Goal: Task Accomplishment & Management: Manage account settings

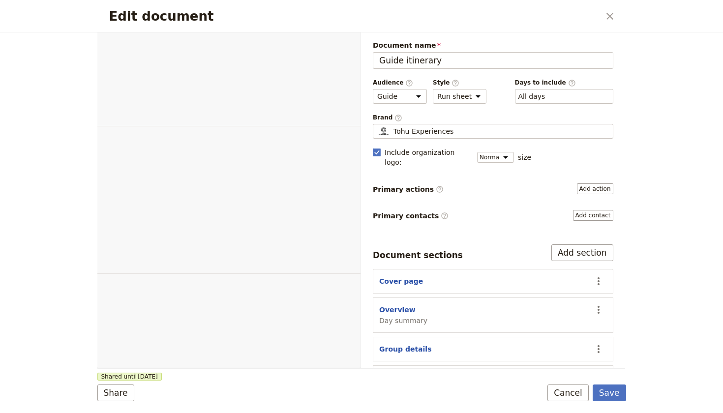
select select "STAFF"
select select "RUN_SHEET"
select select "DEFAULT"
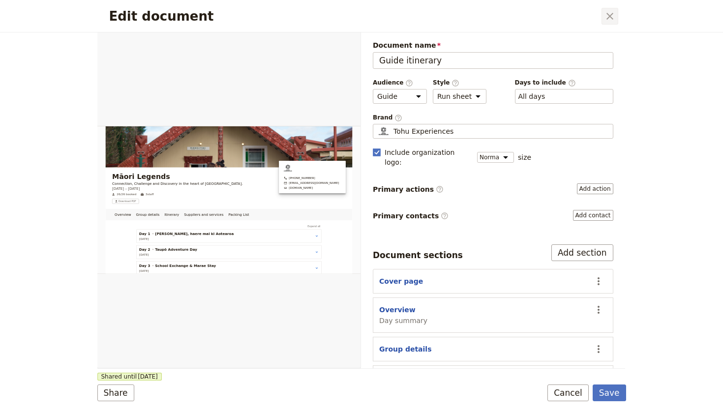
click at [615, 16] on icon "Close dialog" at bounding box center [610, 16] width 12 height 12
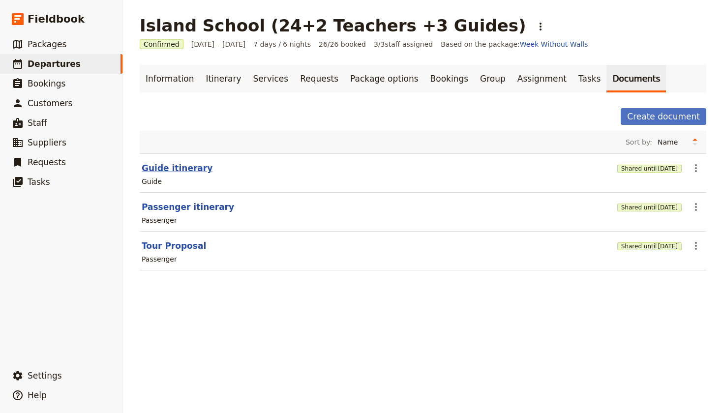
click at [188, 170] on button "Guide itinerary" at bounding box center [177, 168] width 71 height 12
select select "STAFF"
select select "RUN_SHEET"
select select "DEFAULT"
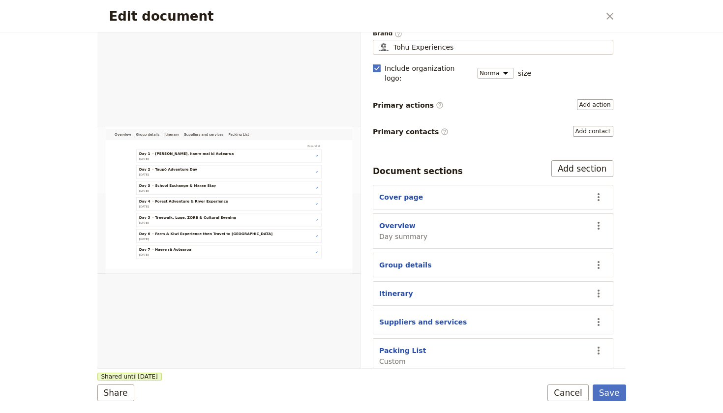
scroll to position [84, 0]
click at [510, 346] on div "Packing List Custom" at bounding box center [482, 356] width 207 height 21
click at [597, 345] on icon "Actions" at bounding box center [599, 351] width 12 height 12
click at [545, 272] on span "Edit section" at bounding box center [540, 271] width 40 height 10
select select "CUSTOM"
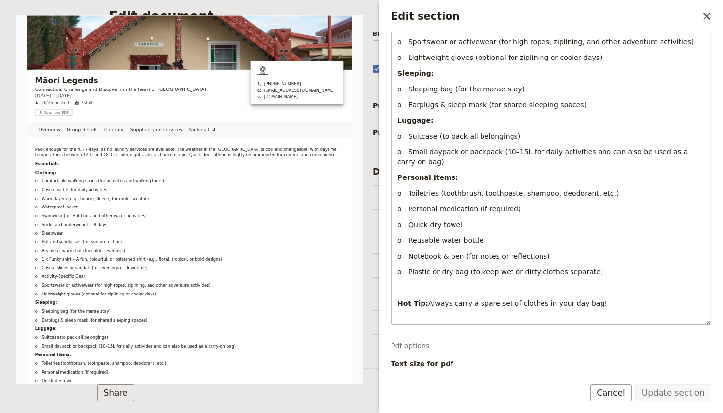
scroll to position [392, 0]
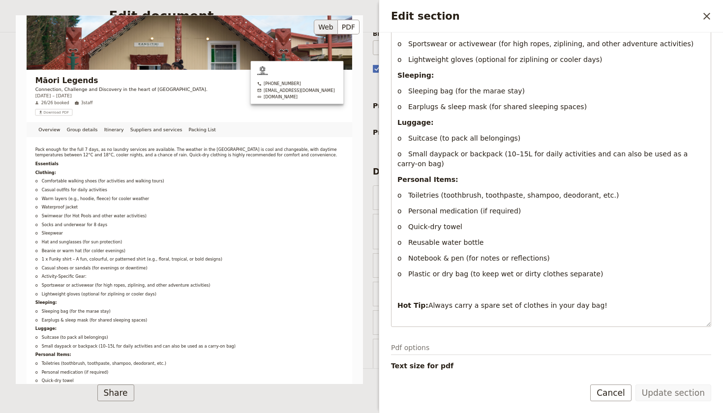
click at [108, 238] on div "Māori Legends Connection, Challenge and Discovery in the heart of [GEOGRAPHIC_D…" at bounding box center [189, 199] width 347 height 369
click at [49, 181] on div "Māori Legends Connection, Challenge and Discovery in the heart of [GEOGRAPHIC_D…" at bounding box center [189, 199] width 347 height 369
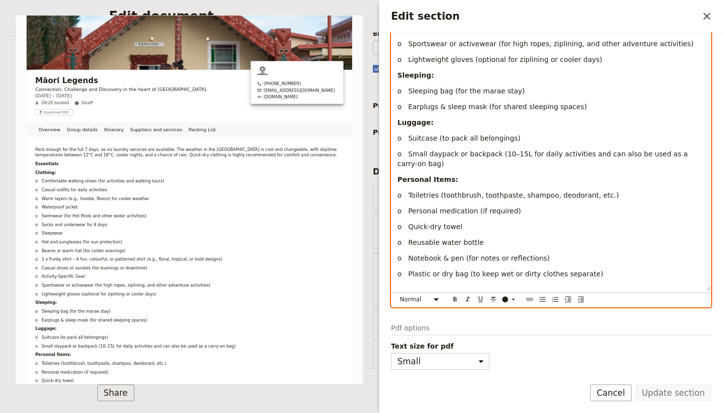
click at [596, 269] on p "o Plastic or dry bag (to keep wet or dirty clothes separate)" at bounding box center [550, 274] width 307 height 10
click at [440, 249] on div "Pack enough for the full 7 days, as no laundry services are available. The weat…" at bounding box center [550, 25] width 319 height 531
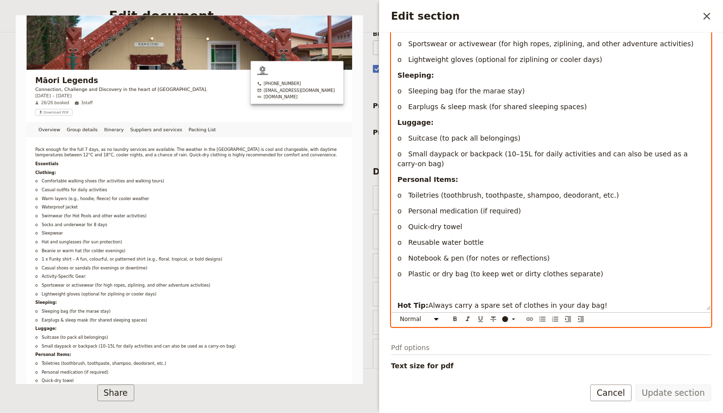
click at [586, 269] on p "o Plastic or dry bag (to keep wet or dirty clothes separate)" at bounding box center [550, 274] width 307 height 10
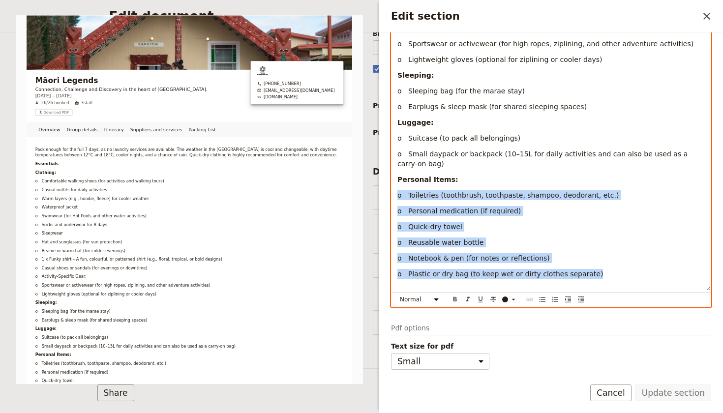
drag, startPoint x: 586, startPoint y: 253, endPoint x: 392, endPoint y: 174, distance: 209.3
click at [392, 174] on div "Pack enough for the full 7 days, as no laundry services are available. The weat…" at bounding box center [550, 25] width 319 height 531
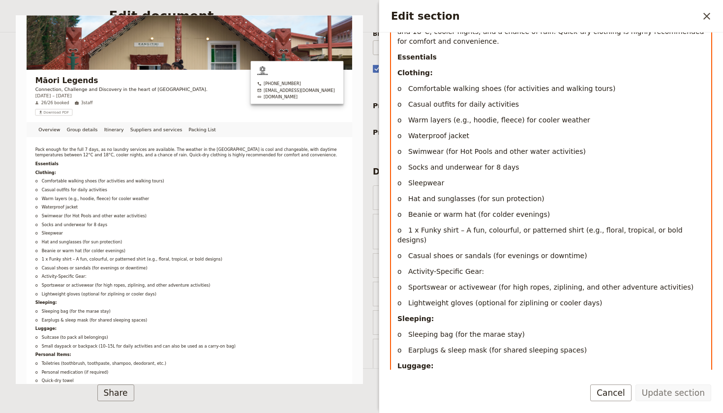
scroll to position [0, 0]
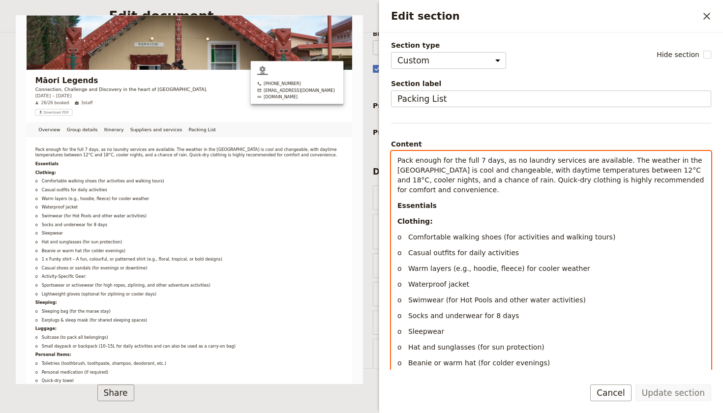
drag, startPoint x: 593, startPoint y: 287, endPoint x: 408, endPoint y: -19, distance: 357.9
click at [408, 0] on html "Fieldbook ​ ​ Fieldbook ​ ​ Packages ​ Departures ​ Bookings ​ Customers ​ Staf…" at bounding box center [361, 206] width 723 height 413
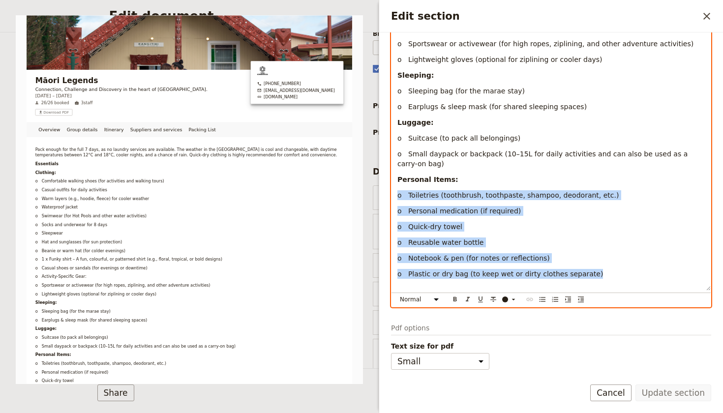
scroll to position [392, 0]
select select "paragraph-small"
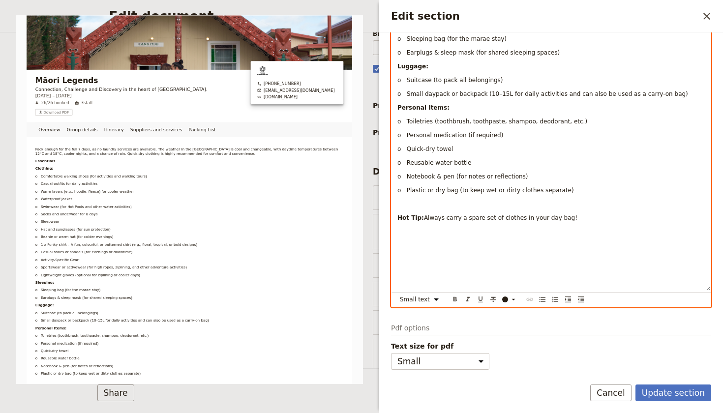
click at [425, 237] on div "Pack enough for the full 7 days, as no laundry services are available. The weat…" at bounding box center [550, 25] width 319 height 531
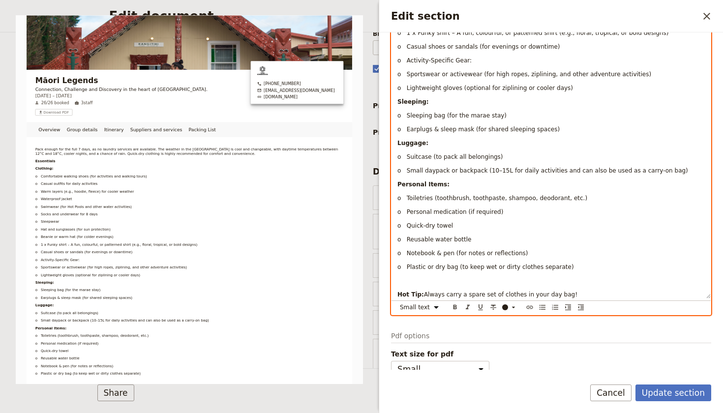
click at [416, 278] on div "Pack enough for the full 7 days, as no laundry services are available. The weat…" at bounding box center [550, 67] width 319 height 462
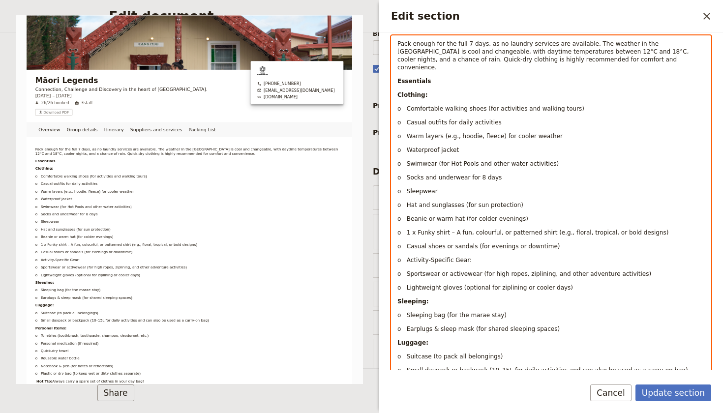
scroll to position [75, 0]
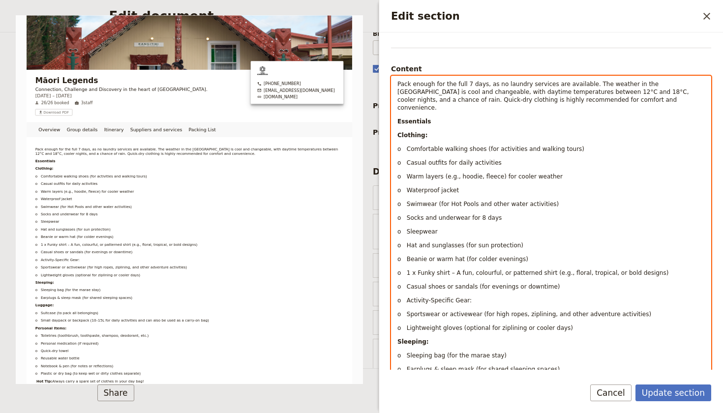
click at [406, 159] on span "o Casual outfits for daily activities" at bounding box center [449, 162] width 104 height 7
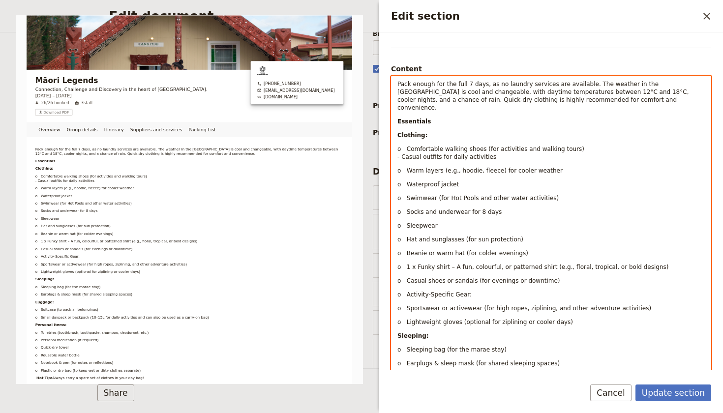
click at [405, 146] on span "o Comfortable walking shoes (for activities and walking tours)" at bounding box center [490, 149] width 187 height 7
click at [408, 167] on span "o Warm layers (e.g., hoodie, fleece) for cooler weather" at bounding box center [479, 170] width 165 height 7
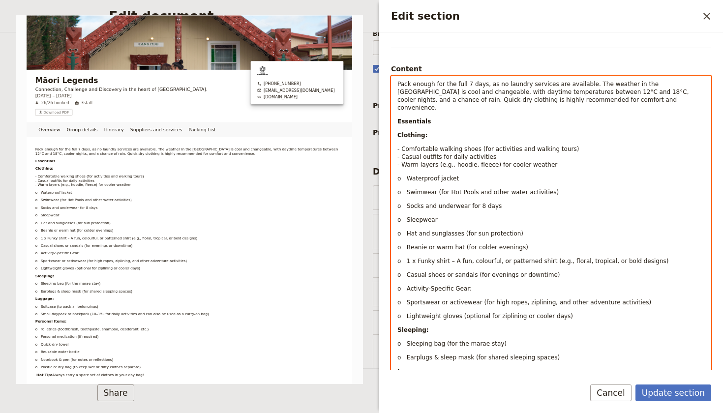
click at [407, 175] on span "o Waterproof jacket" at bounding box center [427, 178] width 61 height 7
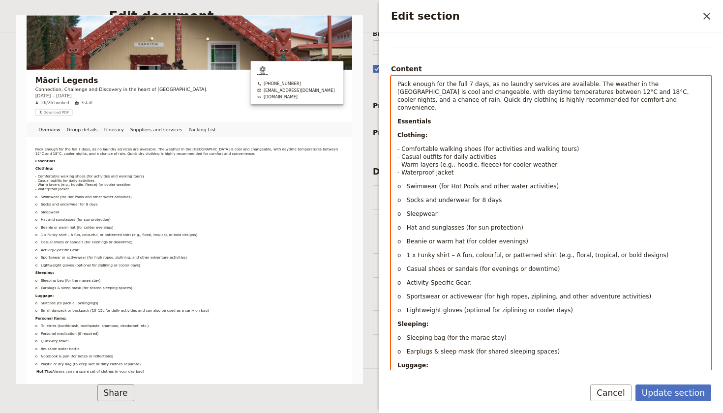
click at [407, 183] on span "o Swimwear (for Hot Pools and other water activities)" at bounding box center [477, 186] width 161 height 7
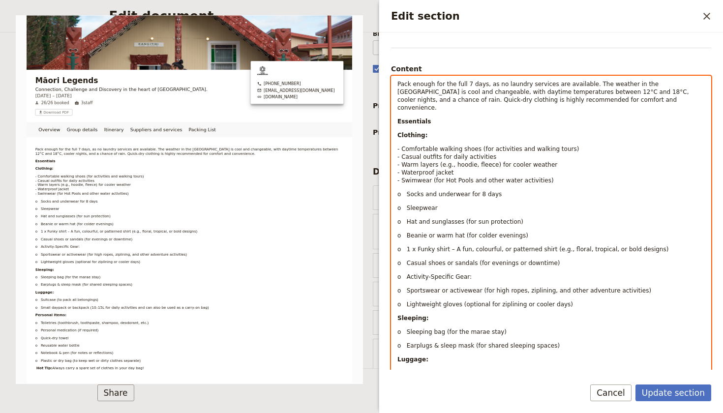
click at [405, 191] on span "o Socks and underwear for 8 days" at bounding box center [449, 194] width 104 height 7
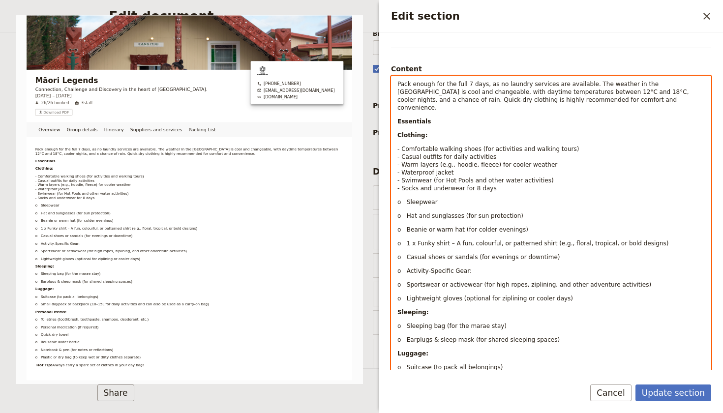
click at [404, 199] on span "o Sleepwear" at bounding box center [417, 202] width 40 height 7
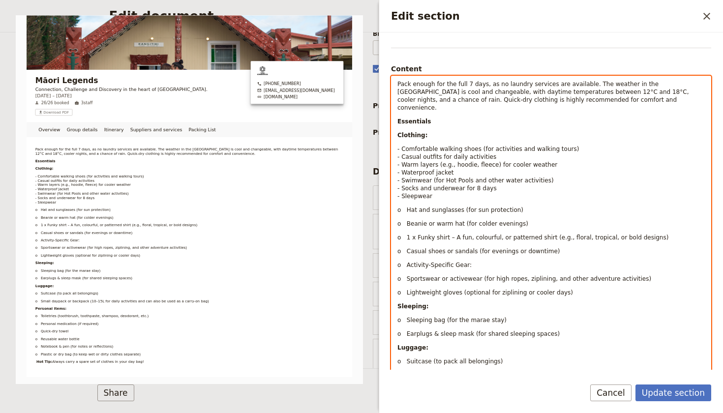
click at [403, 207] on span "o Hat and sunglasses (for sun protection)" at bounding box center [460, 210] width 126 height 7
click at [406, 207] on span "o Hat and sunglasses (for sun protection)" at bounding box center [460, 210] width 126 height 7
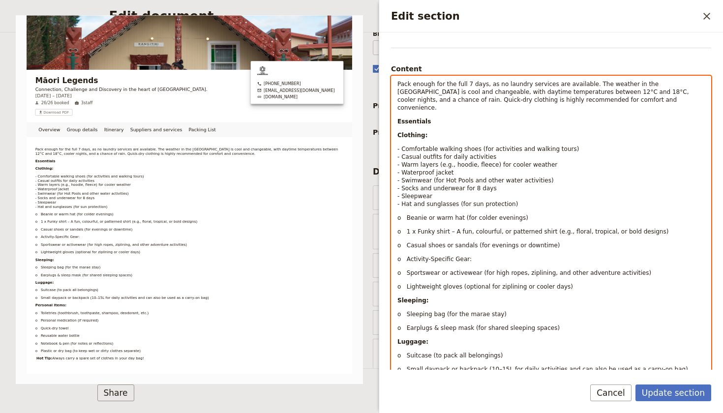
click at [406, 214] on span "o Beanie or warm hat (for colder evenings)" at bounding box center [462, 217] width 131 height 7
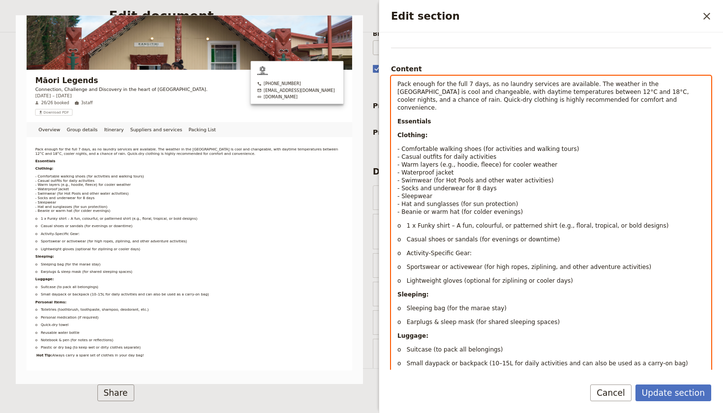
click at [408, 222] on span "o 1 x Funky shirt – A fun, colourful, or patterned shirt (e.g., floral, tropica…" at bounding box center [532, 225] width 271 height 7
click at [405, 222] on span "o 1 x Funky shirt – A fun, colourful, or patterned shirt (e.g., floral, tropica…" at bounding box center [532, 225] width 271 height 7
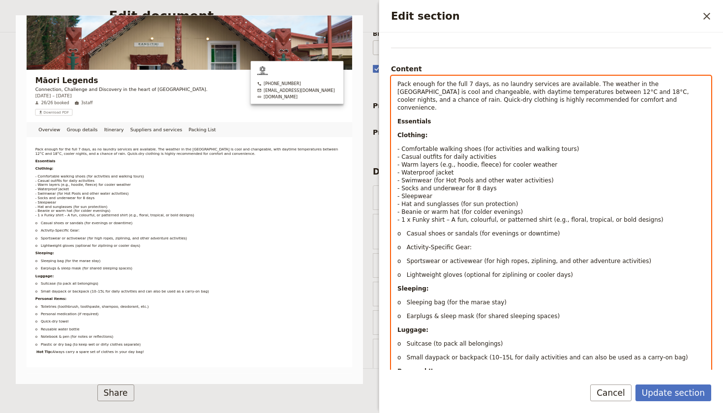
click at [406, 230] on span "o Casual shoes or sandals (for evenings or downtime)" at bounding box center [478, 233] width 163 height 7
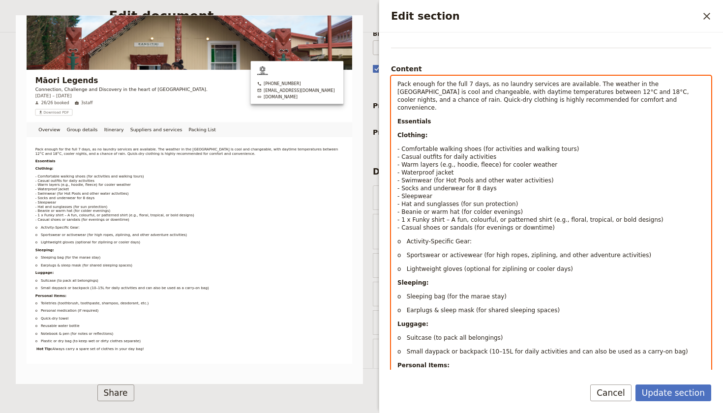
click at [406, 238] on span "o Activity-Specific Gear:" at bounding box center [434, 241] width 74 height 7
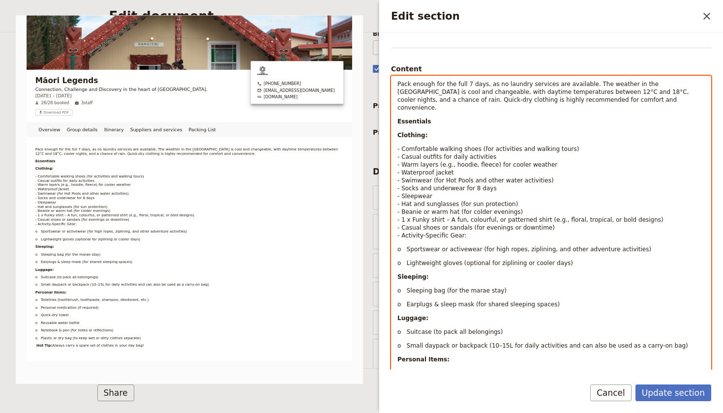
drag, startPoint x: 405, startPoint y: 243, endPoint x: 483, endPoint y: 242, distance: 77.7
click at [405, 246] on span "o Sportswear or activewear (for high ropes, ziplining, and other adventure acti…" at bounding box center [524, 249] width 254 height 7
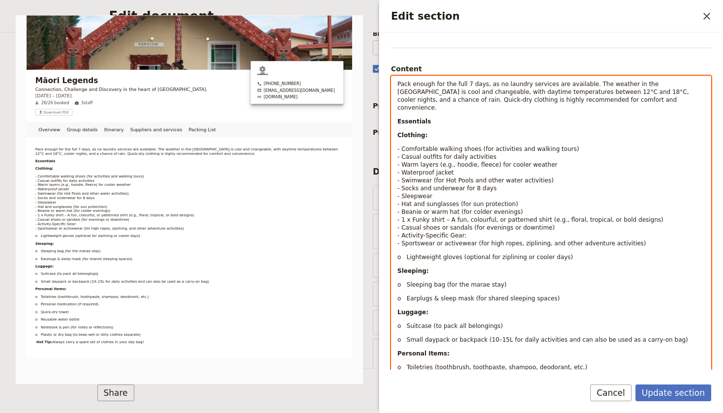
click at [404, 232] on span "- Activity-Specific Gear:" at bounding box center [431, 235] width 69 height 7
click at [401, 232] on span "- Activity-Specific Gear:" at bounding box center [431, 235] width 69 height 7
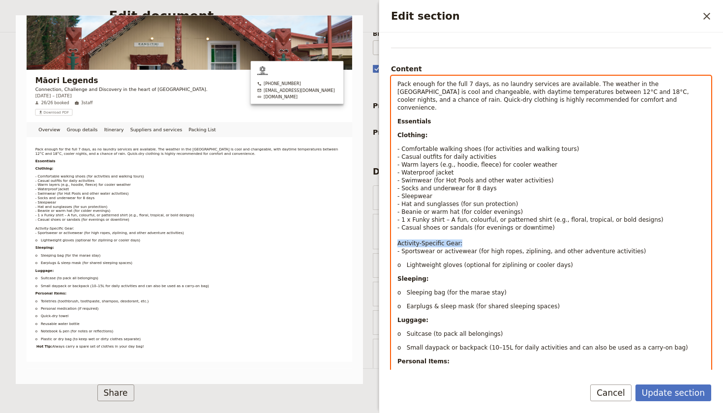
drag, startPoint x: 463, startPoint y: 235, endPoint x: 391, endPoint y: 232, distance: 71.4
click at [391, 232] on div "Pack enough for the full 7 days, as no laundry services are available. The weat…" at bounding box center [550, 265] width 319 height 378
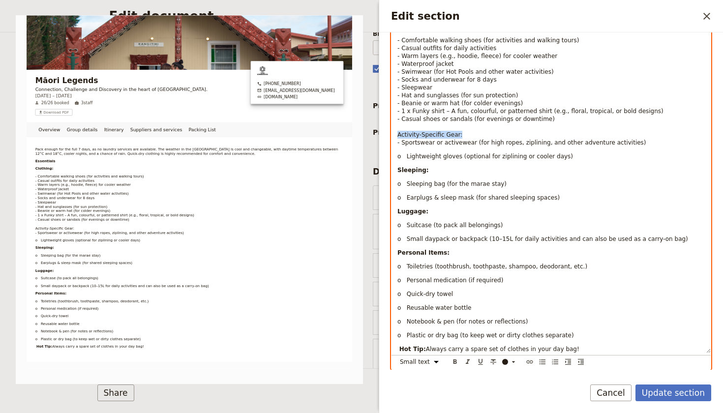
scroll to position [184, 0]
click at [459, 356] on button "​" at bounding box center [455, 361] width 11 height 11
click at [405, 152] on span "o Lightweight gloves (optional for ziplining or cooler days)" at bounding box center [485, 155] width 176 height 7
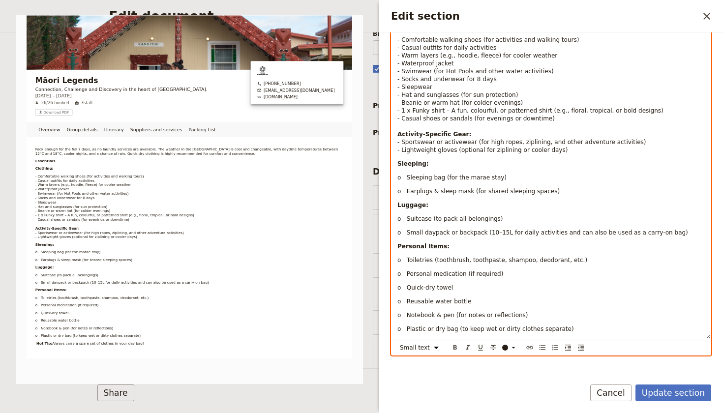
click at [406, 174] on span "o Sleeping bag (for the marae stay)" at bounding box center [451, 177] width 109 height 7
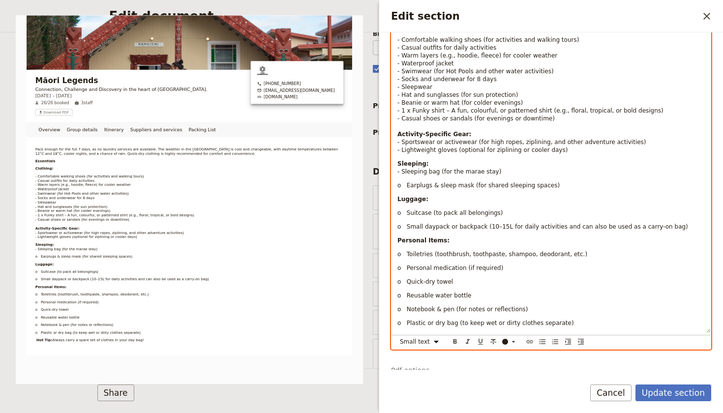
click at [407, 182] on span "o Earplugs & sleep mask (for shared sleeping spaces)" at bounding box center [478, 185] width 162 height 7
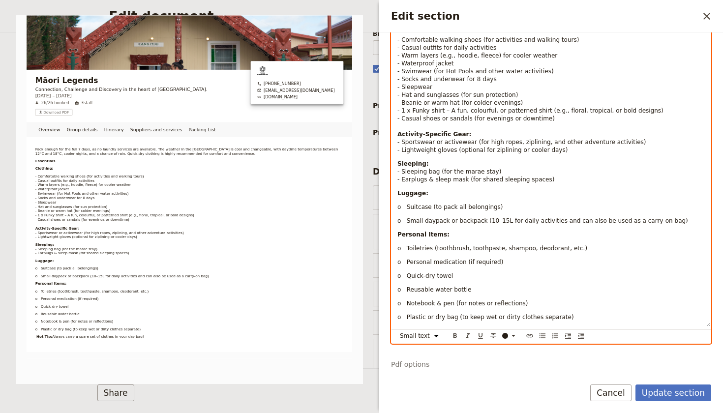
click at [407, 204] on span "o Suitcase (to pack all belongings)" at bounding box center [450, 207] width 106 height 7
click at [406, 217] on span "o Small daypack or backpack (10–15L for daily activities and can also be used a…" at bounding box center [542, 220] width 291 height 7
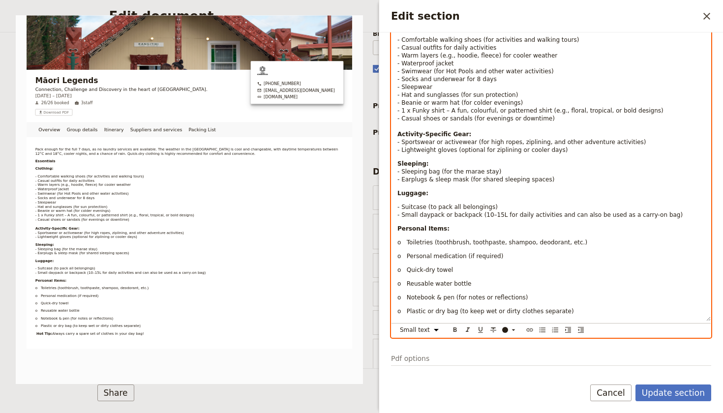
click at [426, 193] on div "Pack enough for the full 7 days, as no laundry services are available. The weat…" at bounding box center [550, 144] width 319 height 354
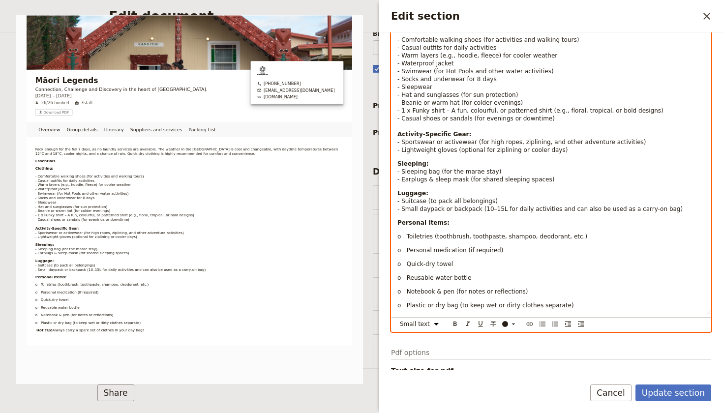
click at [405, 233] on span "o Toiletries (toothbrush, toothpaste, shampoo, deodorant, etc.)" at bounding box center [492, 236] width 190 height 7
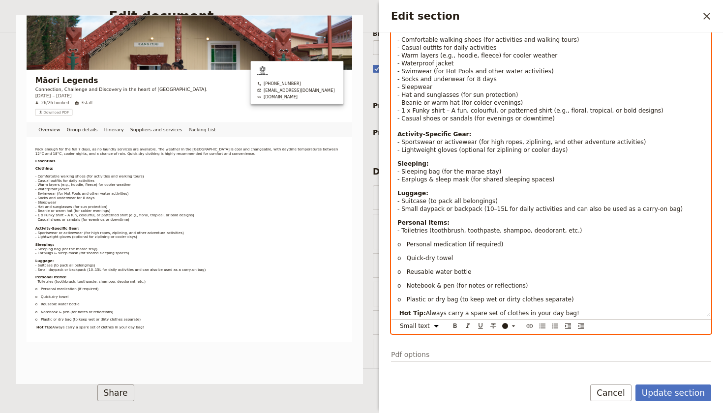
click at [404, 241] on span "o Personal medication (if required)" at bounding box center [450, 244] width 106 height 7
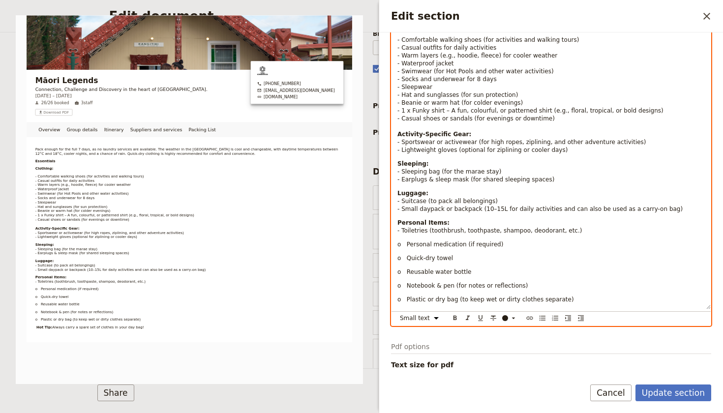
click at [405, 241] on span "o Personal medication (if required)" at bounding box center [450, 244] width 106 height 7
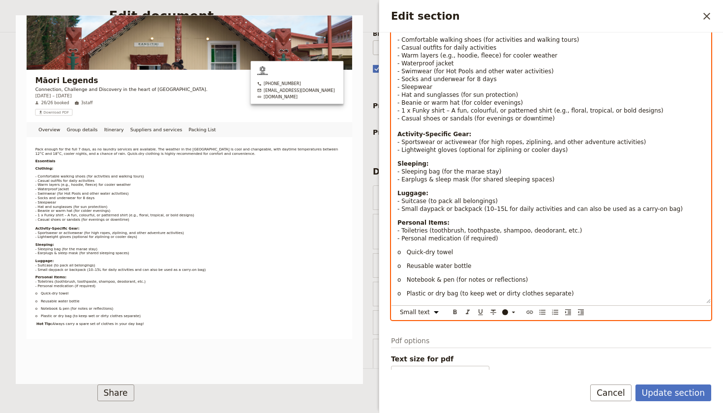
click at [406, 249] on span "o Quick-dry towel" at bounding box center [425, 252] width 56 height 7
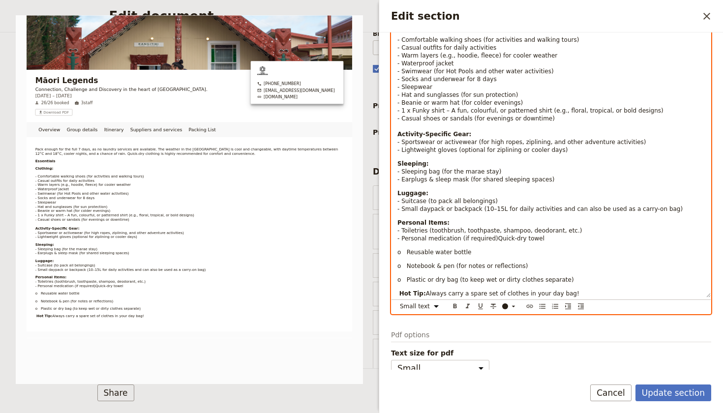
scroll to position [183, 0]
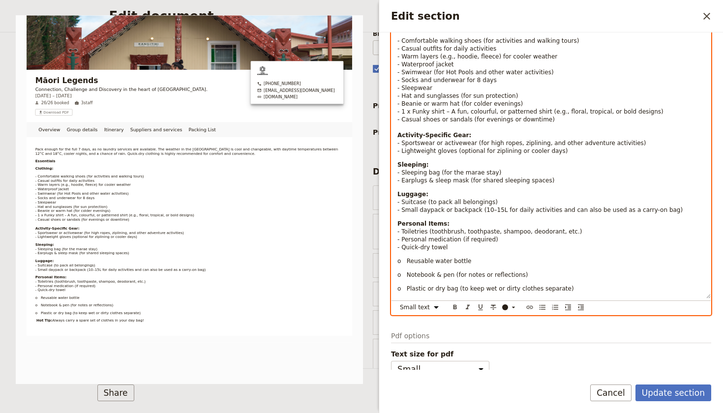
click at [408, 258] on span "o Reusable water bottle" at bounding box center [434, 261] width 74 height 7
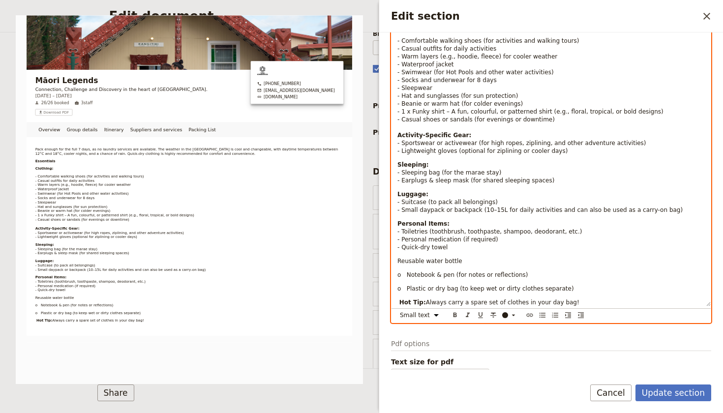
scroll to position [178, 0]
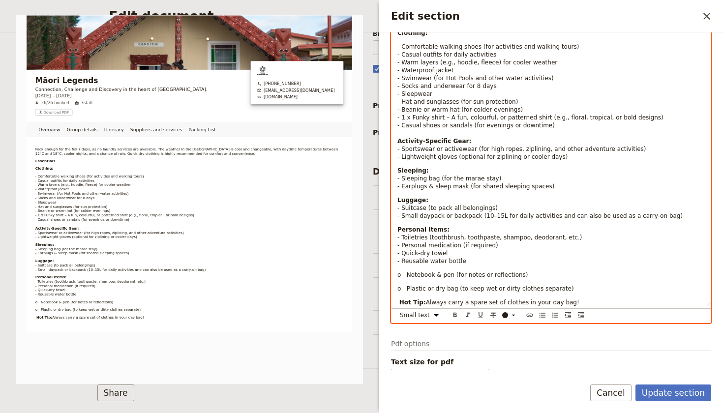
click at [408, 271] on span "o Notebook & pen (for notes or reflections)" at bounding box center [462, 274] width 131 height 7
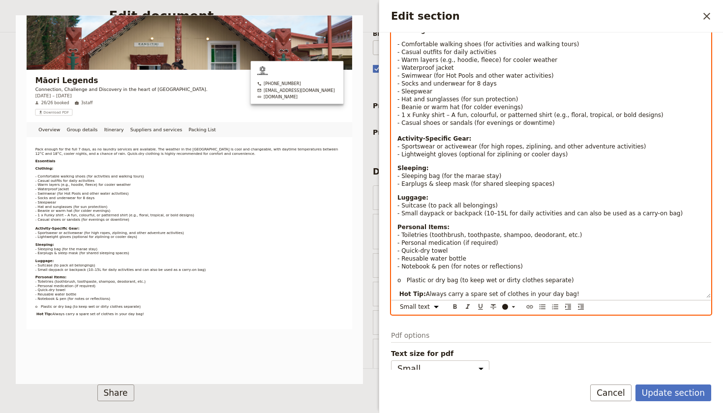
scroll to position [180, 0]
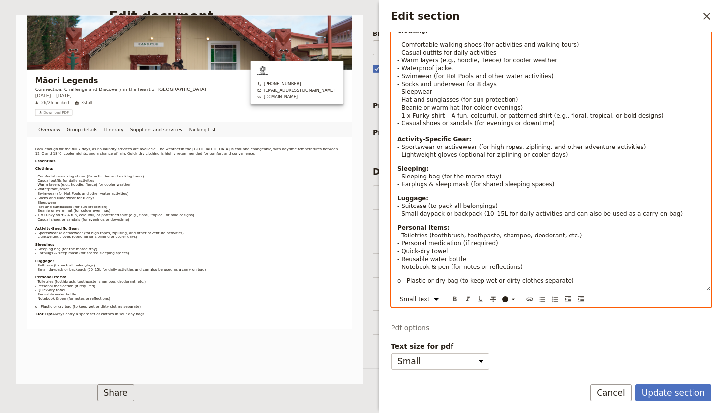
click at [407, 277] on span "o Plastic or dry bag (to keep wet or dirty clothes separate)" at bounding box center [485, 280] width 177 height 7
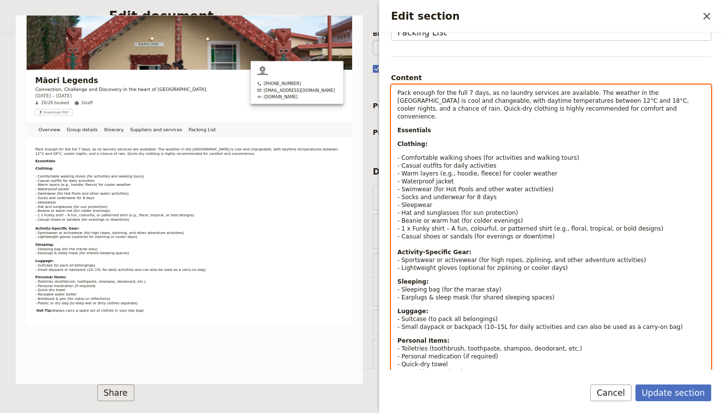
scroll to position [63, 0]
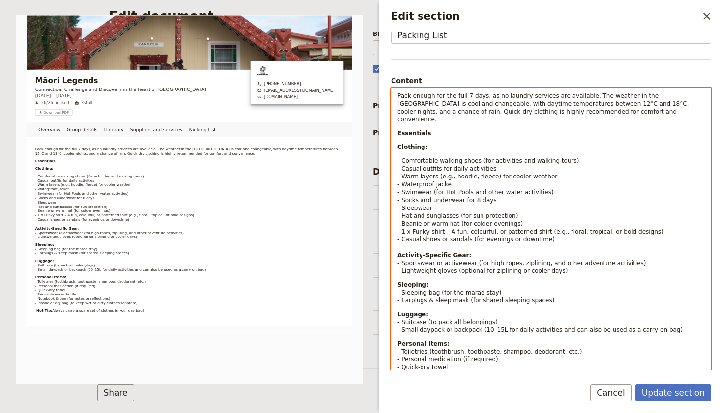
click at [415, 143] on p "Clothing:" at bounding box center [550, 147] width 307 height 8
click at [403, 148] on div "Pack enough for the full 7 days, as no laundry services are available. The weat…" at bounding box center [550, 244] width 319 height 313
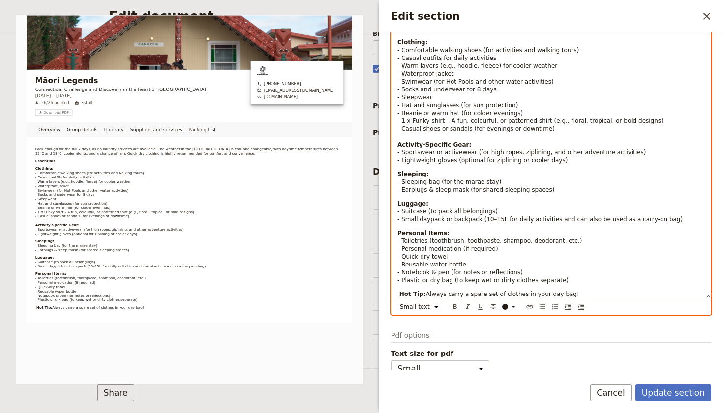
scroll to position [168, 0]
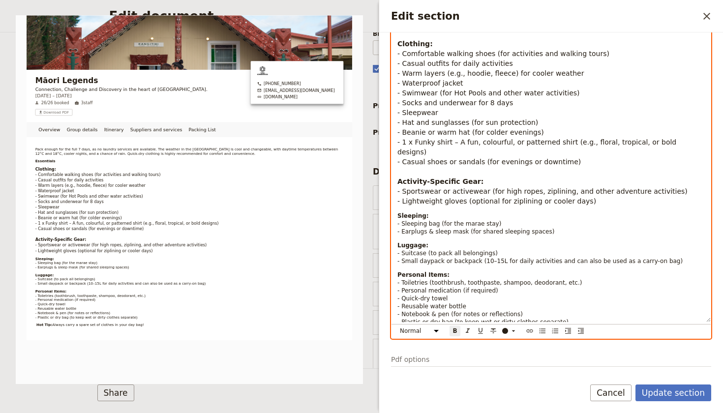
click at [481, 163] on p "Clothing: - Comfortable walking shoes (for activities and walking tours) - Casu…" at bounding box center [550, 122] width 307 height 167
drag, startPoint x: 481, startPoint y: 163, endPoint x: 396, endPoint y: 166, distance: 85.1
click at [396, 166] on div "Pack enough for the full 7 days, as no laundry services are available. The weat…" at bounding box center [550, 153] width 319 height 338
click at [426, 212] on p "Sleeping: - Sleeping bag (for the marae stay) - Earplugs & sleep mask (for shar…" at bounding box center [550, 224] width 307 height 24
drag, startPoint x: 476, startPoint y: 164, endPoint x: 404, endPoint y: 169, distance: 72.4
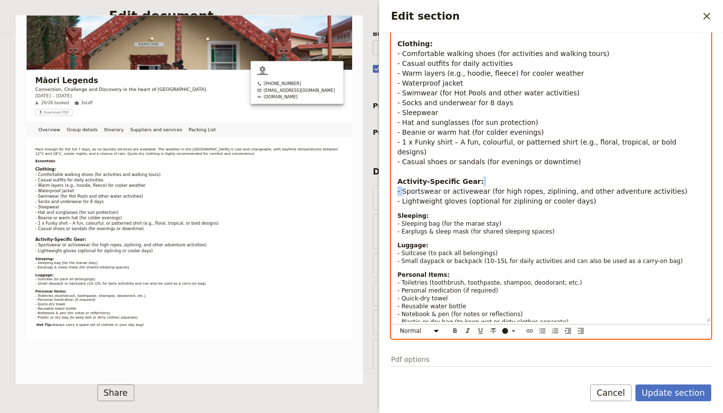
click at [404, 169] on p "Clothing: - Comfortable walking shoes (for activities and walking tours) - Casu…" at bounding box center [550, 122] width 307 height 167
click at [580, 310] on div "Pack enough for the full 7 days, as no laundry services are available. The weat…" at bounding box center [550, 153] width 319 height 338
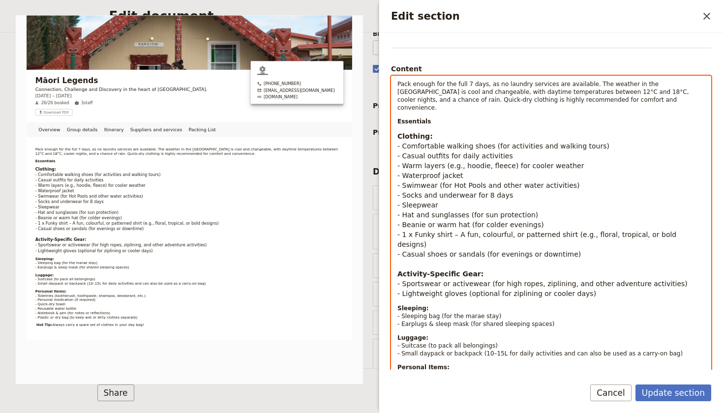
scroll to position [0, 0]
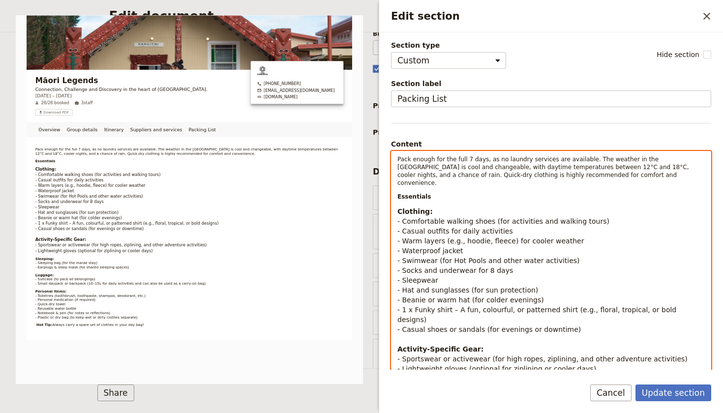
drag, startPoint x: 573, startPoint y: 318, endPoint x: 350, endPoint y: 2, distance: 386.7
click at [350, 2] on body "Fieldbook ​ ​ Fieldbook ​ ​ Packages ​ Departures ​ Bookings ​ Customers ​ Staf…" at bounding box center [361, 206] width 723 height 413
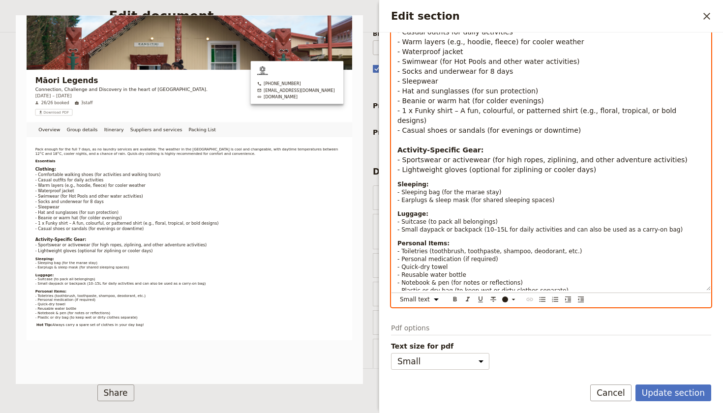
scroll to position [199, 0]
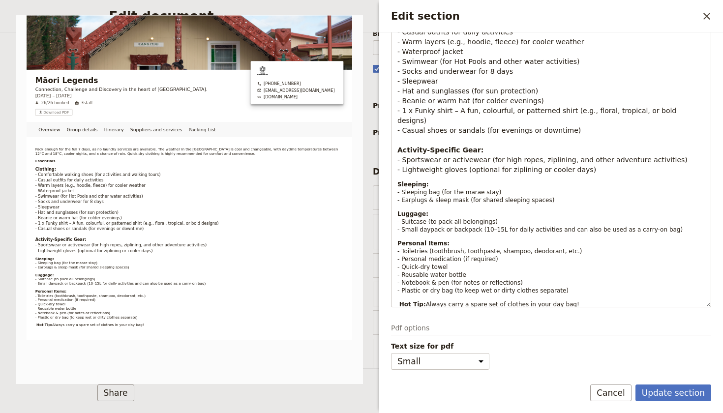
click at [544, 320] on div "Section type Cover page Day summary Itinerary Group details Contact details Sup…" at bounding box center [551, 200] width 344 height 337
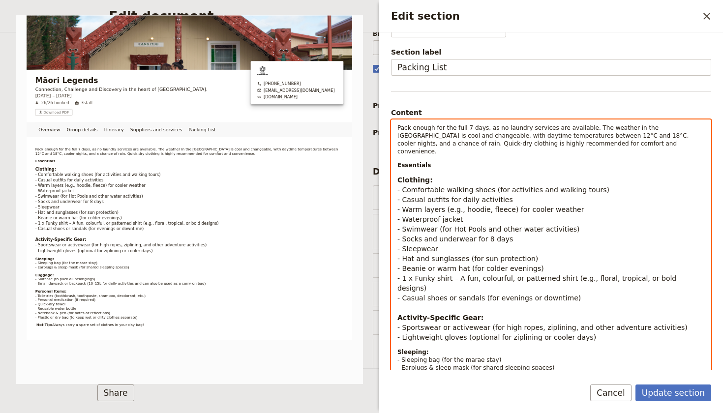
scroll to position [0, 0]
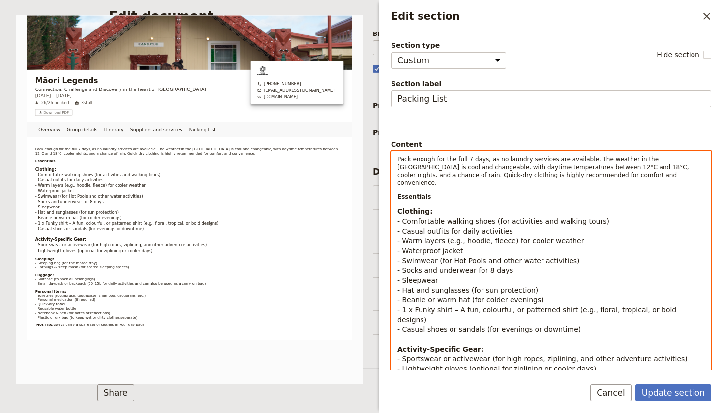
drag, startPoint x: 571, startPoint y: 289, endPoint x: 309, endPoint y: -27, distance: 410.1
click at [309, 0] on html "Fieldbook ​ ​ Fieldbook ​ ​ Packages ​ Departures ​ Bookings ​ Customers ​ Staf…" at bounding box center [361, 206] width 723 height 413
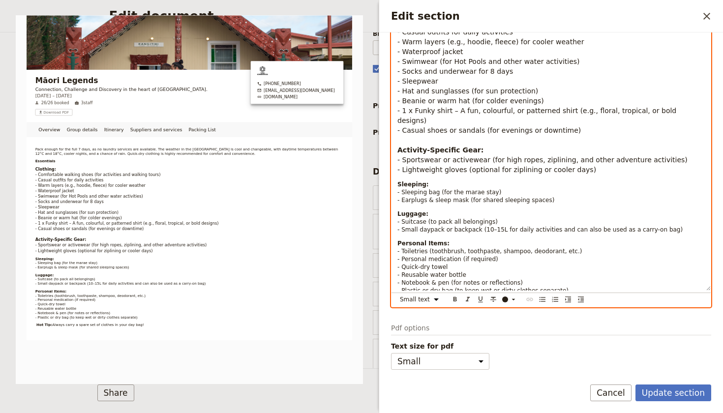
scroll to position [199, 0]
select select "paragraph"
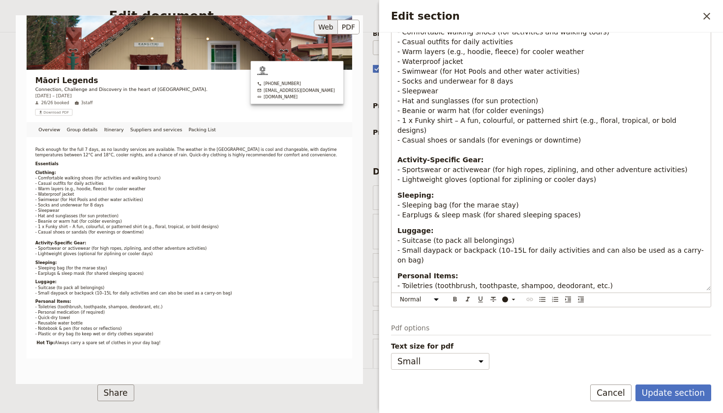
click at [229, 276] on div "Māori Legends Connection, Challenge and Discovery in the heart of [GEOGRAPHIC_D…" at bounding box center [189, 199] width 347 height 369
click at [667, 395] on button "Update section" at bounding box center [673, 393] width 76 height 17
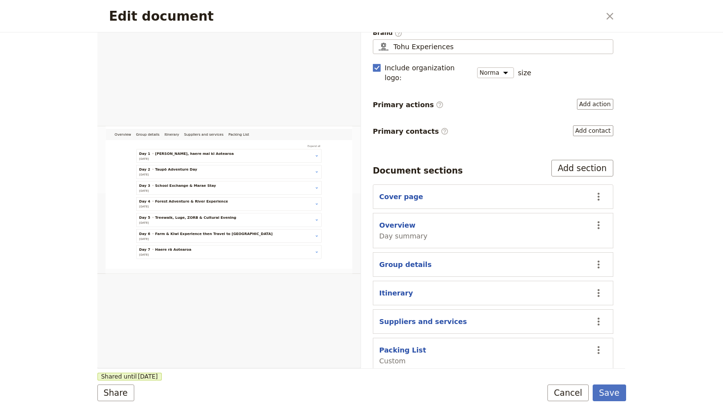
scroll to position [84, 0]
click at [611, 386] on button "Save" at bounding box center [609, 393] width 33 height 17
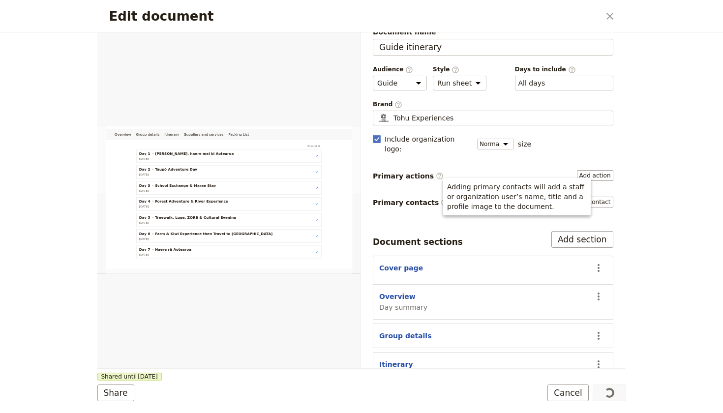
scroll to position [2, 0]
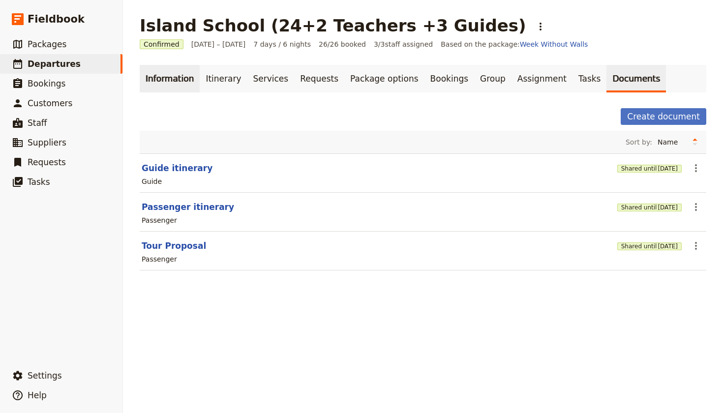
click at [166, 79] on link "Information" at bounding box center [170, 79] width 60 height 28
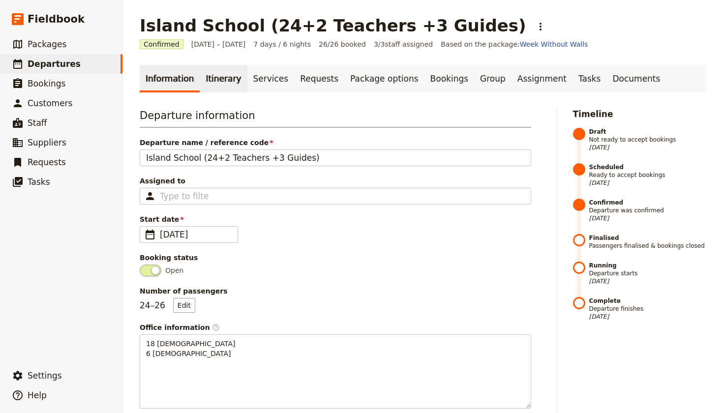
click at [214, 77] on link "Itinerary" at bounding box center [223, 79] width 47 height 28
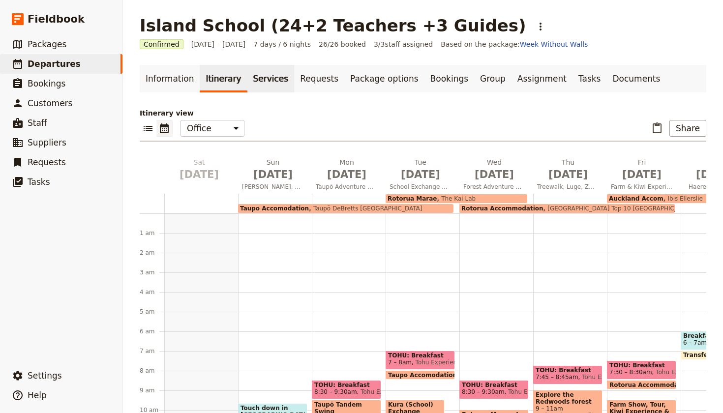
scroll to position [108, 0]
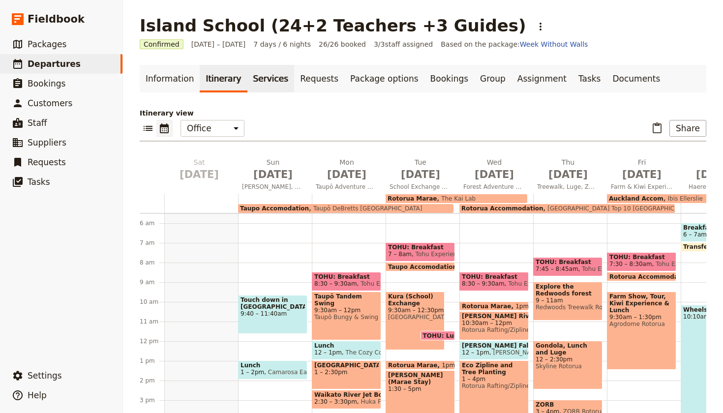
click at [265, 79] on link "Services" at bounding box center [270, 79] width 47 height 28
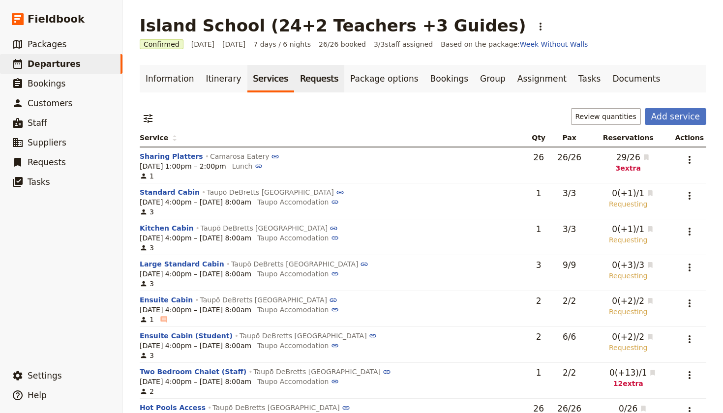
click at [309, 81] on link "Requests" at bounding box center [319, 79] width 50 height 28
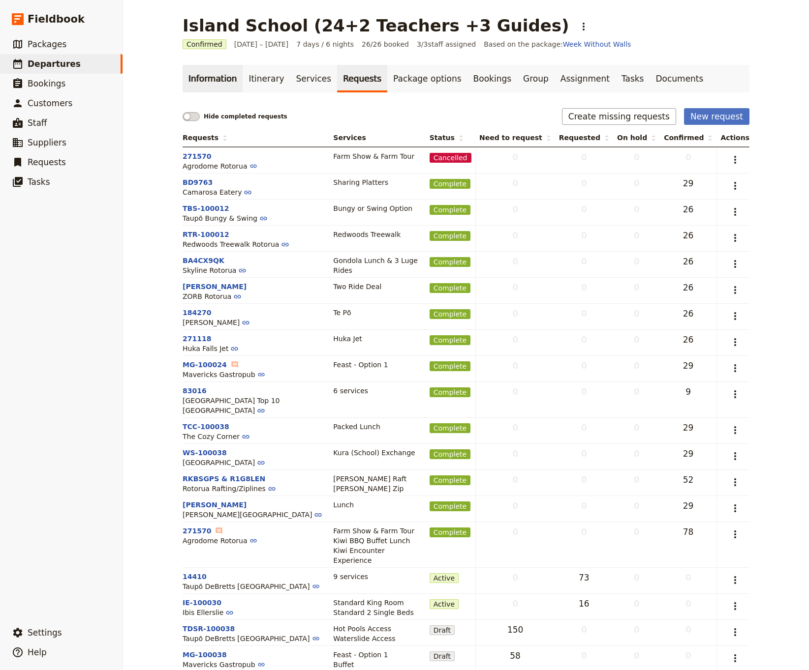
click at [206, 81] on link "Information" at bounding box center [212, 79] width 60 height 28
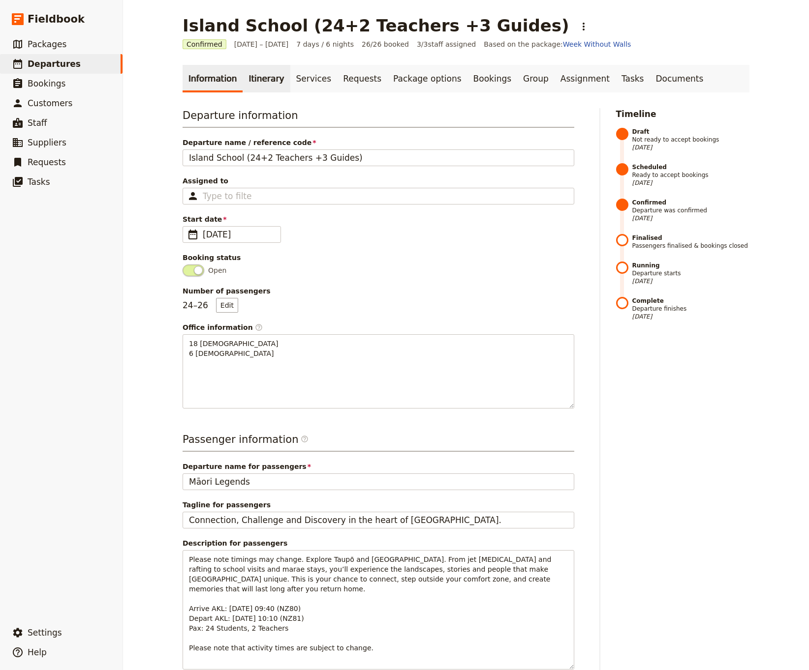
click at [260, 80] on link "Itinerary" at bounding box center [265, 79] width 47 height 28
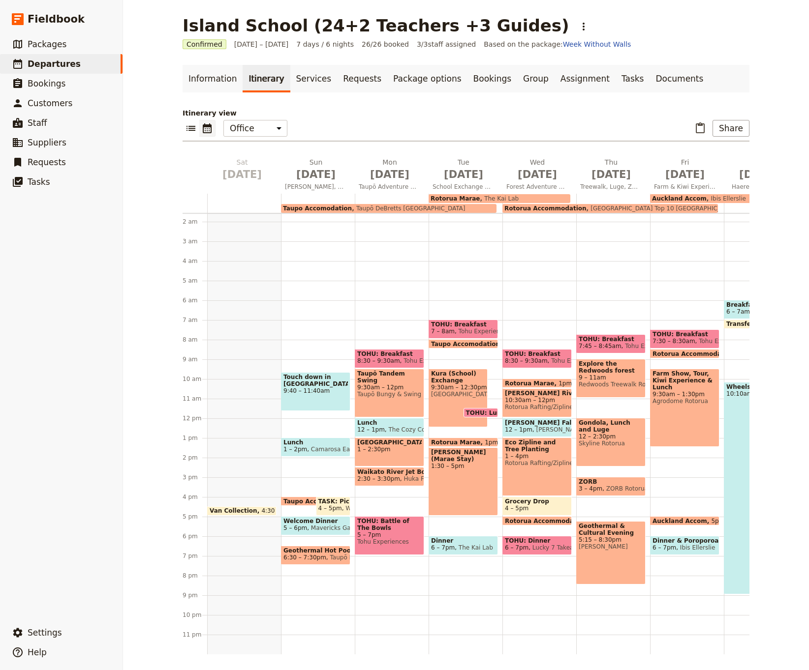
click at [394, 384] on span "9:30am – 12pm" at bounding box center [389, 387] width 64 height 7
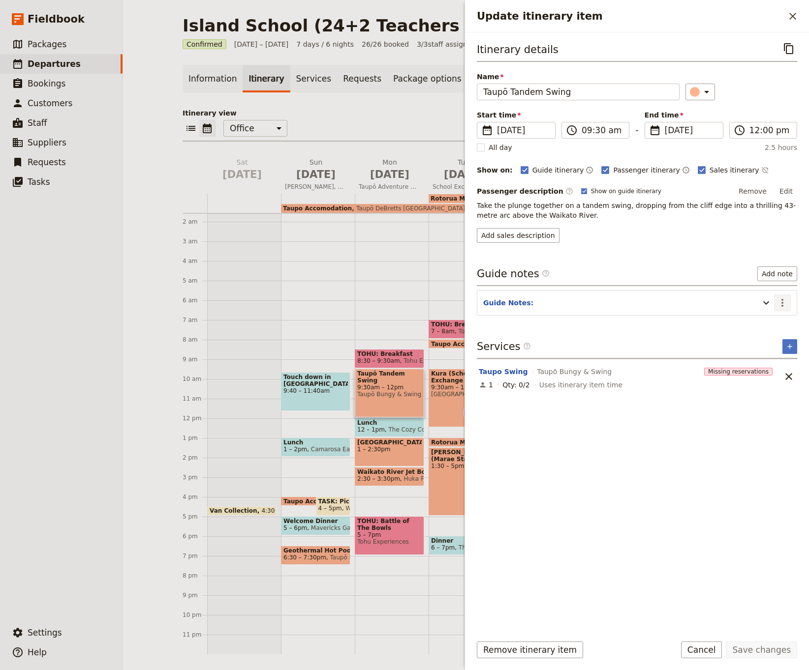
click at [722, 304] on icon "Actions" at bounding box center [782, 303] width 12 height 12
click at [722, 322] on span "Edit note" at bounding box center [753, 325] width 31 height 10
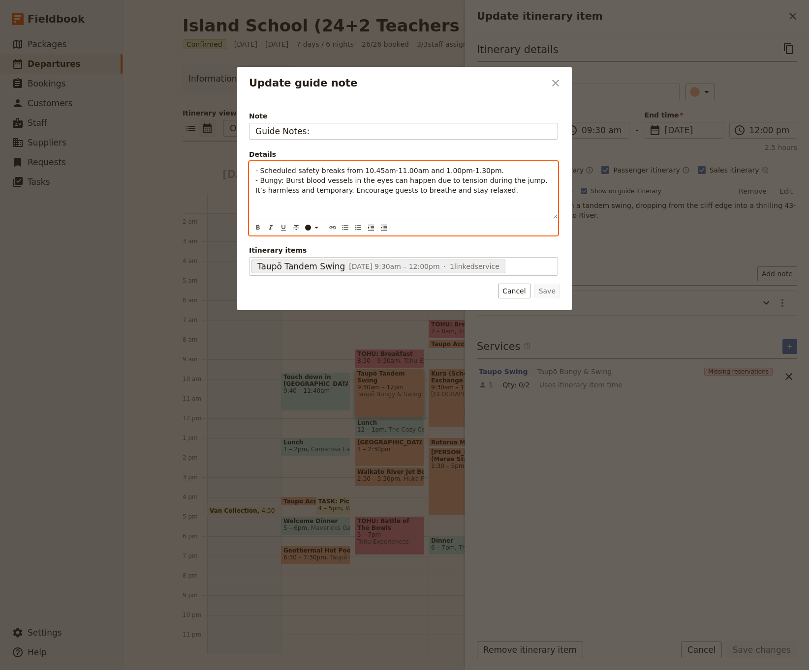
click at [261, 168] on span "- Scheduled safety breaks from 10.45am-11.00am and 1.00pm-1.30pm." at bounding box center [379, 171] width 248 height 8
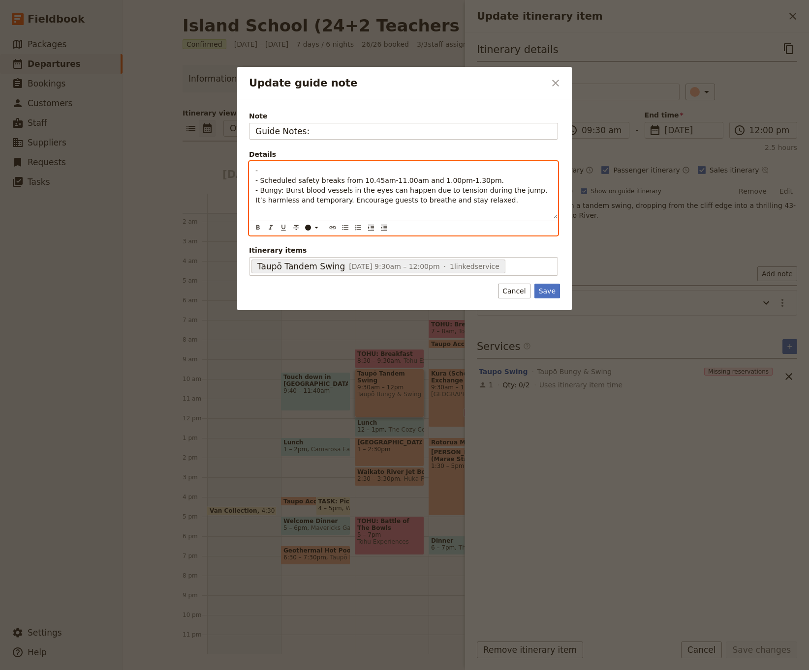
click at [268, 168] on p "- - Scheduled safety breaks from 10.45am-11.00am and 1.00pm-1.30pm. - Bungy: Bu…" at bounding box center [403, 185] width 296 height 39
click at [254, 180] on div "- Scheduled safety breaks from 10.45am-11.00am and 1.00pm-1.30pm. - Bungy: Burs…" at bounding box center [403, 190] width 308 height 57
drag, startPoint x: 484, startPoint y: 200, endPoint x: 237, endPoint y: 194, distance: 247.5
click at [237, 413] on div "Update guide note ​ Note Guide Notes: Details - Scheduled safety breaks from 10…" at bounding box center [404, 670] width 809 height 0
click at [255, 180] on div "- Scheduled safety breaks from 10.45am-11.00am and 1.00pm-1.30pm." at bounding box center [403, 190] width 308 height 57
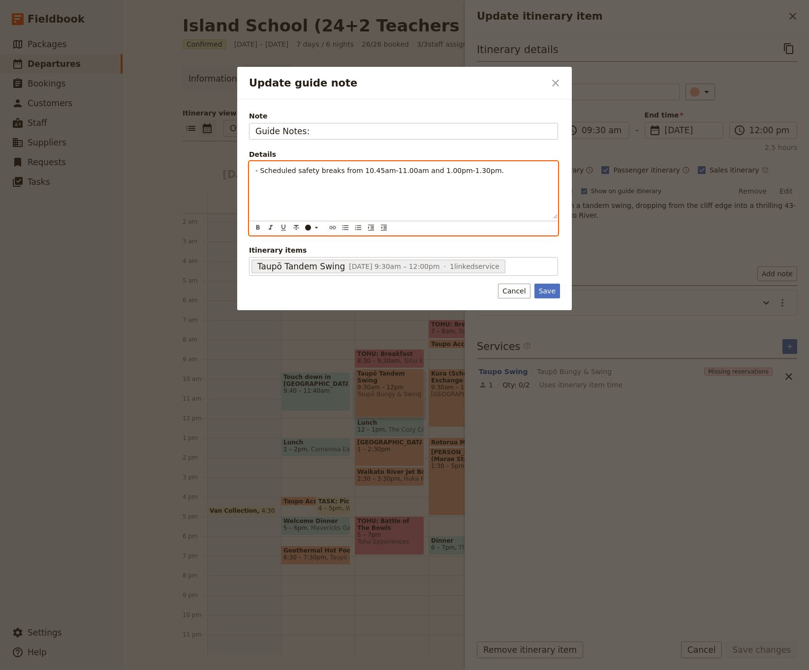
click at [497, 171] on p "- Scheduled safety breaks from 10.45am-11.00am and 1.00pm-1.30pm." at bounding box center [403, 176] width 296 height 20
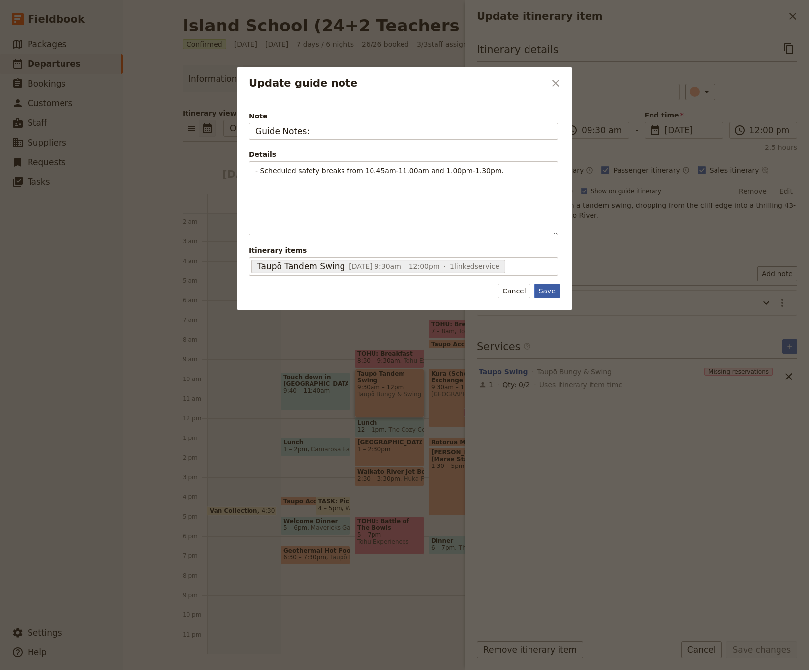
click at [544, 290] on button "Save" at bounding box center [547, 291] width 26 height 15
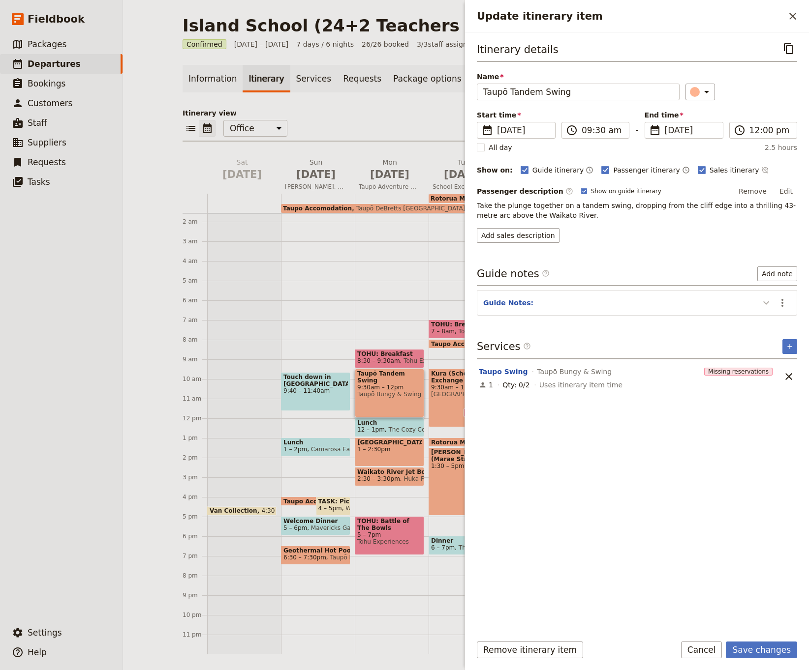
click at [722, 302] on icon "Update itinerary item" at bounding box center [766, 302] width 6 height 3
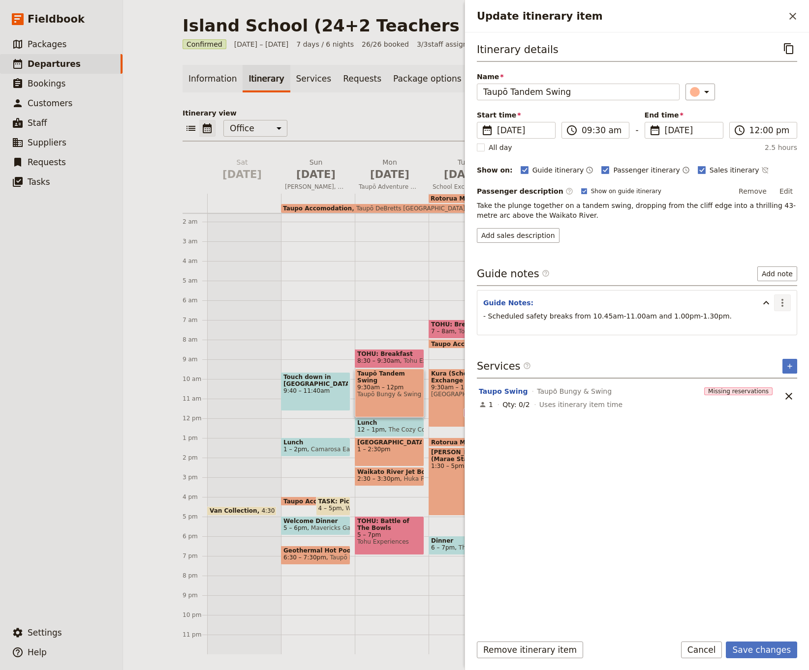
click at [722, 300] on icon "Actions" at bounding box center [782, 303] width 12 height 12
click at [722, 322] on span "Edit note" at bounding box center [753, 325] width 31 height 10
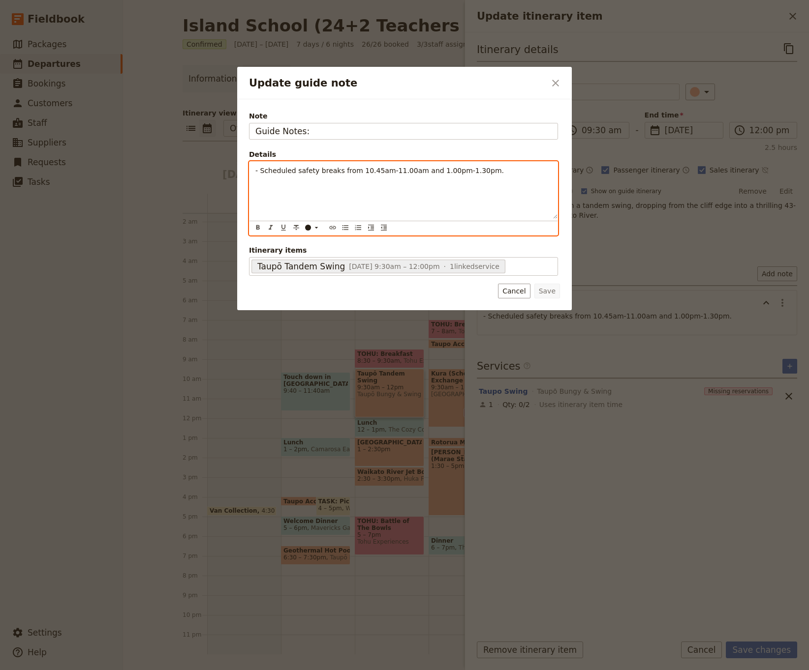
click at [501, 173] on p "- Scheduled safety breaks from 10.45am-11.00am and 1.00pm-1.30pm." at bounding box center [403, 176] width 296 height 20
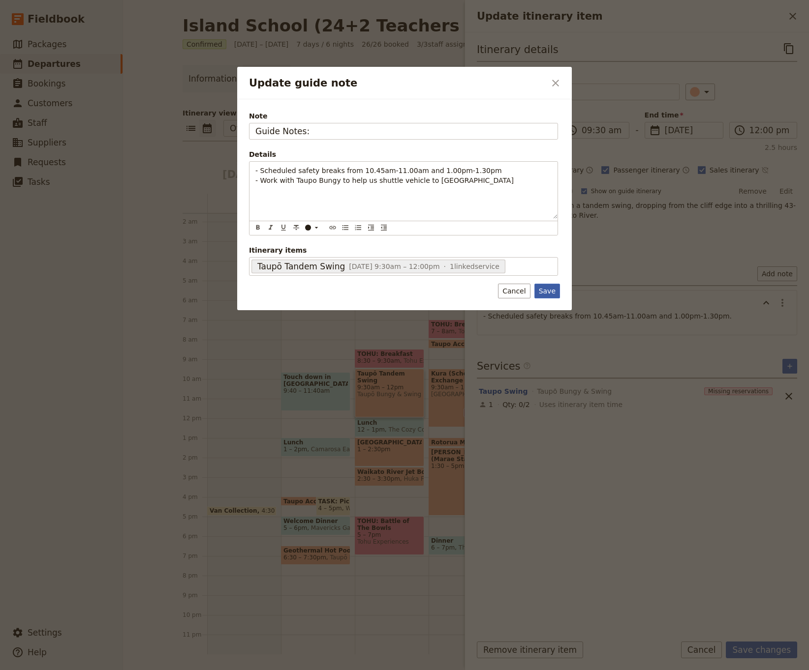
click at [549, 291] on button "Save" at bounding box center [547, 291] width 26 height 15
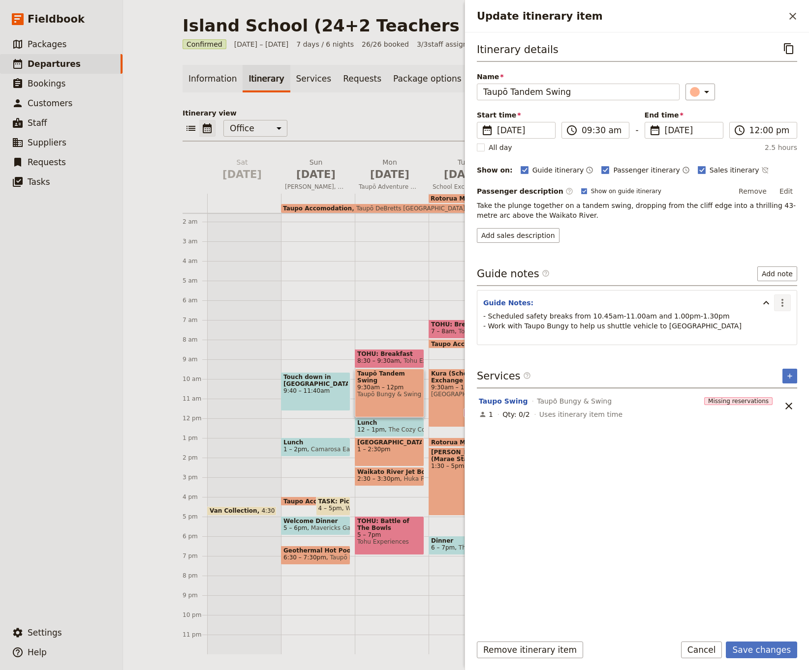
click at [722, 303] on icon "Actions" at bounding box center [782, 303] width 12 height 12
click at [722, 319] on button "Edit note" at bounding box center [761, 325] width 58 height 14
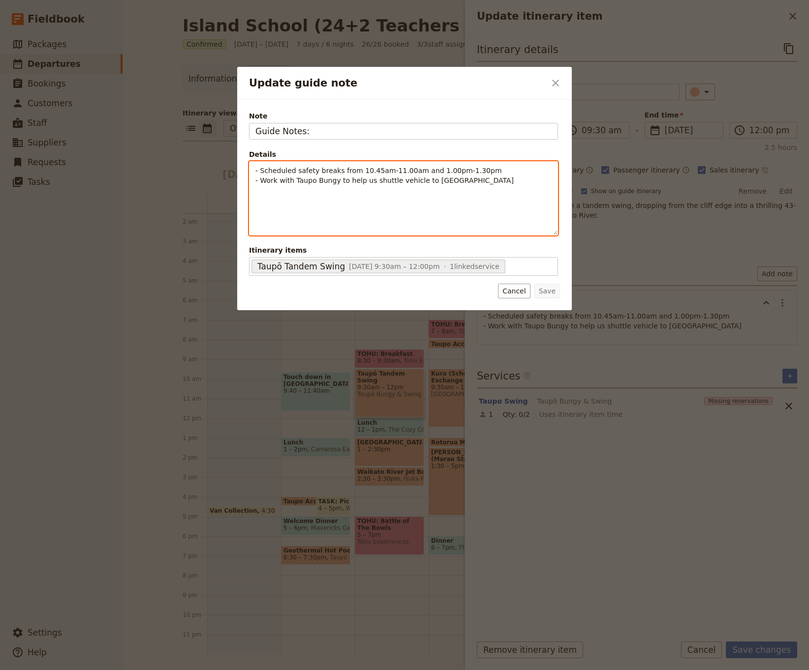
click at [334, 181] on span "- Work with Taupo Bungy to help us shuttle vehicle to [GEOGRAPHIC_DATA]" at bounding box center [384, 181] width 258 height 8
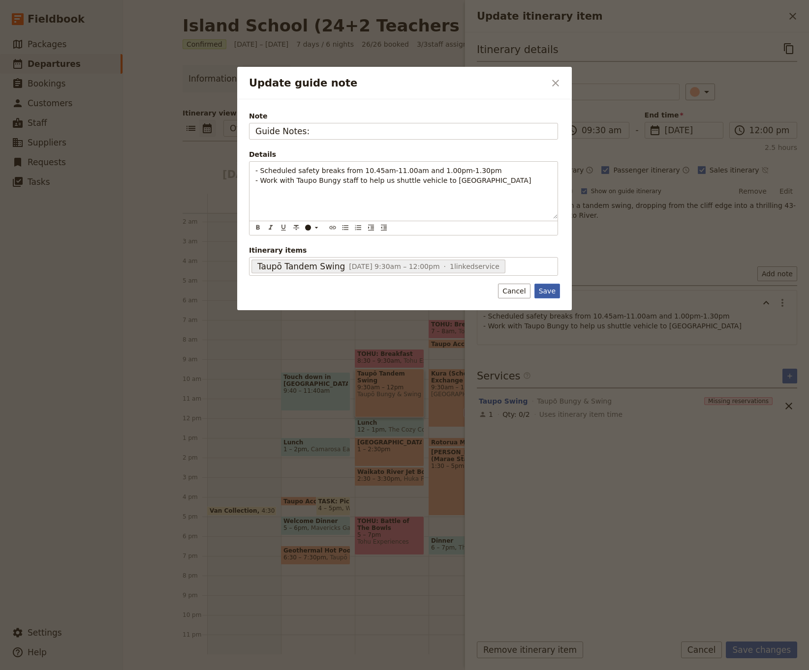
click at [544, 292] on button "Save" at bounding box center [547, 291] width 26 height 15
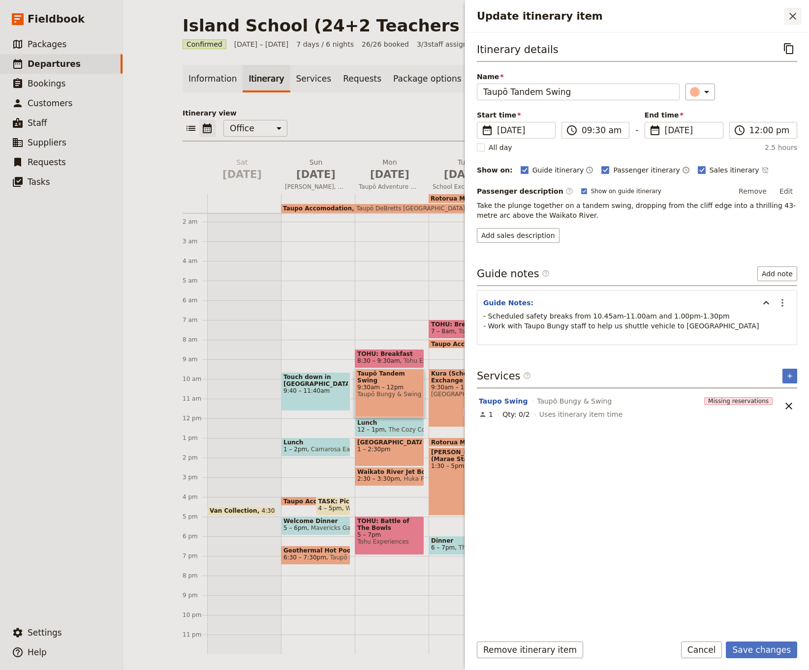
click at [722, 19] on icon "Close drawer" at bounding box center [792, 16] width 12 height 12
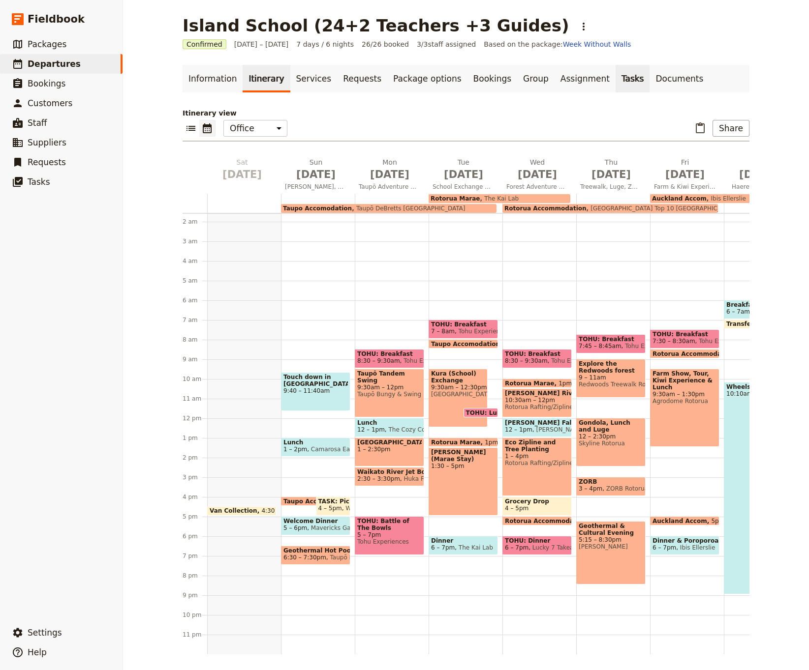
click at [615, 78] on link "Tasks" at bounding box center [632, 79] width 34 height 28
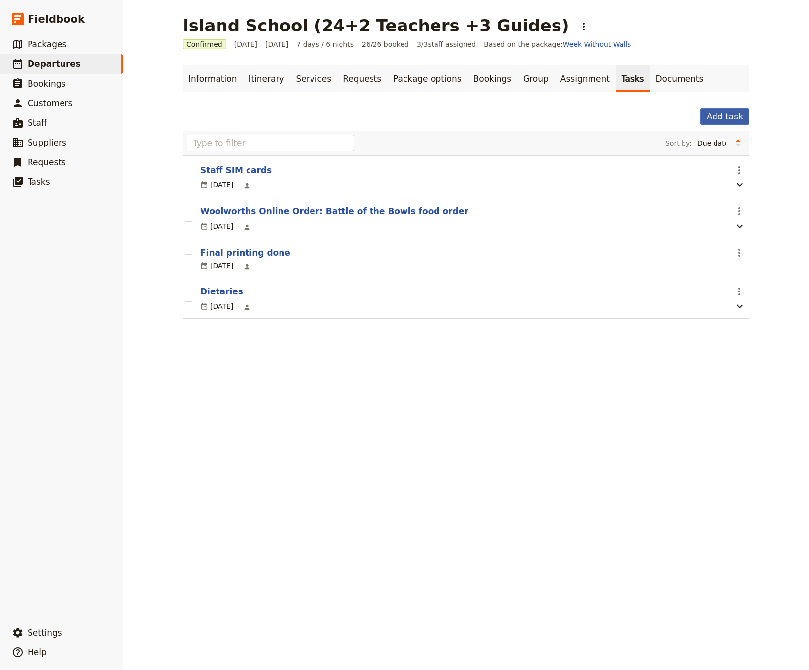
click at [722, 118] on button "Add task" at bounding box center [724, 116] width 49 height 17
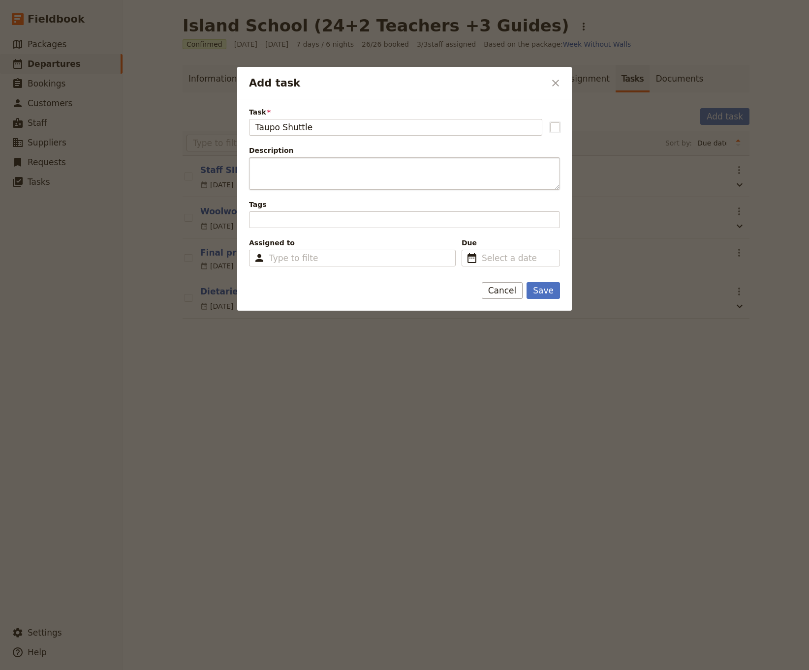
type input "Taupo Shuttle"
click at [293, 172] on textarea "Description" at bounding box center [404, 173] width 311 height 32
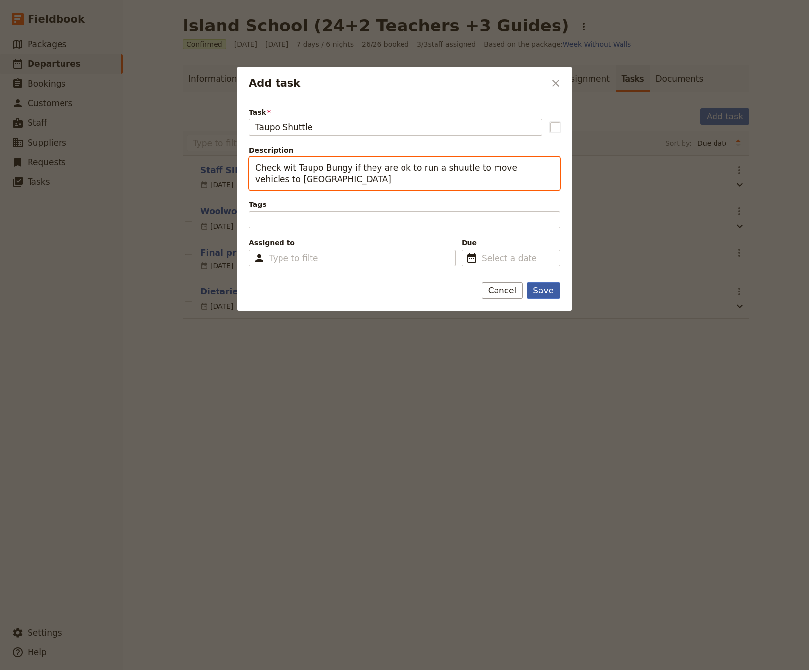
type textarea "Check wit Taupo Bungy if they are ok to run a shuutle to move vehicles to [GEOG…"
click at [540, 291] on button "Save" at bounding box center [542, 290] width 33 height 17
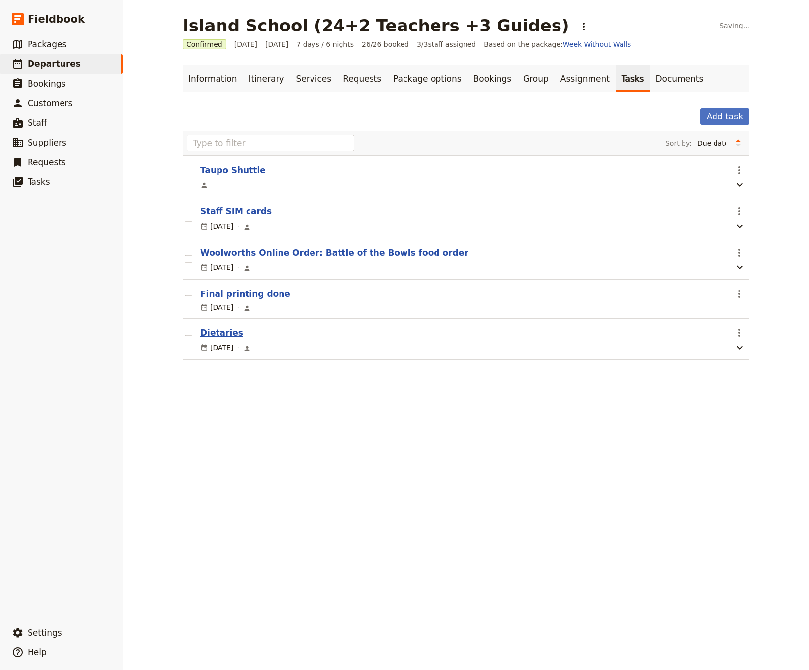
click at [221, 332] on button "Dietaries" at bounding box center [221, 333] width 43 height 12
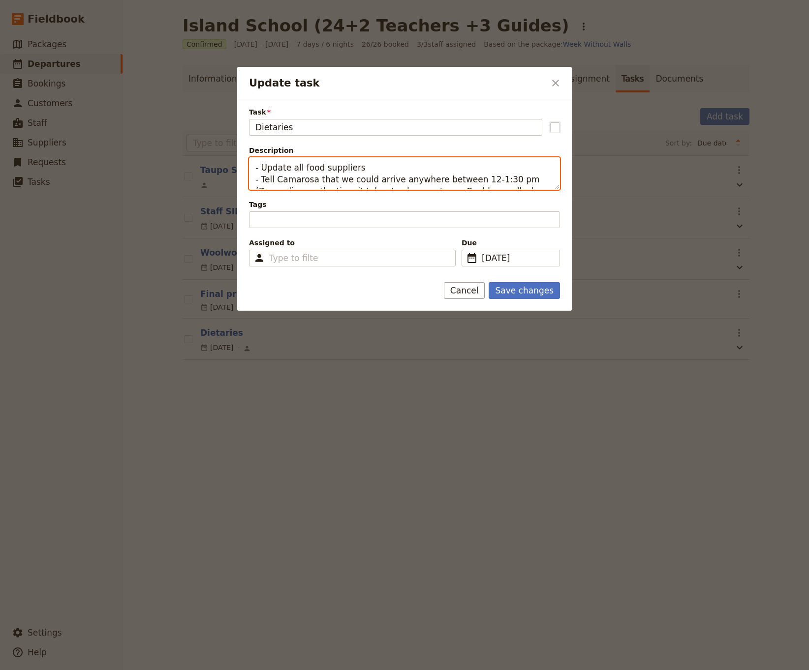
click at [397, 175] on textarea "- Update all food suppliers - Tell Camarosa that we could arrive anywhere betwe…" at bounding box center [404, 173] width 311 height 32
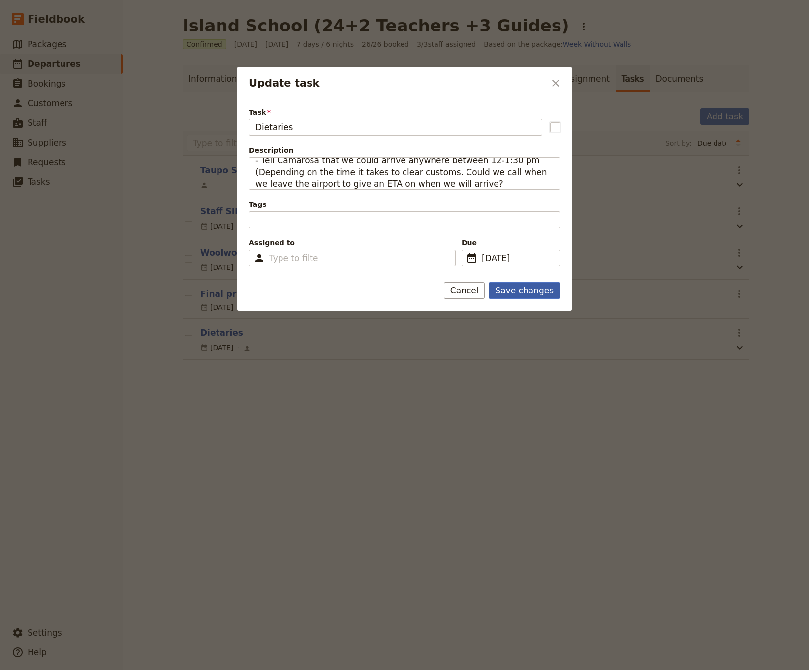
click at [543, 293] on button "Save changes" at bounding box center [523, 290] width 71 height 17
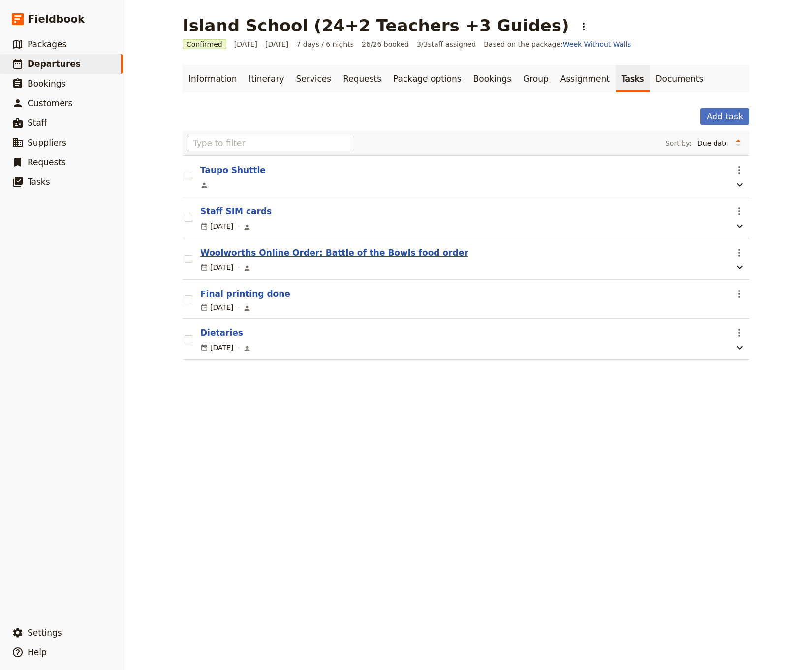
scroll to position [0, 0]
click at [210, 78] on link "Information" at bounding box center [212, 79] width 60 height 28
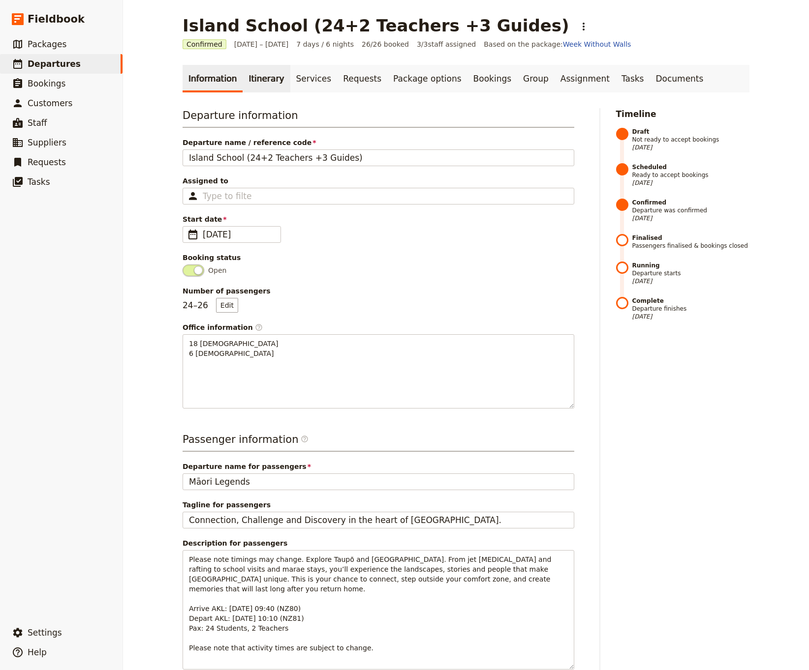
click at [252, 80] on link "Itinerary" at bounding box center [265, 79] width 47 height 28
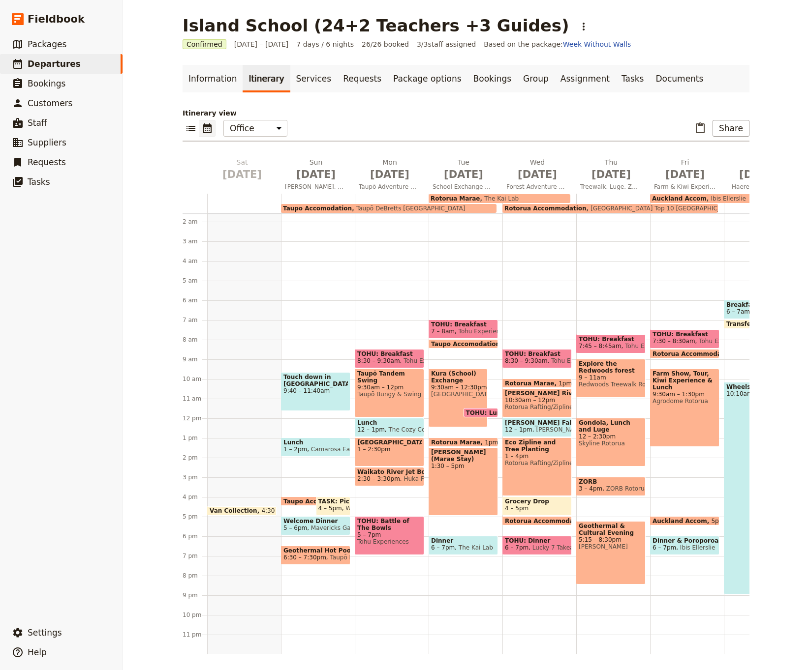
click at [309, 413] on span "Camarosa Eatery" at bounding box center [334, 449] width 55 height 7
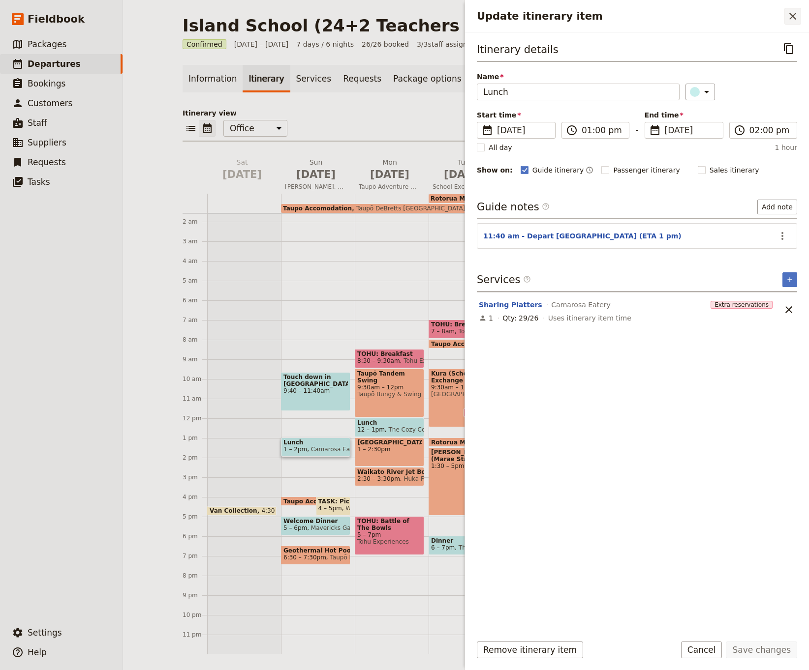
click at [722, 12] on icon "Close drawer" at bounding box center [792, 16] width 12 height 12
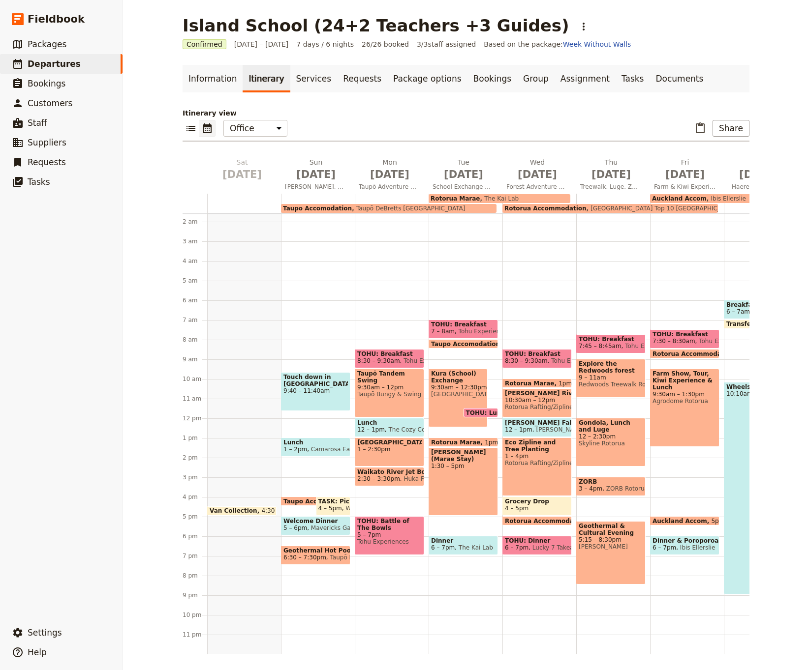
click at [317, 413] on span "6:30 – 7:30pm" at bounding box center [304, 557] width 43 height 7
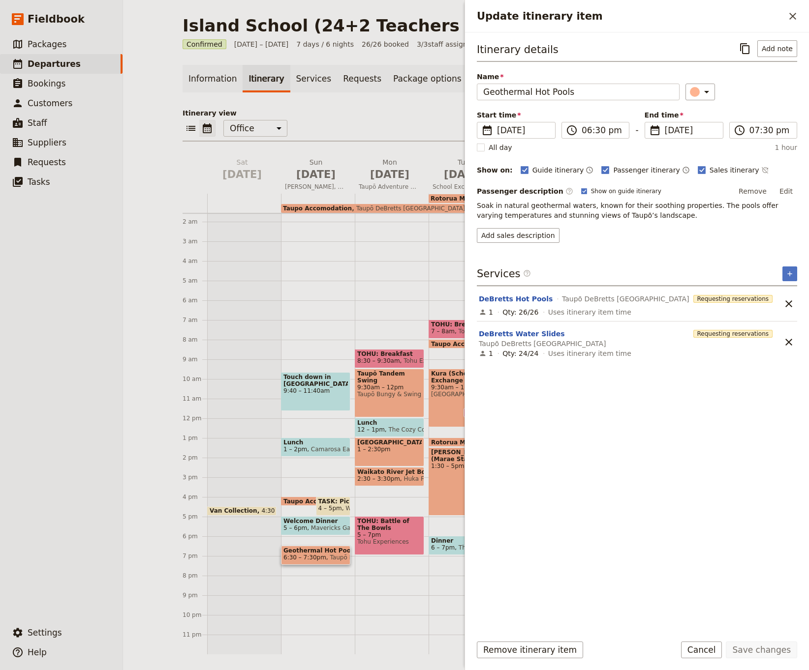
click at [314, 413] on div "Touch down in [GEOGRAPHIC_DATA]! 9:40 – 11:40am Lunch 1 – 2pm Camarosa Eatery T…" at bounding box center [318, 418] width 74 height 472
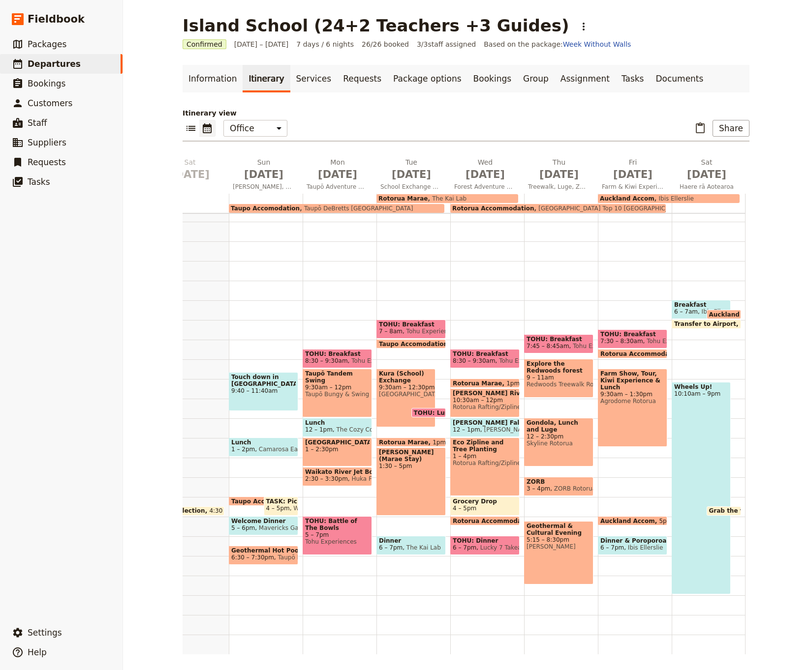
scroll to position [31, 0]
click at [406, 413] on span "[PERSON_NAME] (Marae Stay)" at bounding box center [411, 456] width 64 height 14
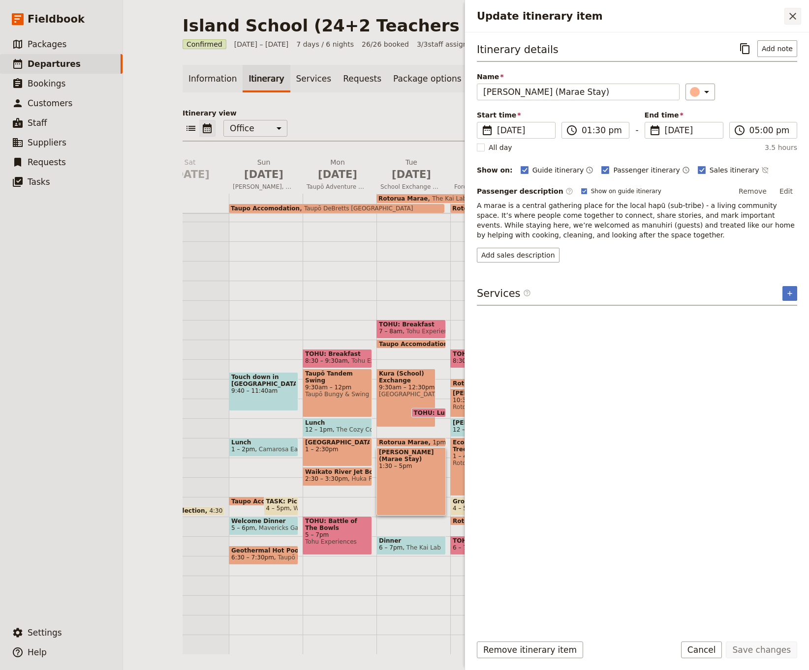
click at [722, 13] on icon "Close drawer" at bounding box center [792, 16] width 12 height 12
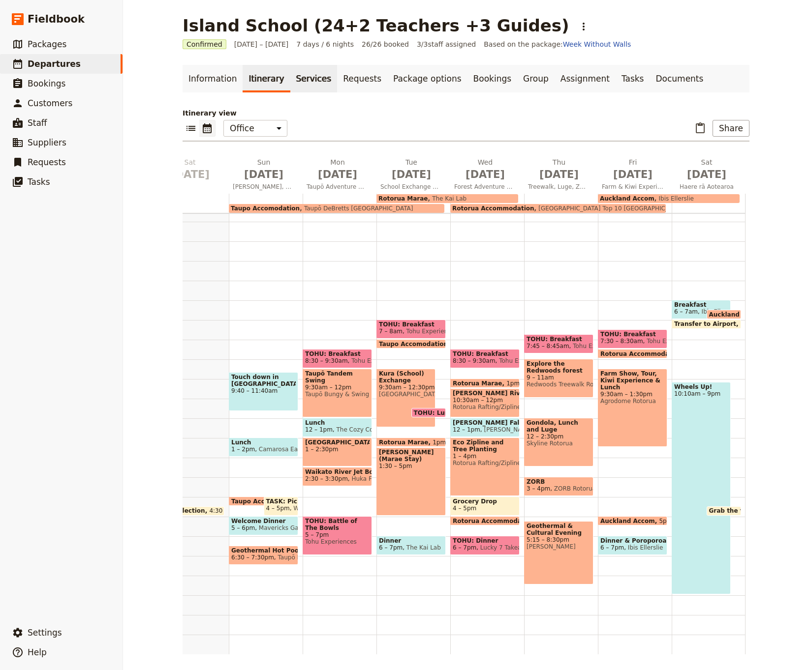
click at [292, 79] on link "Services" at bounding box center [313, 79] width 47 height 28
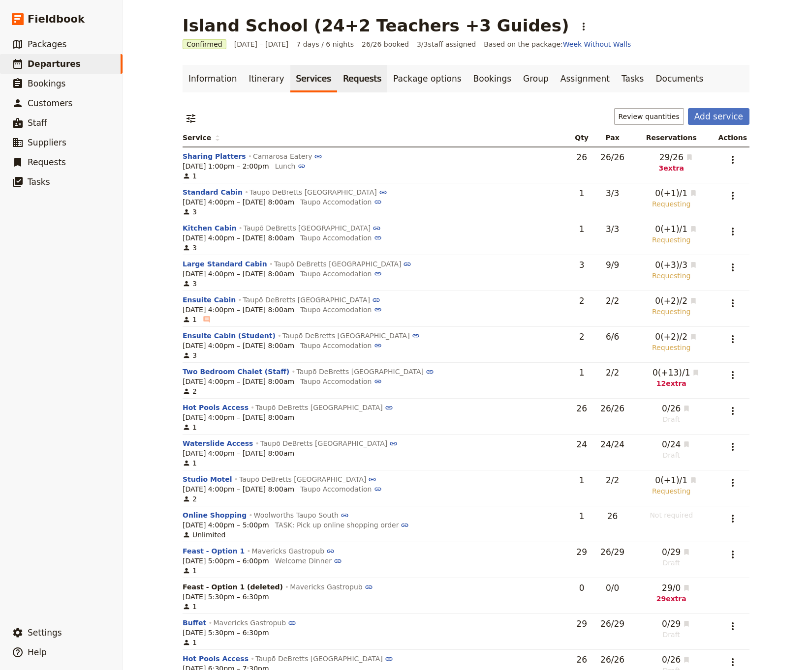
click at [353, 79] on link "Requests" at bounding box center [362, 79] width 50 height 28
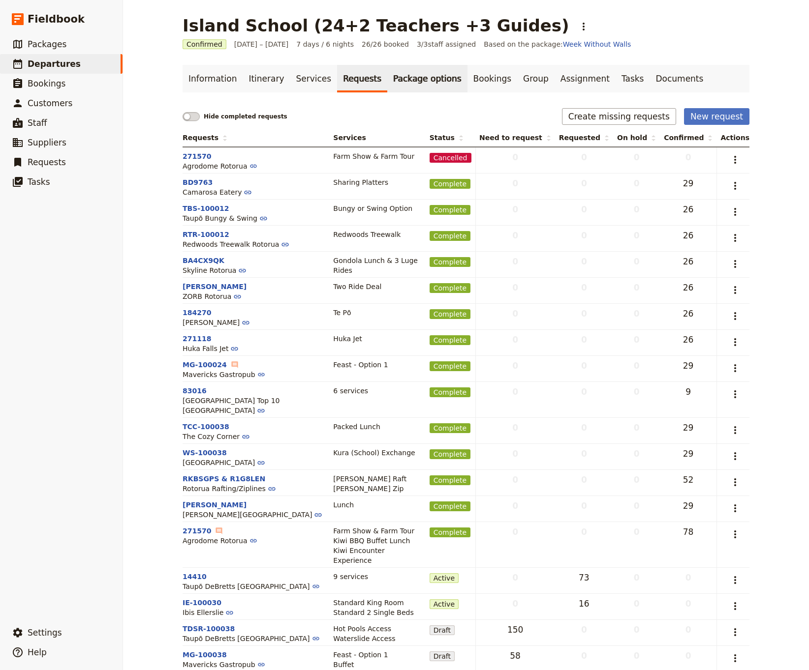
click at [404, 80] on link "Package options" at bounding box center [427, 79] width 80 height 28
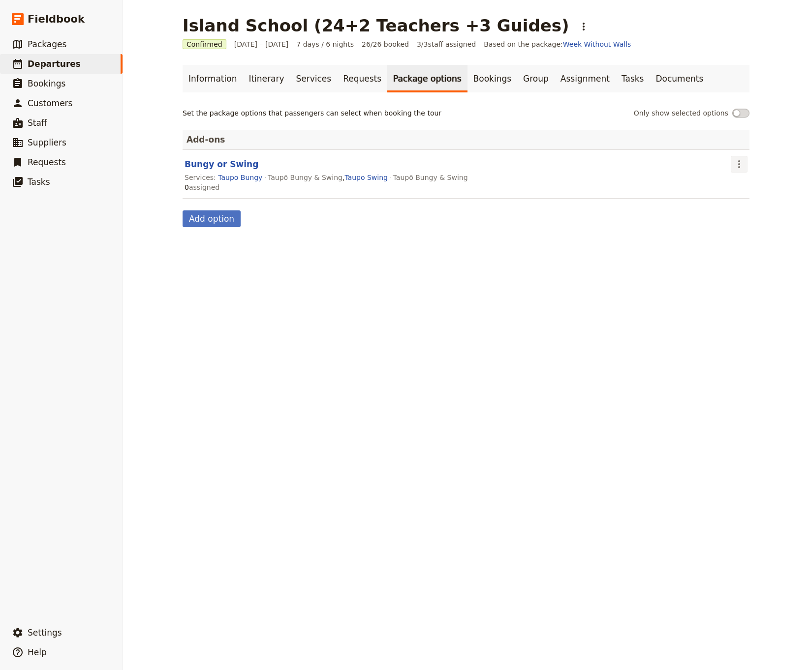
click at [722, 165] on icon "Actions" at bounding box center [739, 164] width 12 height 12
click at [672, 197] on span "Remove package option" at bounding box center [699, 200] width 83 height 10
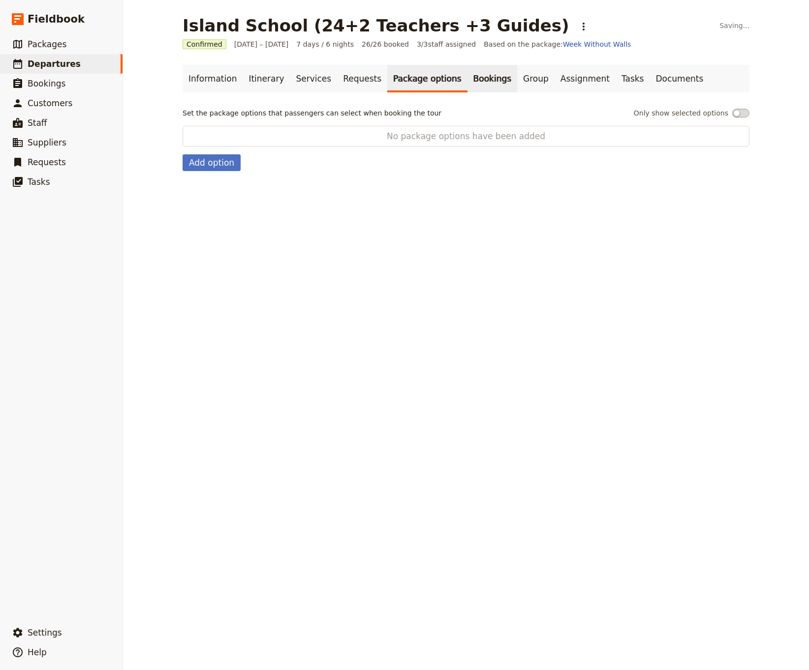
click at [467, 84] on link "Bookings" at bounding box center [492, 79] width 50 height 28
click at [322, 79] on link "Services" at bounding box center [313, 79] width 47 height 28
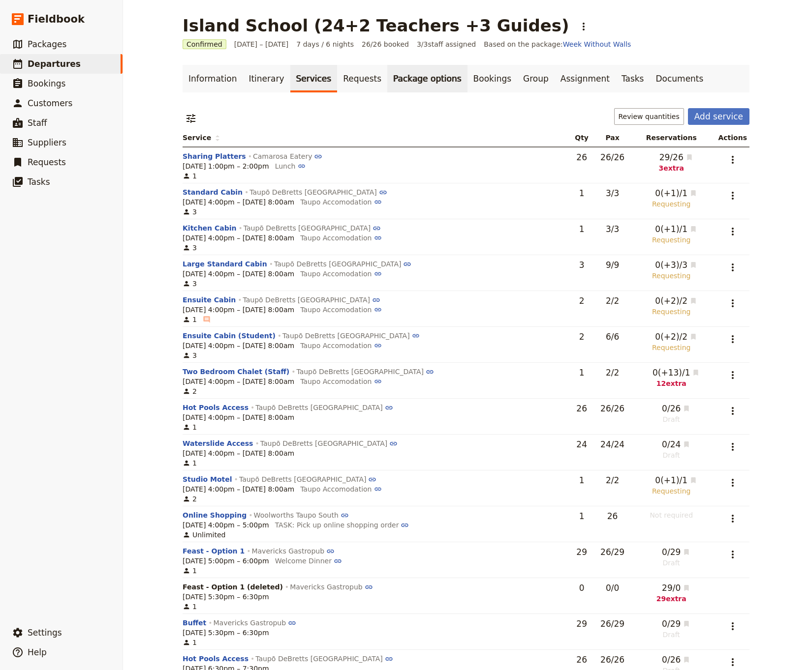
click at [395, 80] on link "Package options" at bounding box center [427, 79] width 80 height 28
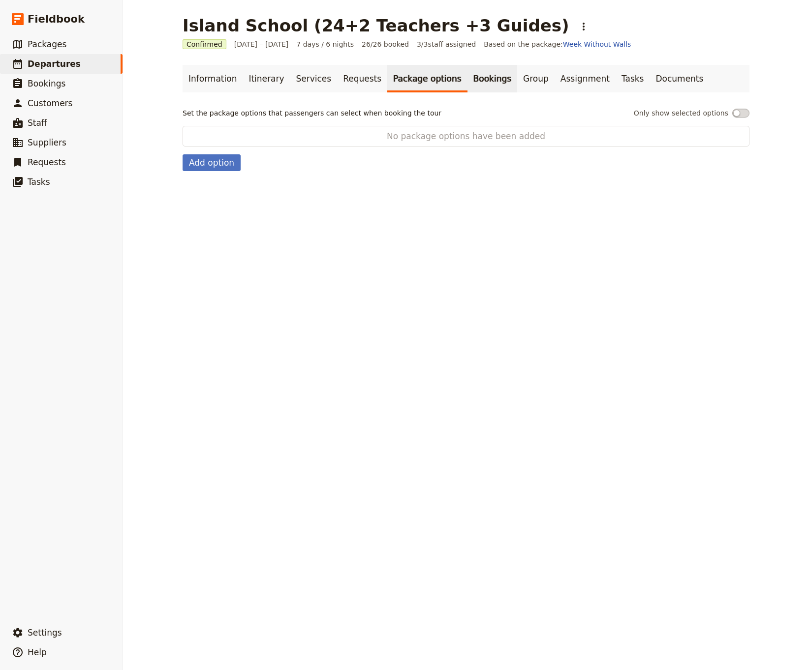
click at [467, 79] on link "Bookings" at bounding box center [492, 79] width 50 height 28
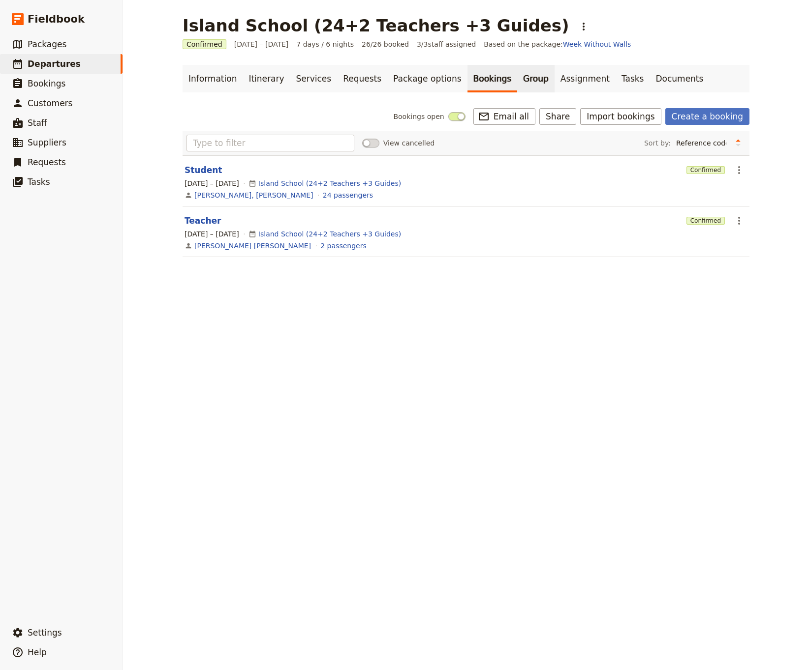
click at [517, 79] on link "Group" at bounding box center [535, 79] width 37 height 28
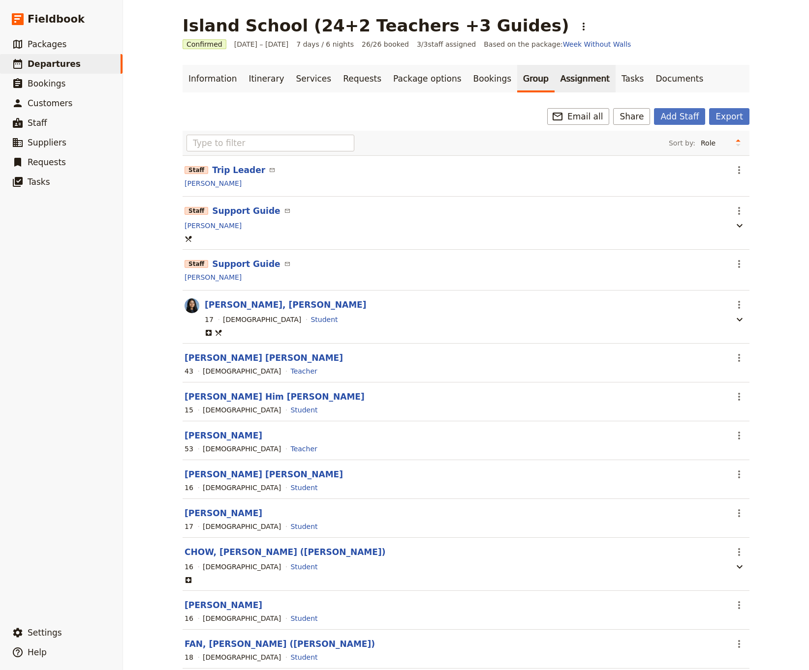
click at [562, 80] on link "Assignment" at bounding box center [584, 79] width 61 height 28
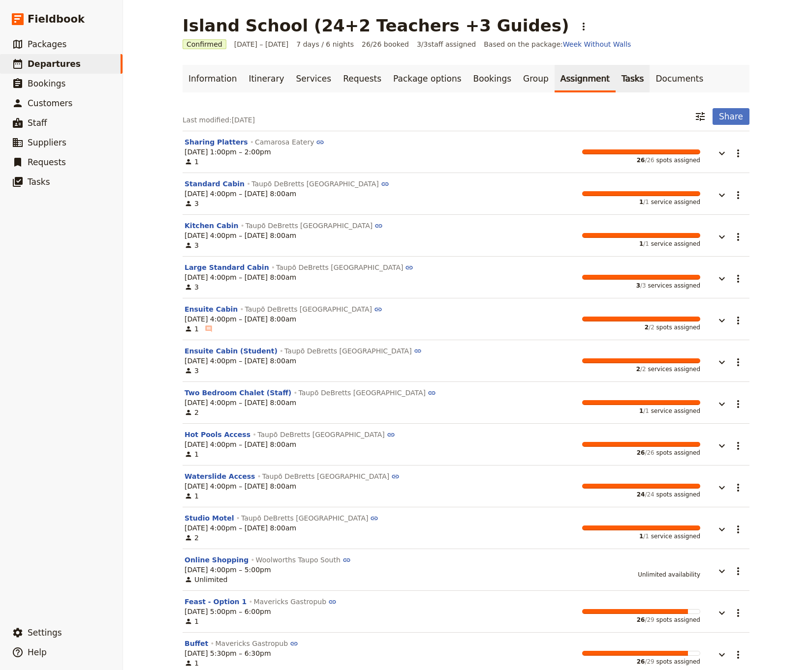
click at [615, 82] on link "Tasks" at bounding box center [632, 79] width 34 height 28
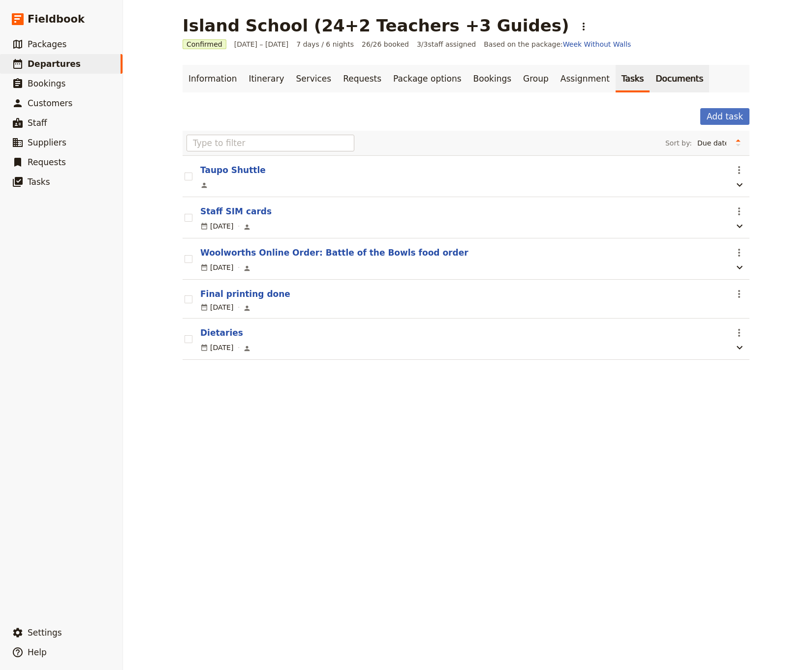
click at [649, 82] on link "Documents" at bounding box center [679, 79] width 60 height 28
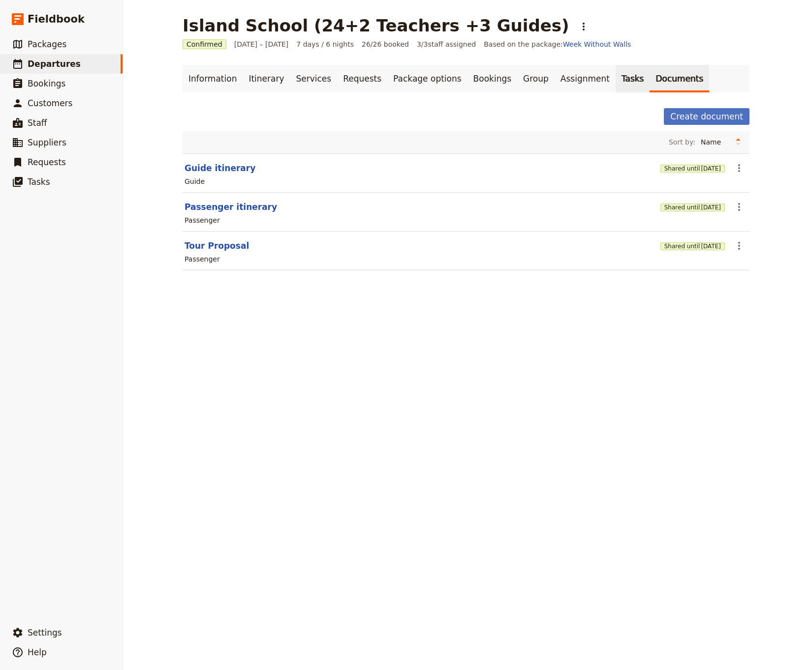
click at [615, 77] on link "Tasks" at bounding box center [632, 79] width 34 height 28
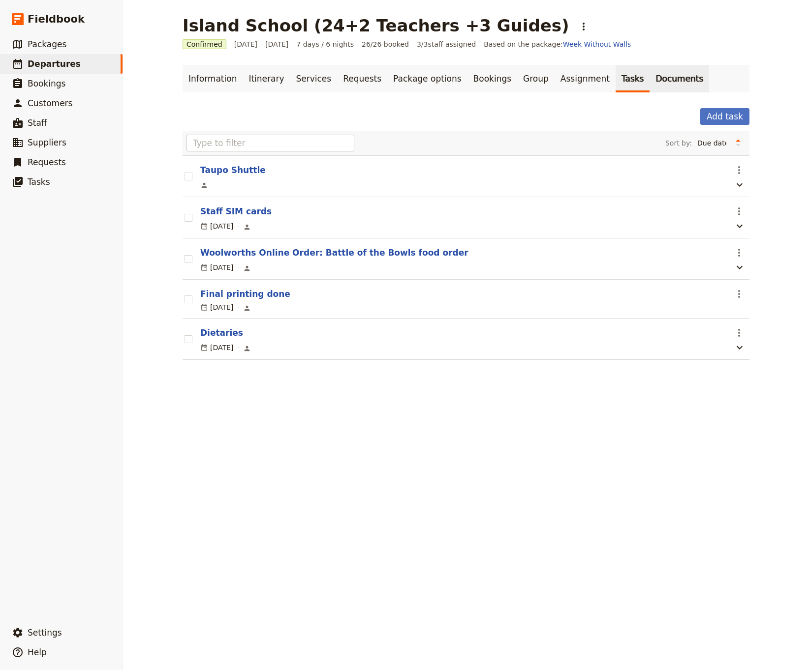
click at [649, 76] on link "Documents" at bounding box center [679, 79] width 60 height 28
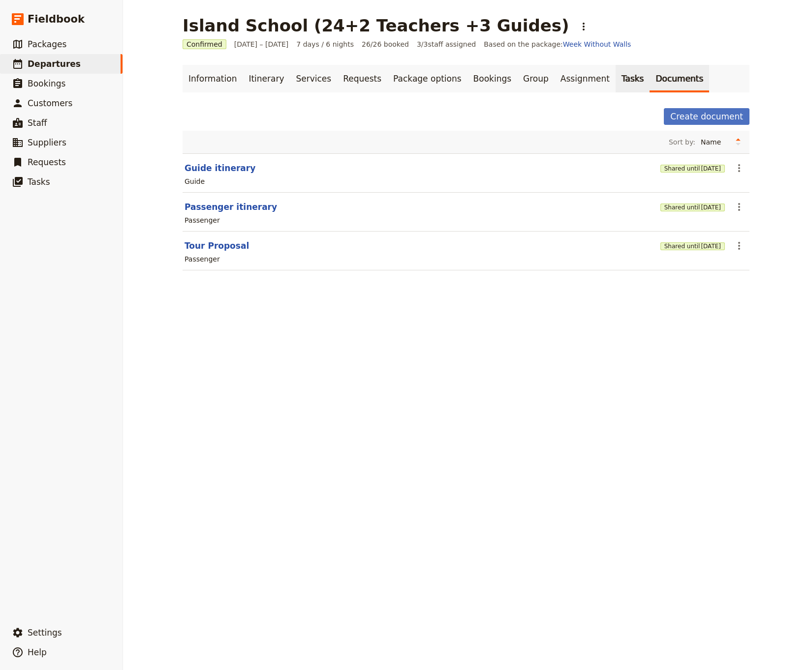
click at [615, 81] on link "Tasks" at bounding box center [632, 79] width 34 height 28
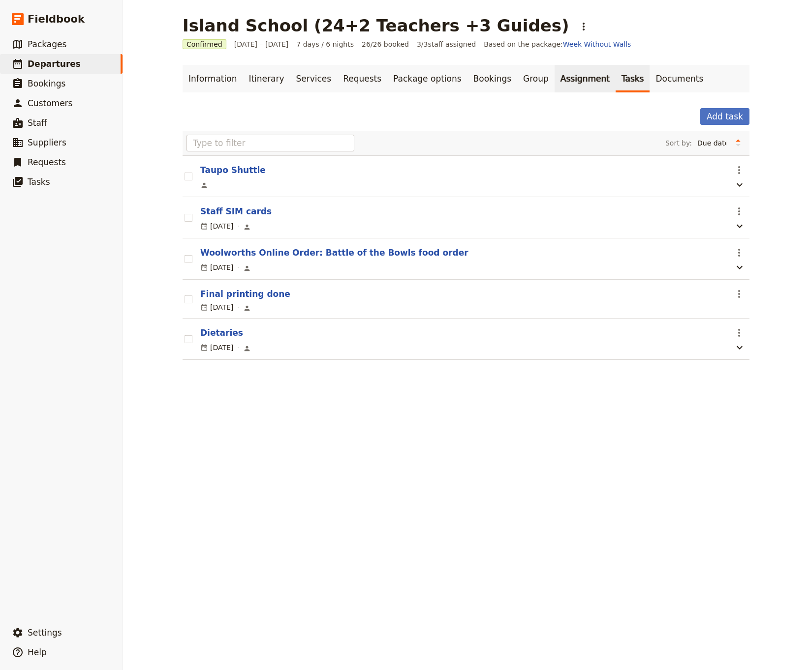
click at [554, 80] on link "Assignment" at bounding box center [584, 79] width 61 height 28
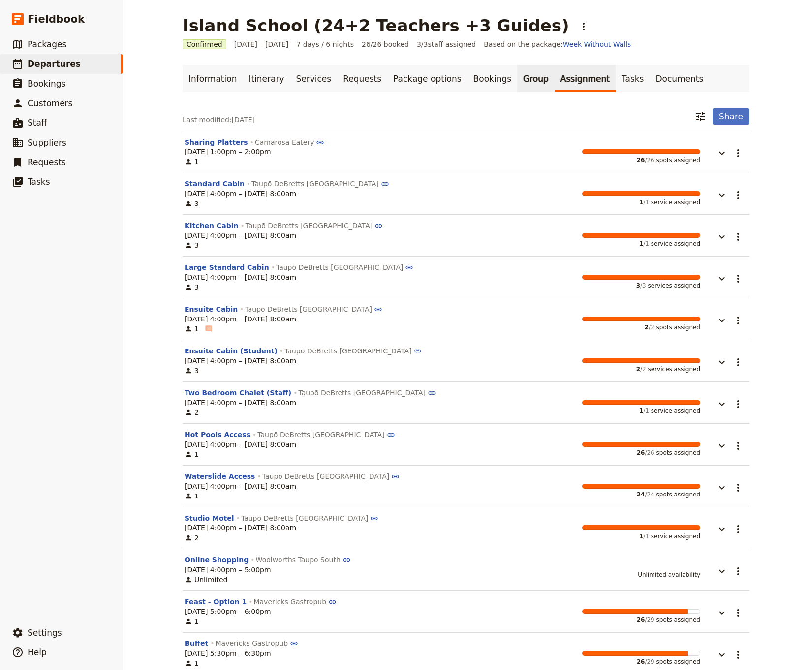
click at [517, 79] on link "Group" at bounding box center [535, 79] width 37 height 28
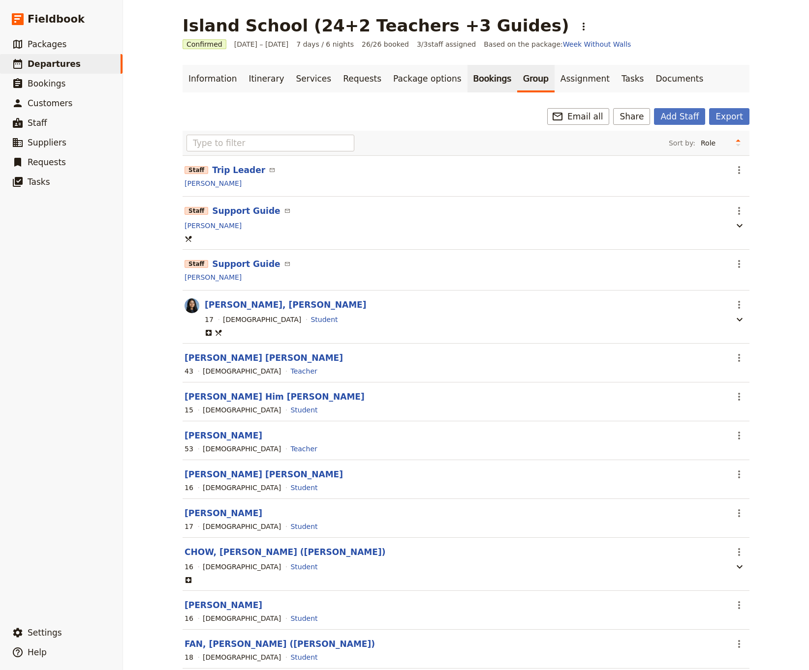
click at [472, 79] on link "Bookings" at bounding box center [492, 79] width 50 height 28
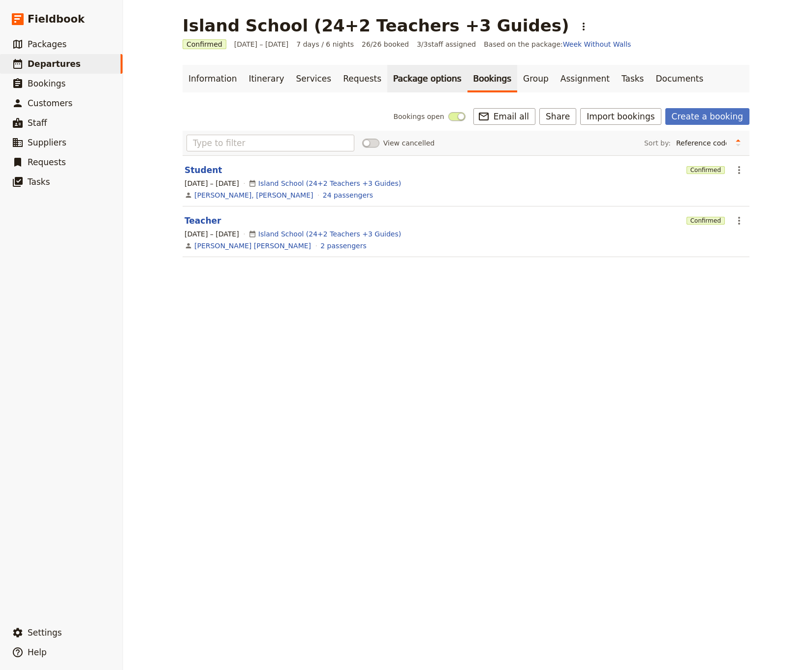
click at [414, 80] on link "Package options" at bounding box center [427, 79] width 80 height 28
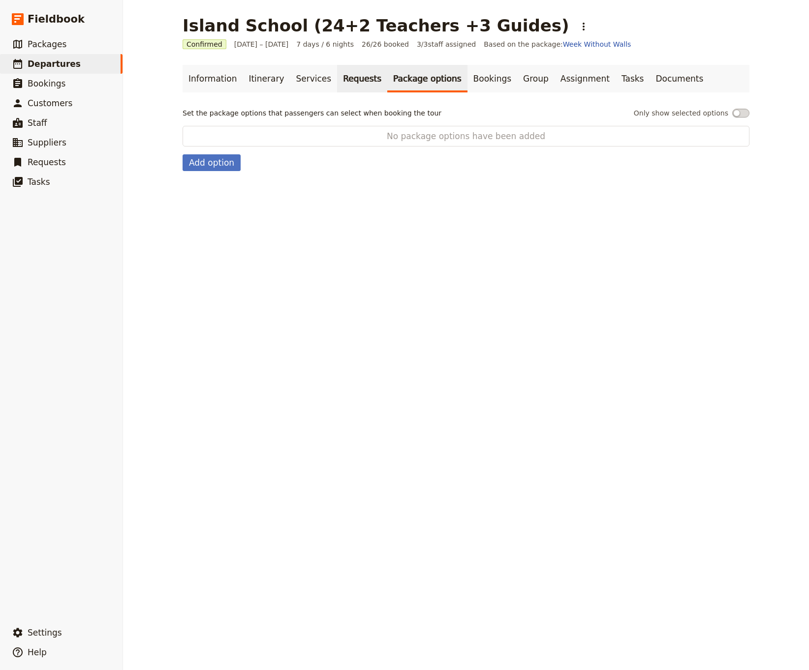
click at [352, 79] on link "Requests" at bounding box center [362, 79] width 50 height 28
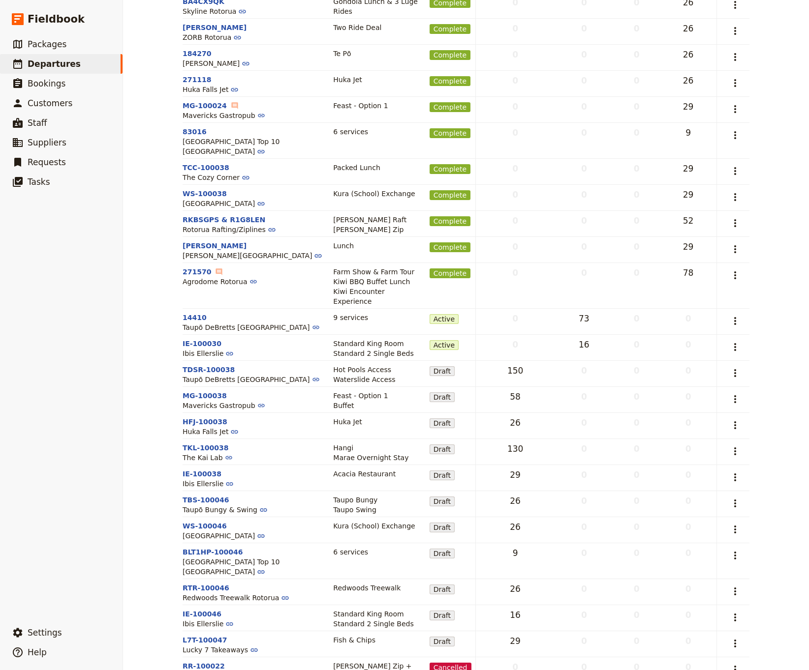
scroll to position [259, 0]
click at [722, 413] on icon "Actions" at bounding box center [735, 670] width 12 height 12
click at [699, 413] on span "Delete request" at bounding box center [687, 619] width 51 height 10
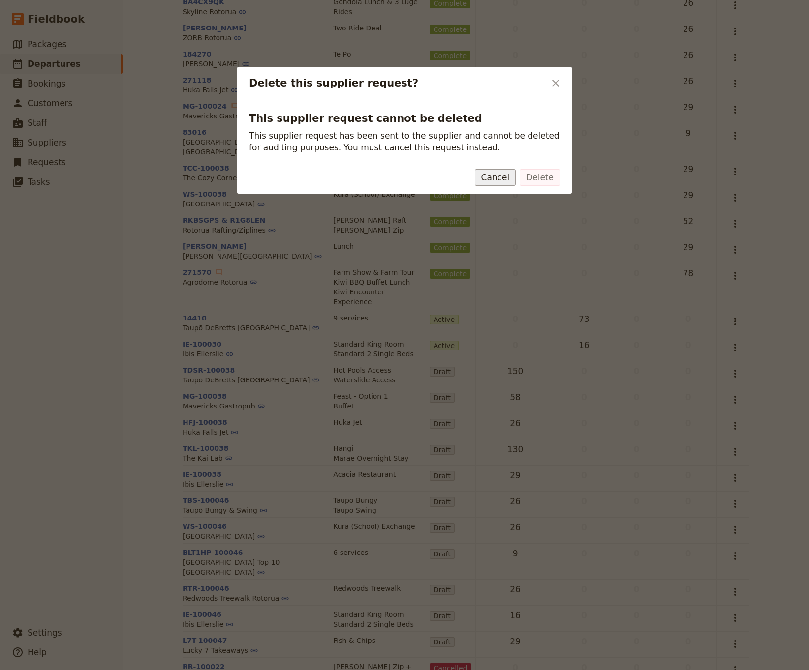
click at [502, 175] on button "Cancel" at bounding box center [495, 177] width 41 height 17
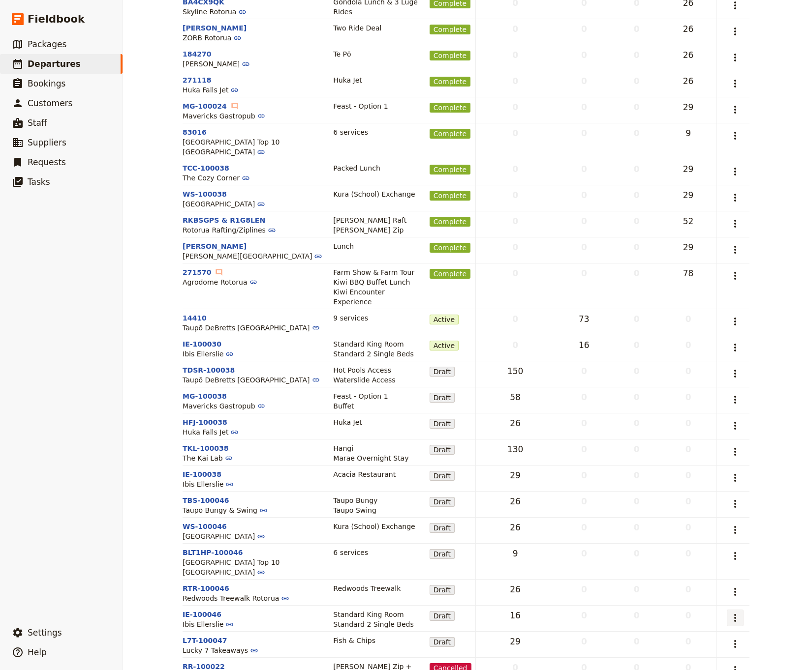
click at [722, 413] on icon "Actions" at bounding box center [735, 618] width 12 height 12
click at [604, 413] on td "0" at bounding box center [584, 619] width 58 height 26
click at [722, 413] on icon "Actions" at bounding box center [735, 618] width 12 height 12
click at [689, 413] on span "Edit request" at bounding box center [668, 498] width 42 height 10
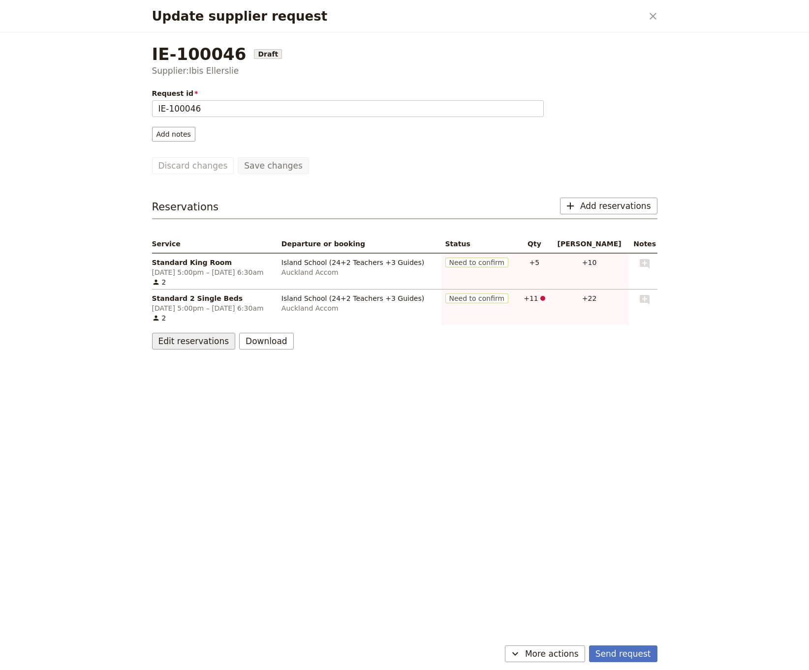
click at [188, 340] on button "Edit reservations" at bounding box center [194, 341] width 84 height 17
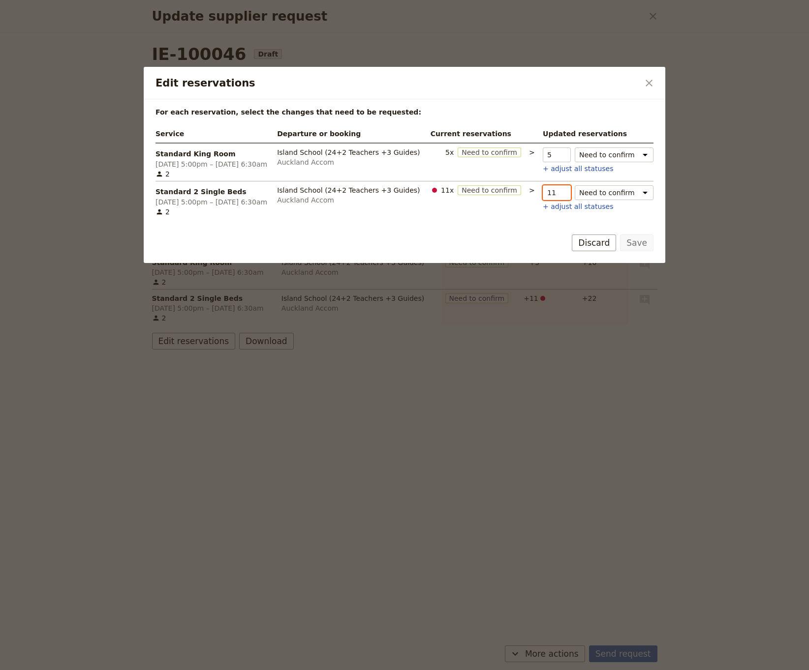
drag, startPoint x: 555, startPoint y: 193, endPoint x: 548, endPoint y: 194, distance: 7.0
click at [548, 194] on input "11" at bounding box center [556, 192] width 28 height 15
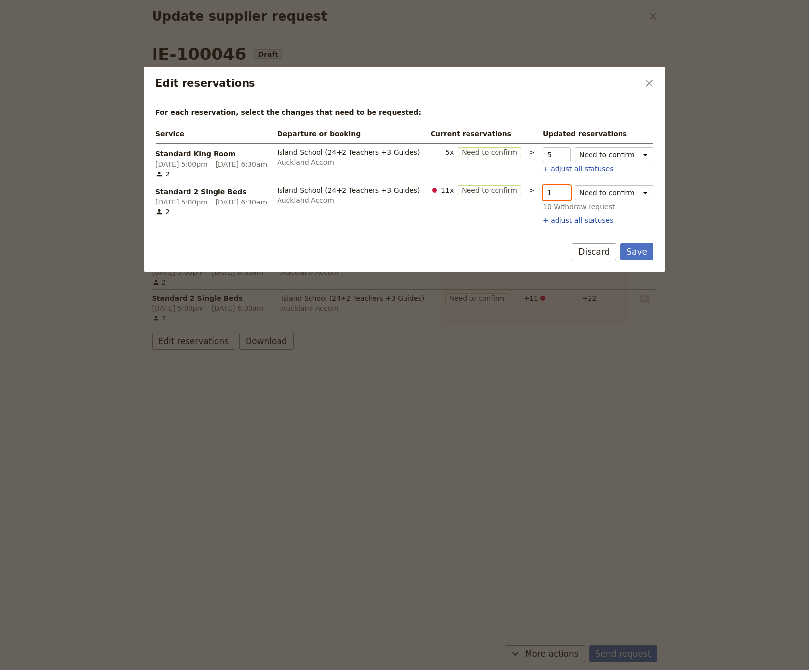
type input "1"
click at [652, 82] on icon "Close dialog" at bounding box center [649, 83] width 12 height 12
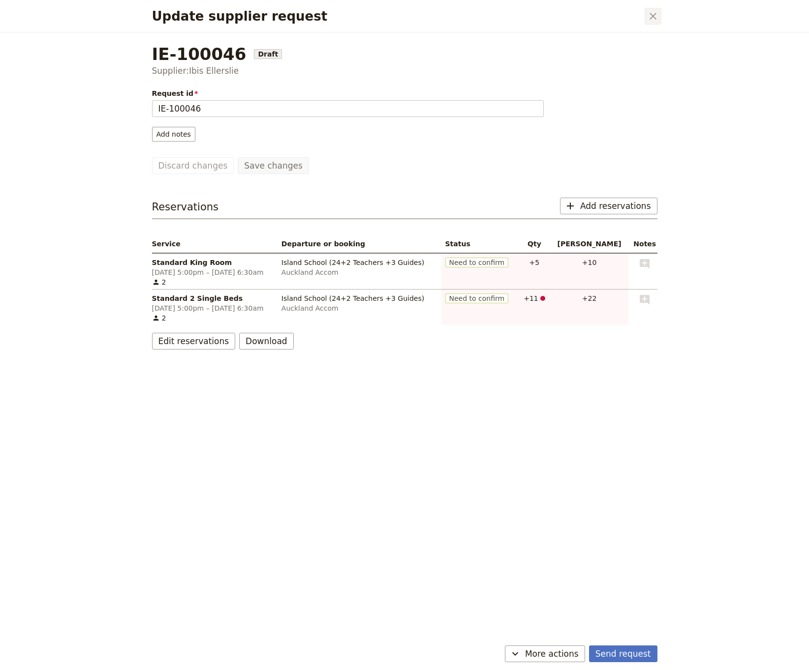
click at [652, 15] on icon "Close dialog" at bounding box center [652, 16] width 7 height 7
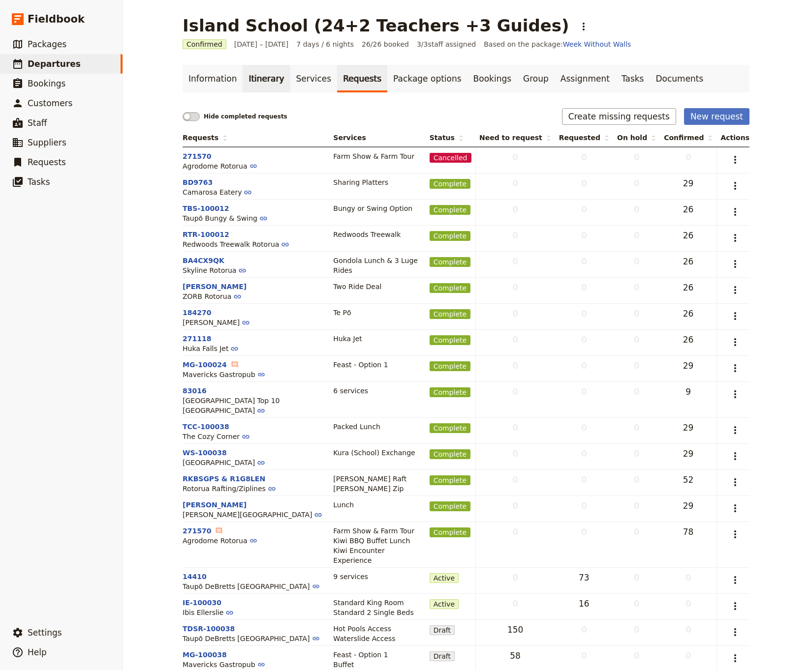
scroll to position [0, 0]
click at [302, 78] on link "Services" at bounding box center [313, 79] width 47 height 28
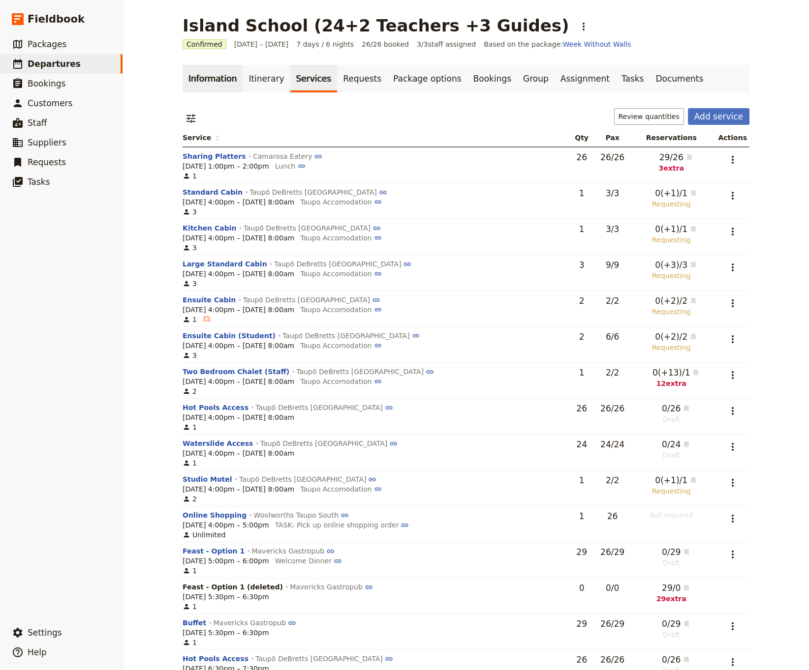
click at [196, 82] on link "Information" at bounding box center [212, 79] width 60 height 28
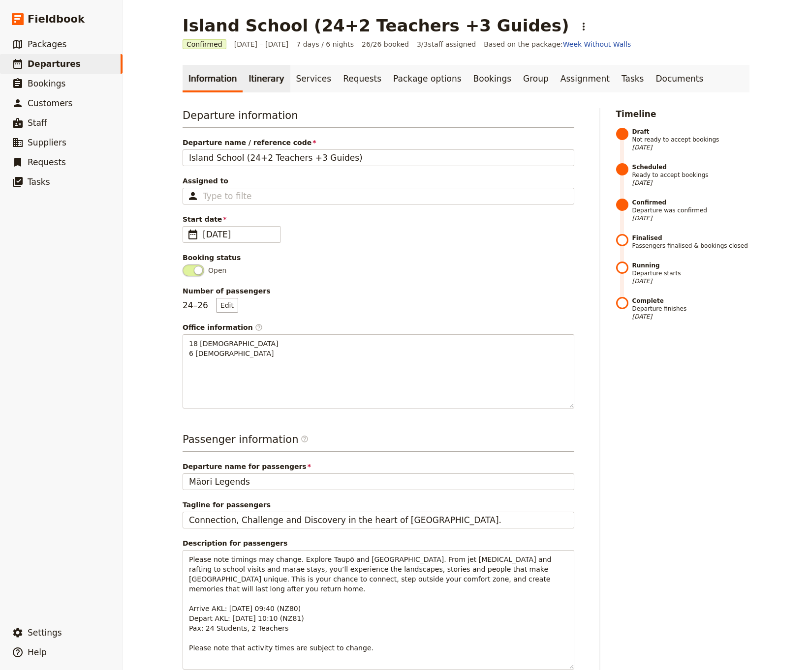
click at [263, 78] on link "Itinerary" at bounding box center [265, 79] width 47 height 28
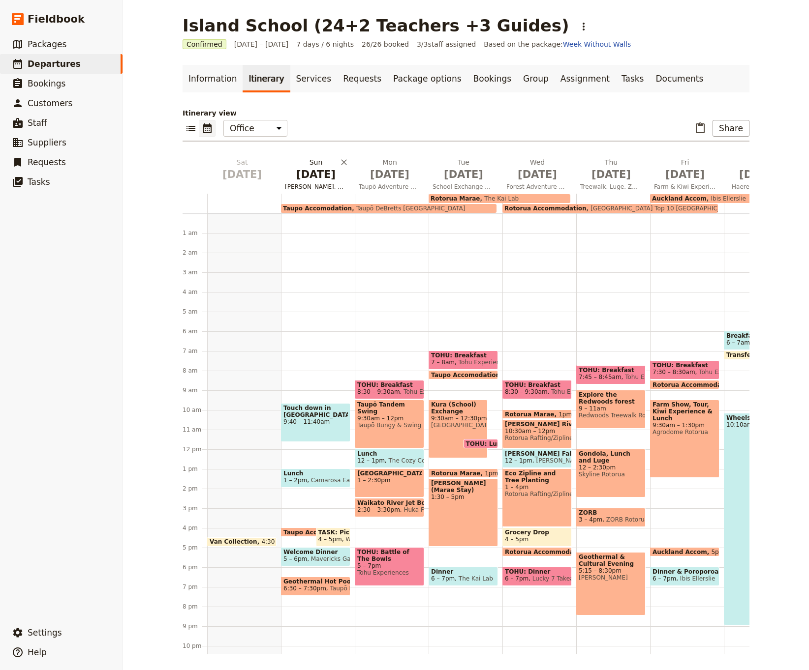
scroll to position [31, 0]
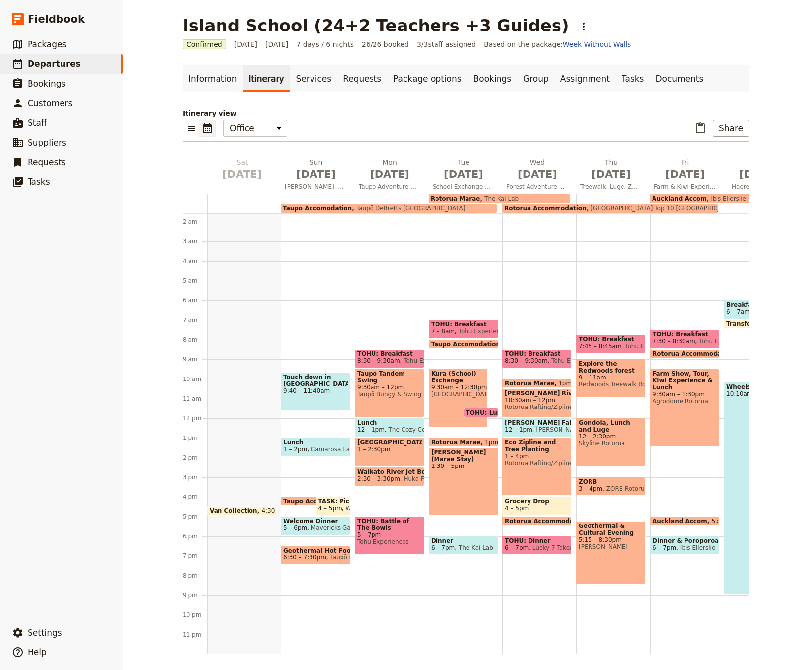
click at [679, 197] on span "Auckland Accom" at bounding box center [679, 198] width 55 height 7
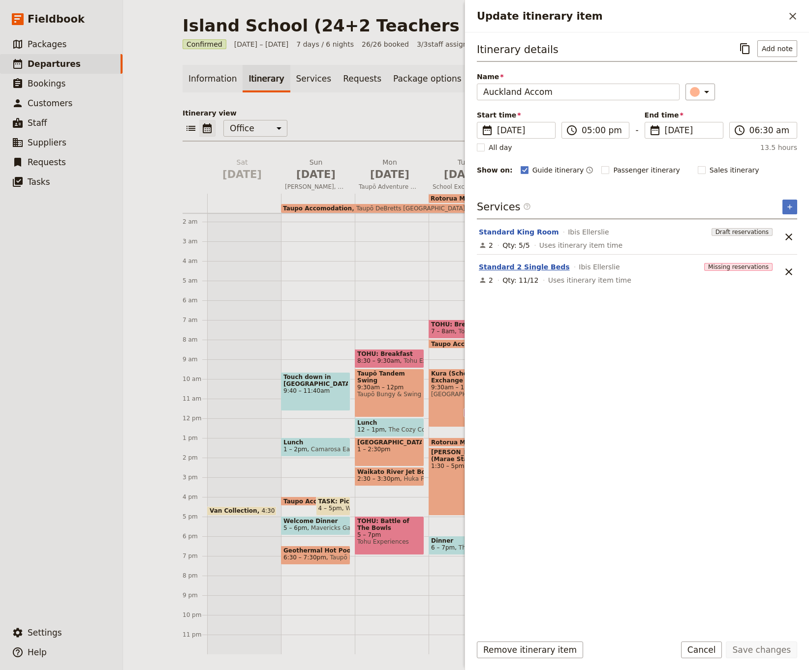
click at [539, 268] on button "Standard 2 Single Beds" at bounding box center [524, 267] width 91 height 10
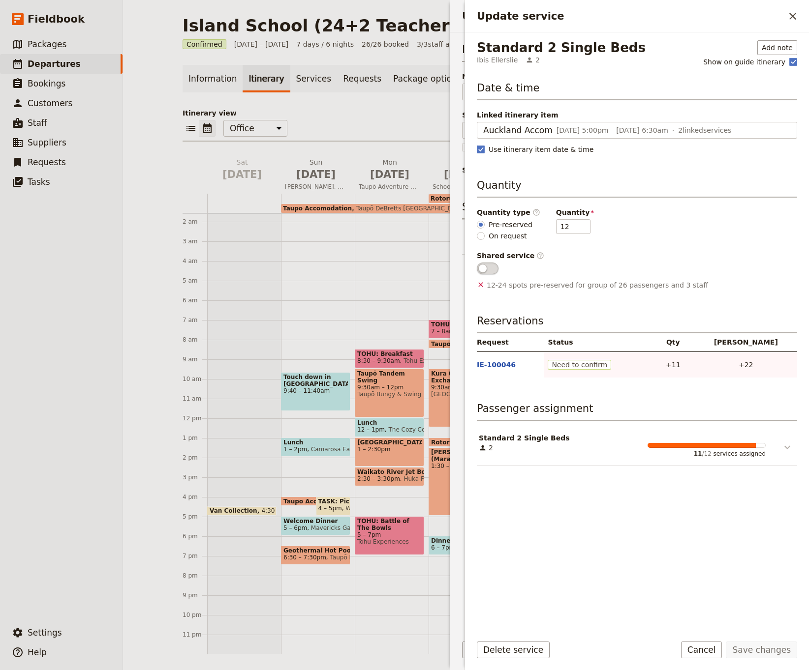
click at [722, 413] on icon "Update service" at bounding box center [787, 448] width 12 height 12
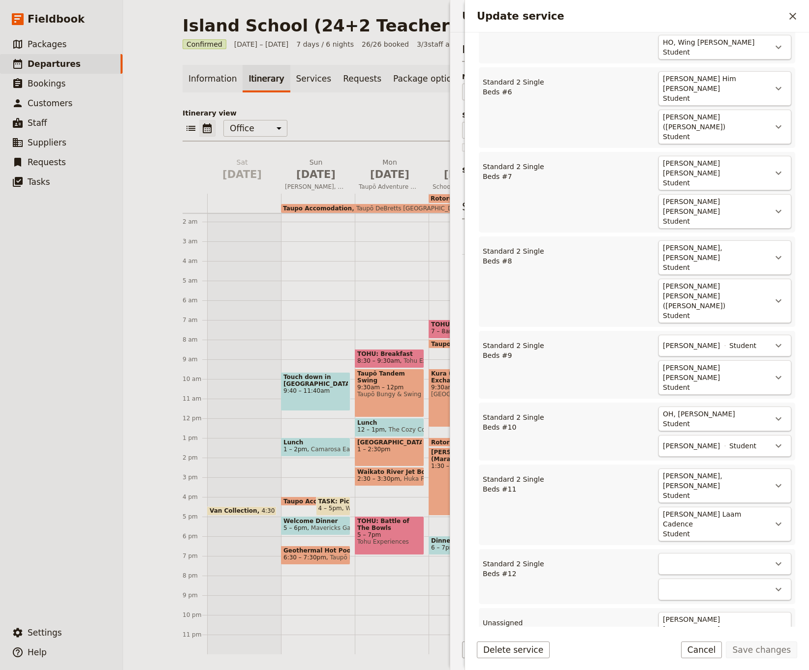
scroll to position [783, 0]
click at [722, 413] on icon "Actions" at bounding box center [778, 564] width 6 height 3
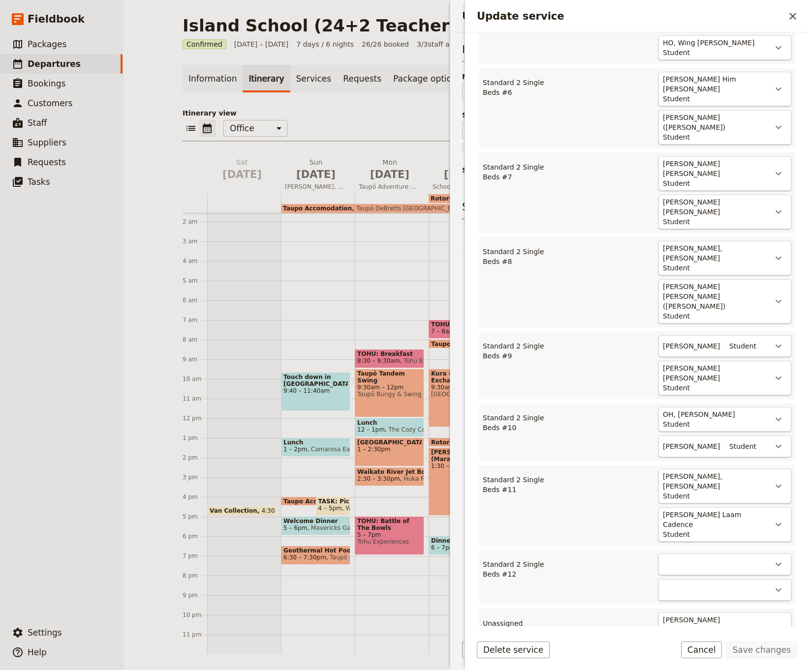
click at [685, 413] on span "Standard 2 Single Beds #12 - empty" at bounding box center [717, 537] width 126 height 10
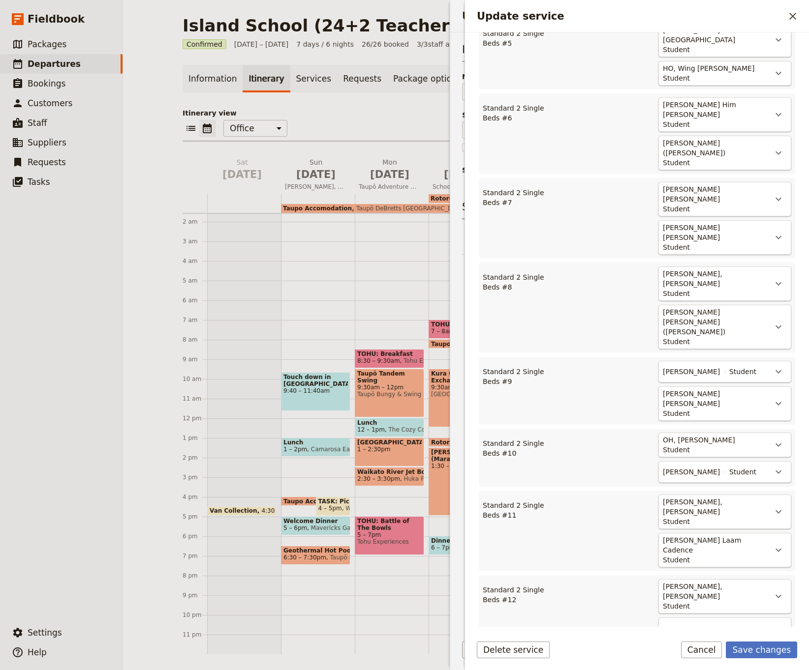
click at [719, 413] on span "Standard 2 Single Beds #12 - 1/2" at bounding box center [722, 563] width 115 height 10
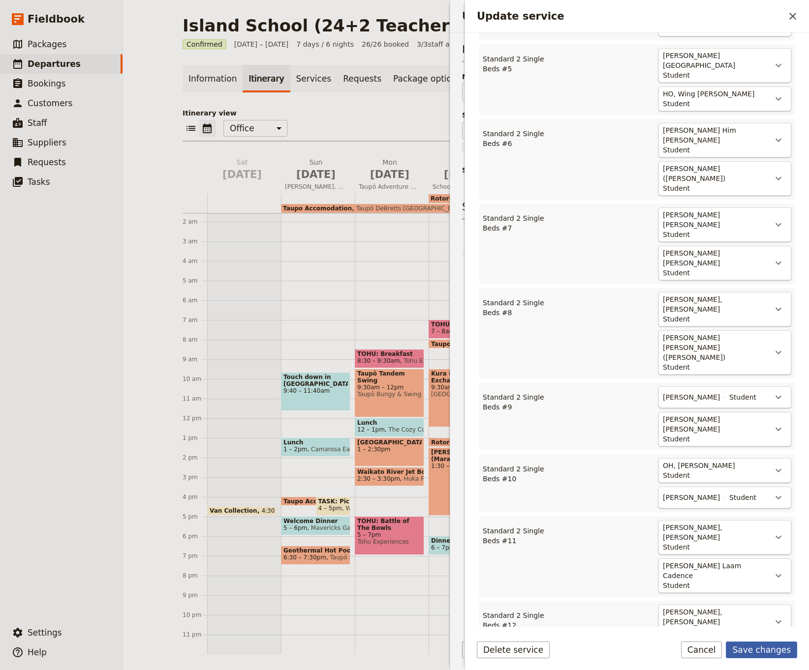
click at [722, 413] on button "Save changes" at bounding box center [760, 650] width 71 height 17
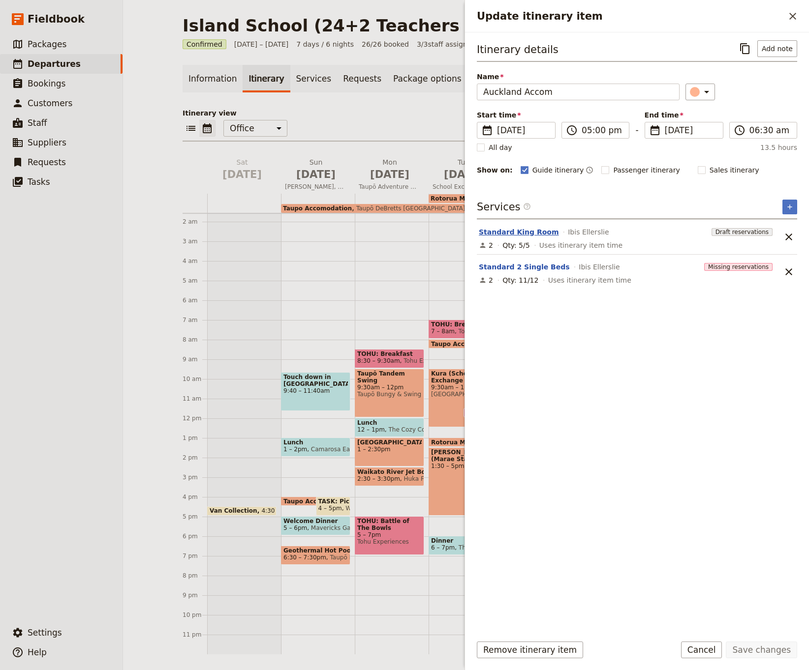
click at [511, 232] on button "Standard King Room" at bounding box center [519, 232] width 80 height 10
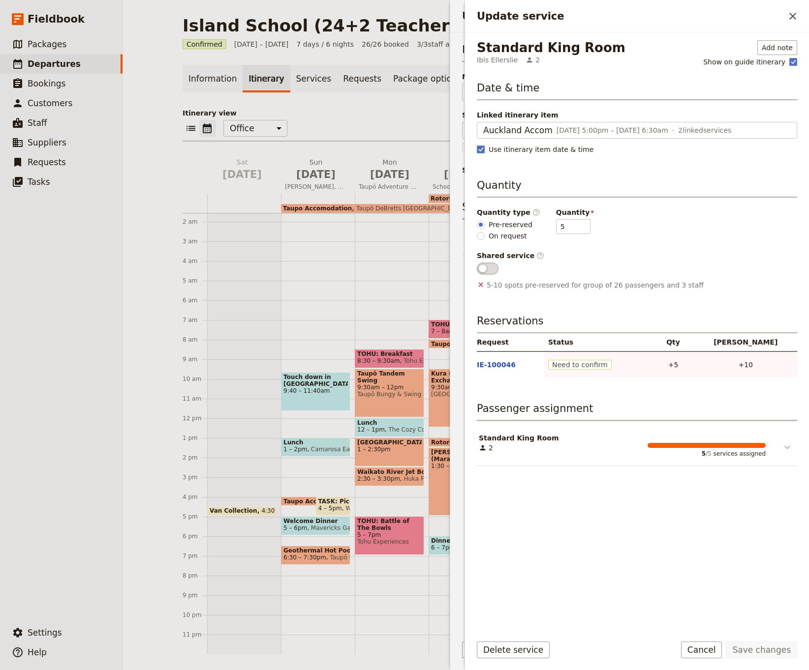
click at [722, 413] on icon "Update service" at bounding box center [787, 448] width 12 height 12
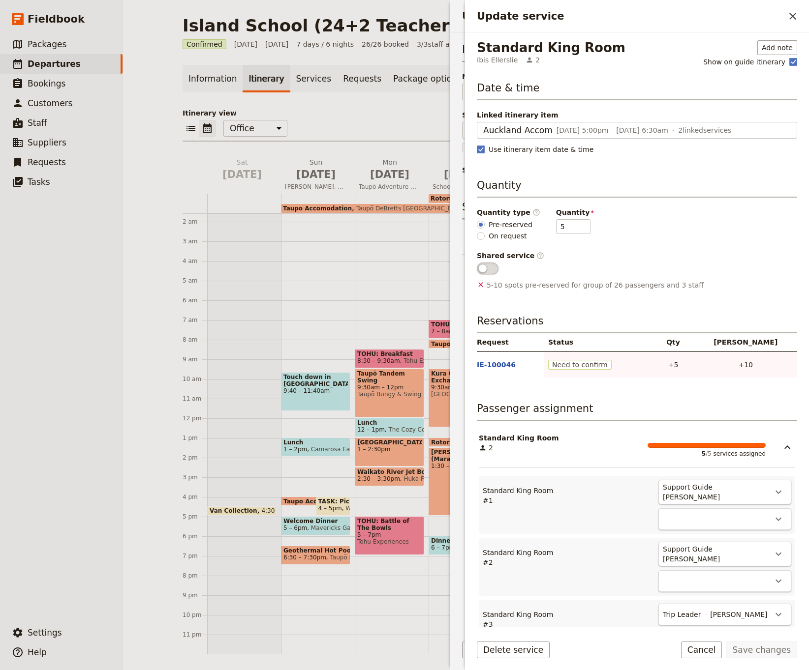
scroll to position [0, 0]
click at [688, 254] on div "Shared service ​" at bounding box center [637, 256] width 320 height 10
click at [722, 14] on icon "Close drawer" at bounding box center [792, 16] width 7 height 7
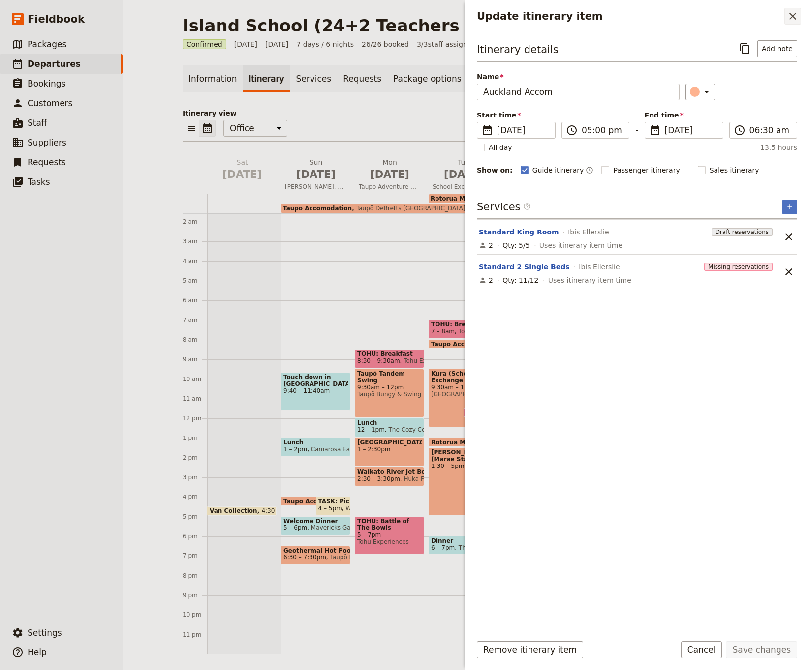
click at [722, 18] on icon "Close drawer" at bounding box center [792, 16] width 12 height 12
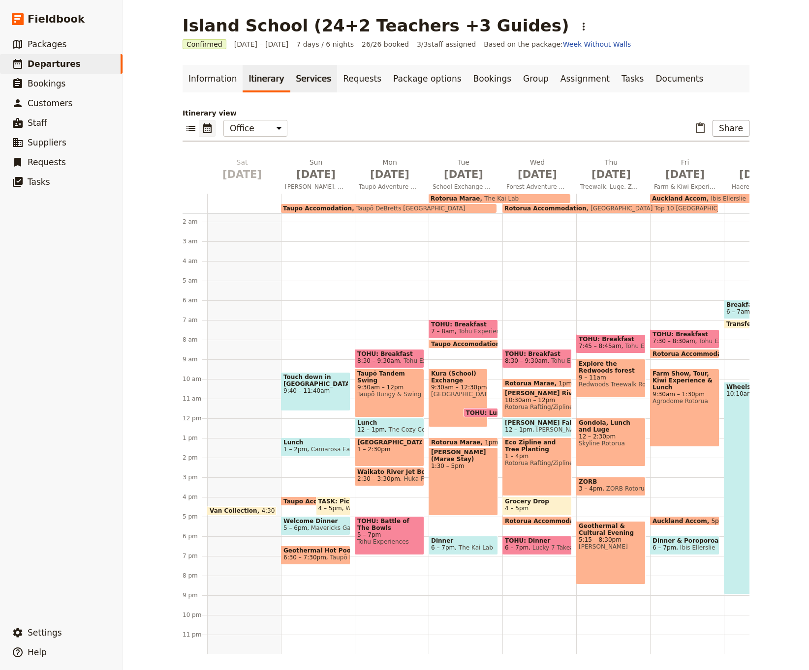
click at [301, 80] on link "Services" at bounding box center [313, 79] width 47 height 28
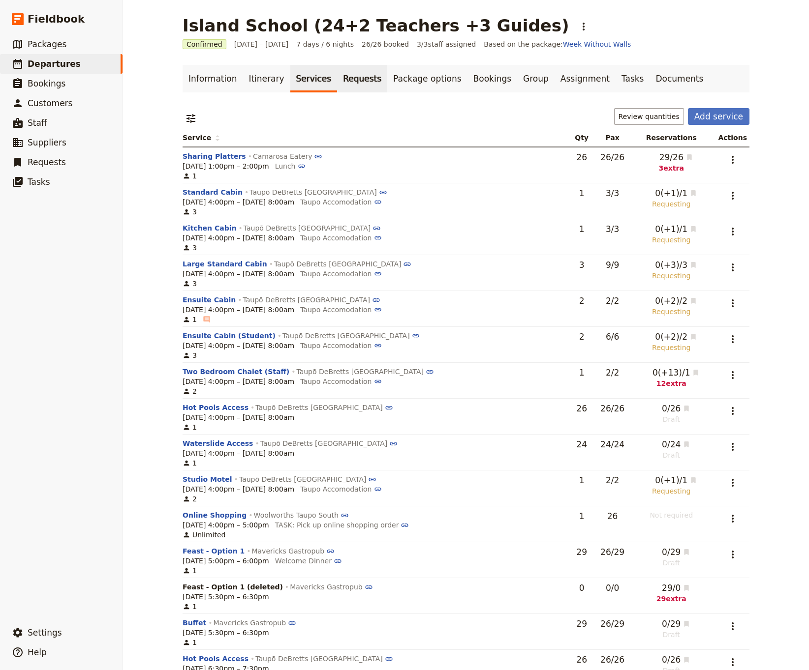
click at [348, 77] on link "Requests" at bounding box center [362, 79] width 50 height 28
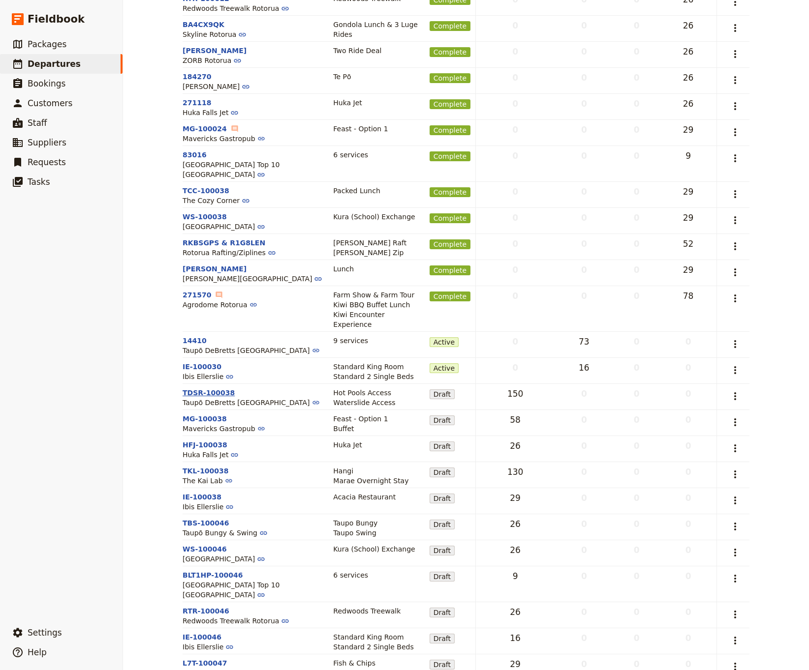
scroll to position [237, 0]
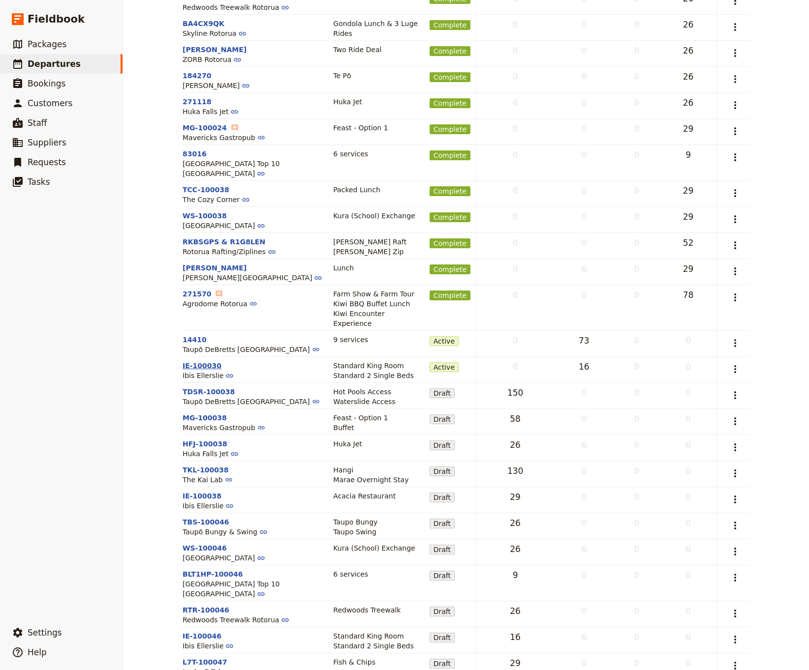
click at [195, 361] on button "IE-100030" at bounding box center [201, 366] width 39 height 10
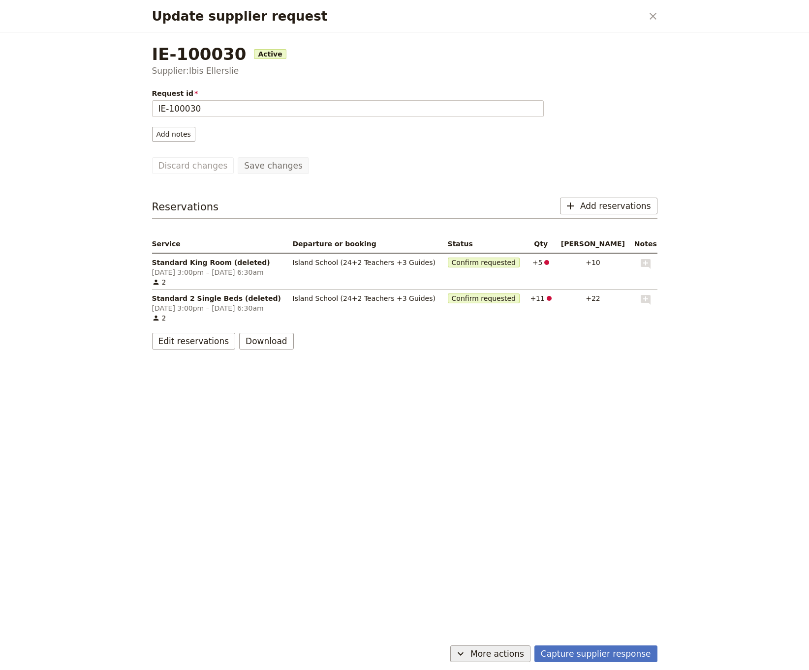
click at [466, 413] on icon "Update supplier request" at bounding box center [460, 654] width 12 height 12
click at [486, 413] on span "Cancel request" at bounding box center [495, 633] width 52 height 10
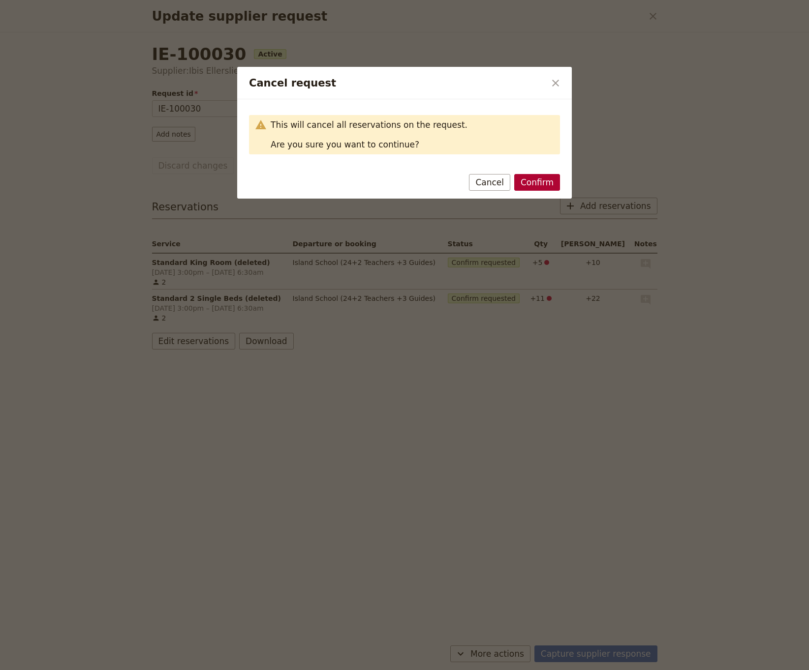
click at [536, 183] on button "Confirm" at bounding box center [537, 182] width 46 height 17
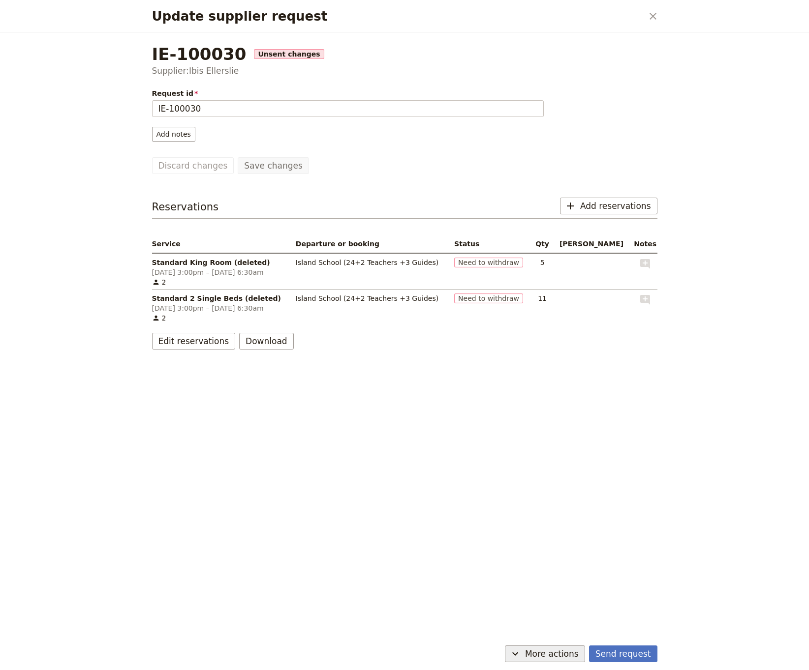
click at [521, 413] on icon "Update supplier request" at bounding box center [515, 654] width 12 height 12
click at [522, 413] on span "Mark as sent" at bounding box center [514, 591] width 44 height 10
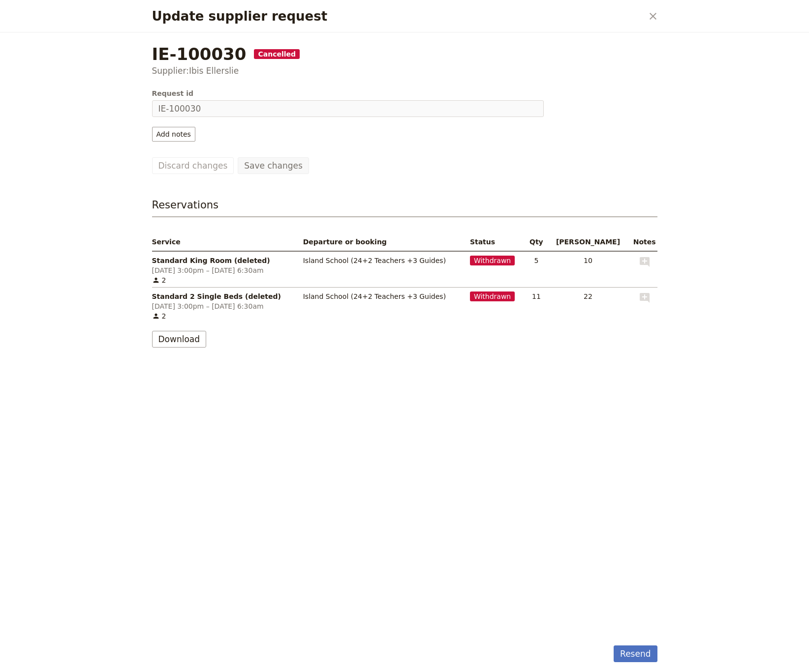
scroll to position [0, 0]
click at [653, 19] on icon "Close dialog" at bounding box center [653, 16] width 12 height 12
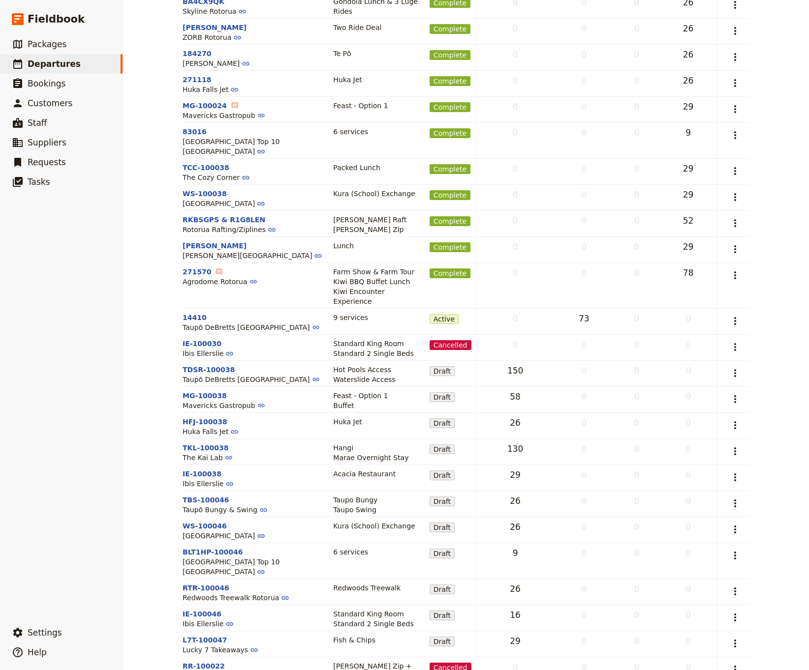
scroll to position [259, 0]
click at [195, 413] on button "IE-100046" at bounding box center [201, 615] width 39 height 10
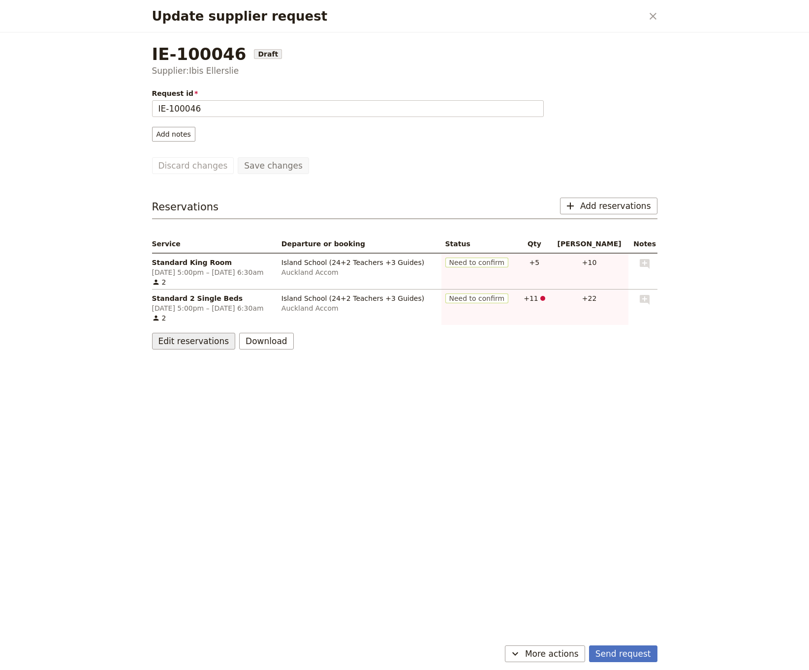
click at [199, 343] on button "Edit reservations" at bounding box center [194, 341] width 84 height 17
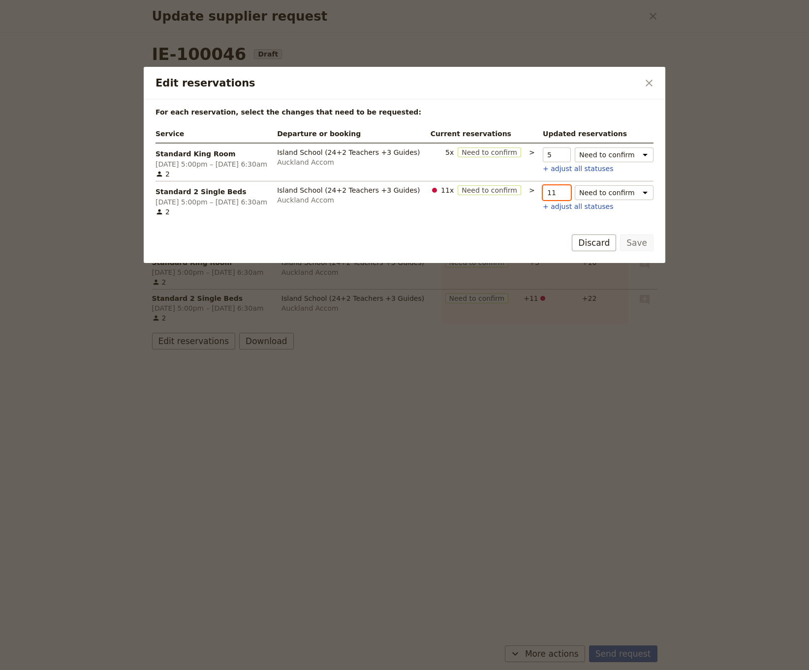
click at [555, 196] on input "11" at bounding box center [556, 192] width 28 height 15
drag, startPoint x: 555, startPoint y: 196, endPoint x: 538, endPoint y: 195, distance: 17.2
click at [539, 195] on td "Standard 2 Single Beds ORIGINAL_STATUS qty 11 Standard 2 Single Beds status Nee…" at bounding box center [596, 200] width 115 height 38
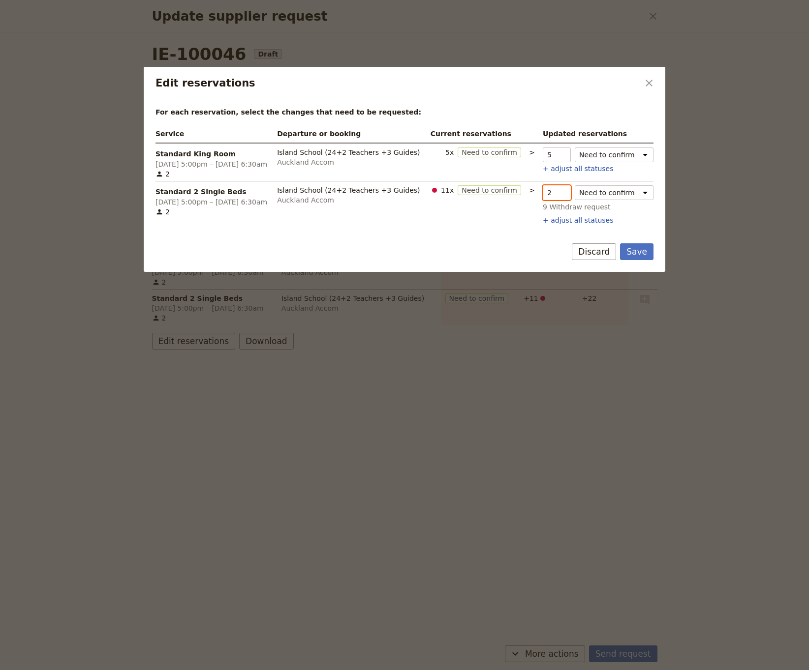
type input "2"
click at [342, 196] on div "Auckland Accom" at bounding box center [350, 200] width 146 height 10
click at [654, 83] on icon "Close dialog" at bounding box center [649, 83] width 12 height 12
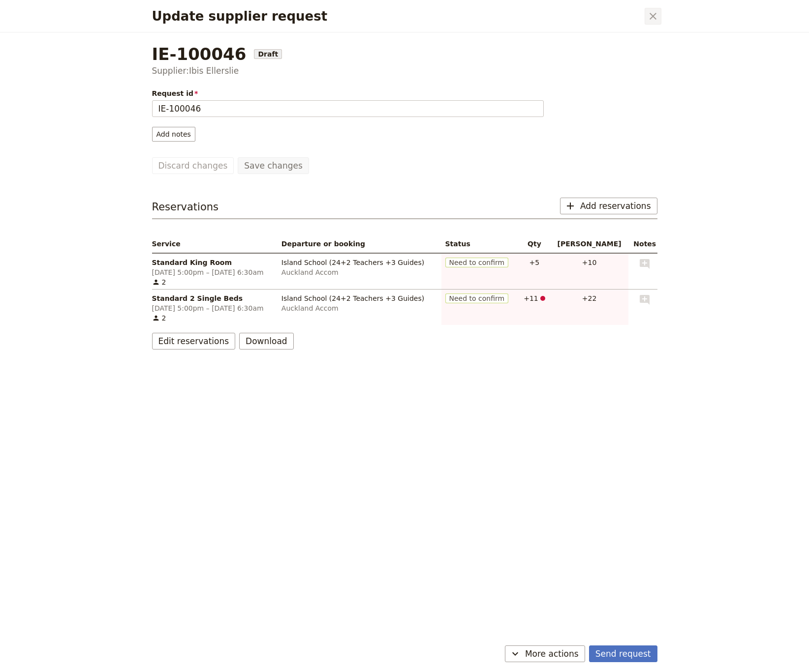
click at [657, 17] on icon "Close dialog" at bounding box center [653, 16] width 12 height 12
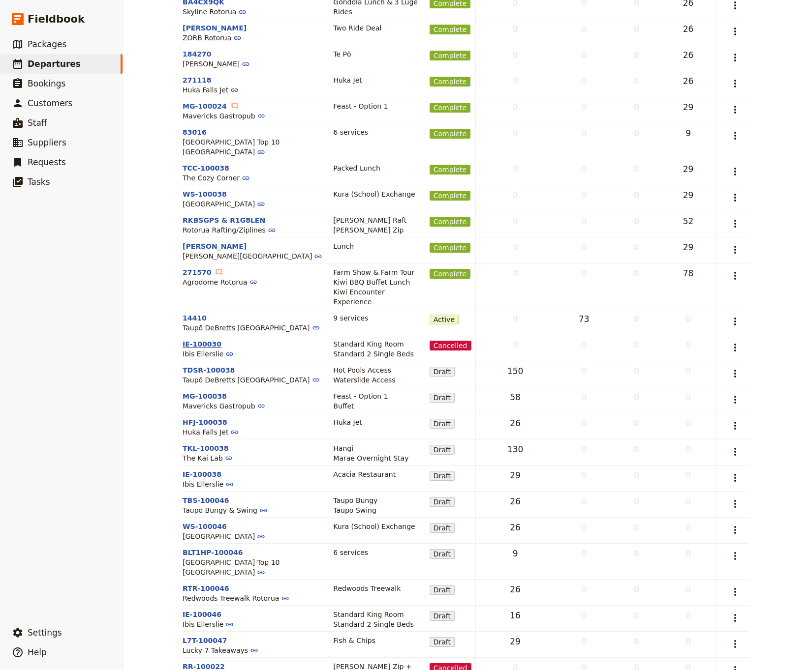
click at [207, 339] on button "IE-100030" at bounding box center [201, 344] width 39 height 10
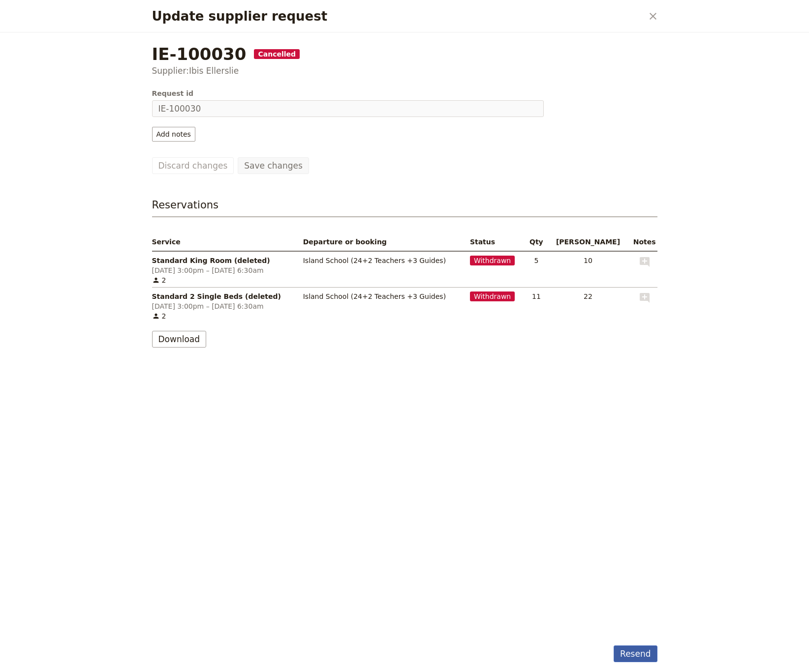
click at [637, 413] on button "Resend" at bounding box center [634, 654] width 43 height 17
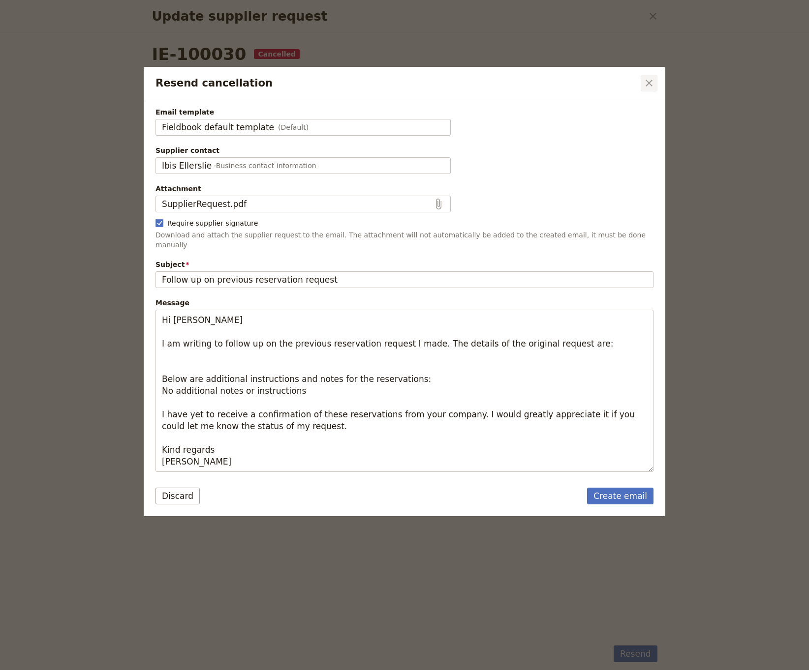
click at [648, 81] on icon "Close dialog" at bounding box center [649, 83] width 12 height 12
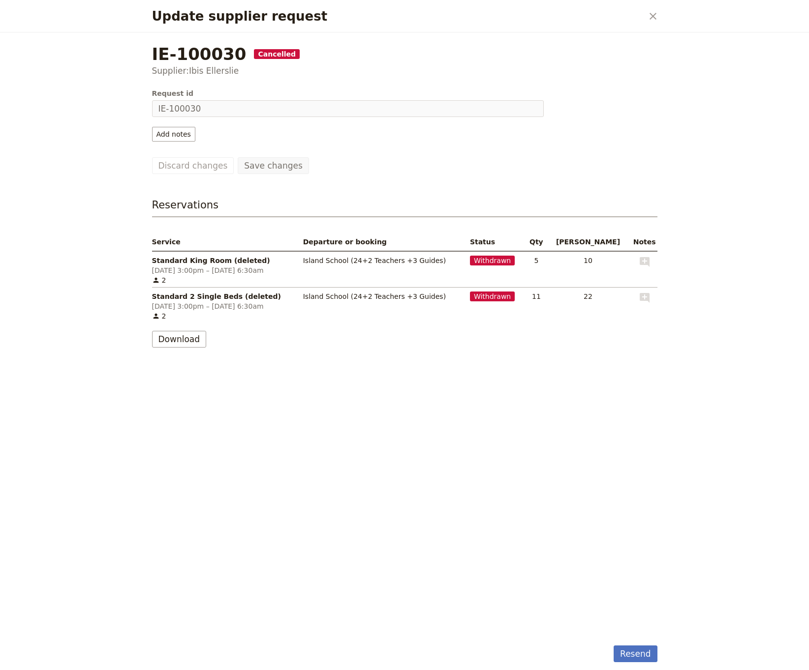
click at [544, 265] on span "5" at bounding box center [536, 261] width 16 height 10
click at [652, 13] on icon "Close dialog" at bounding box center [653, 16] width 12 height 12
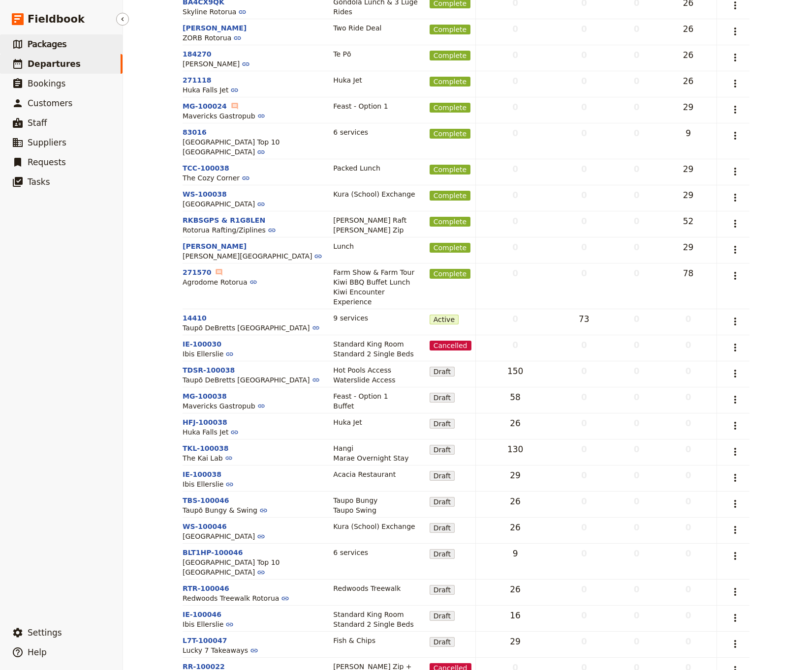
click at [44, 46] on span "Packages" at bounding box center [47, 44] width 39 height 10
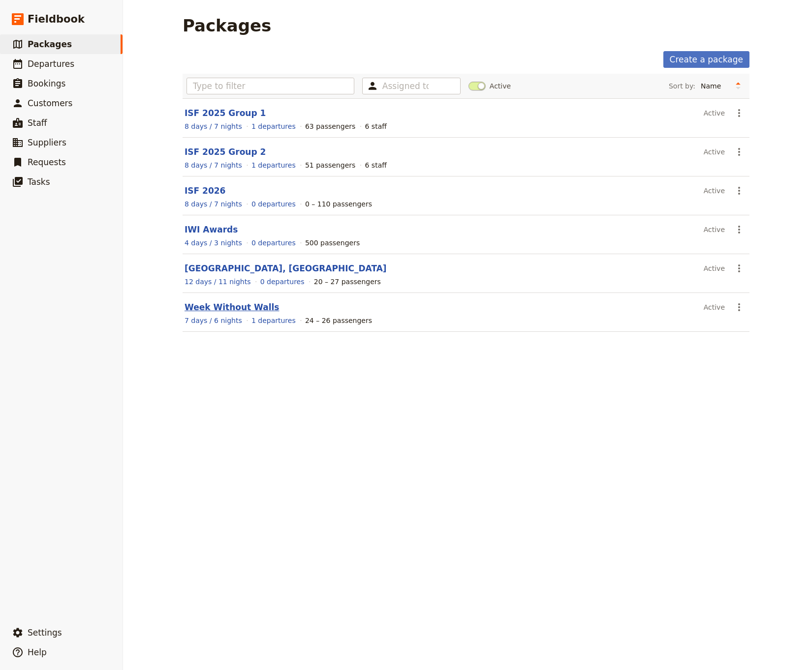
click at [233, 308] on link "Week Without Walls" at bounding box center [231, 307] width 94 height 10
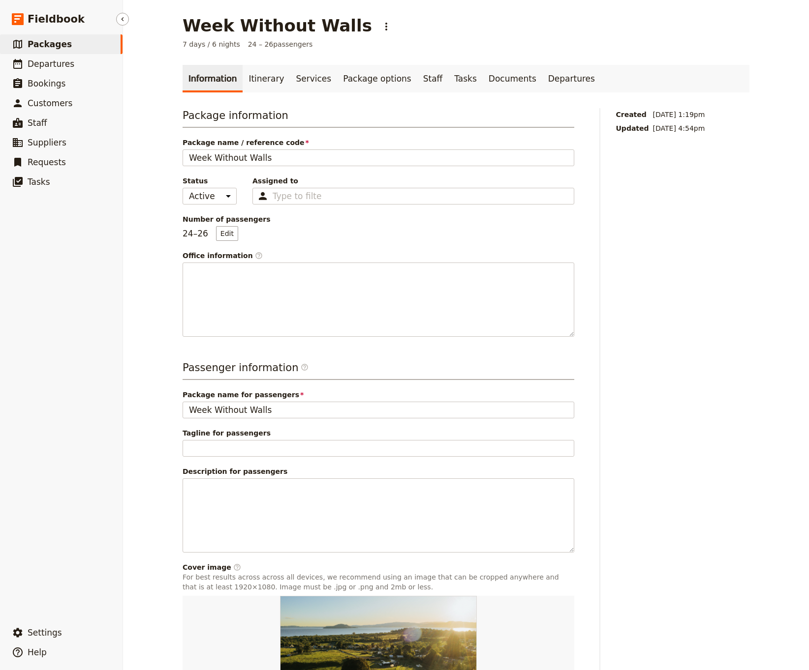
click at [48, 46] on span "Packages" at bounding box center [50, 44] width 44 height 10
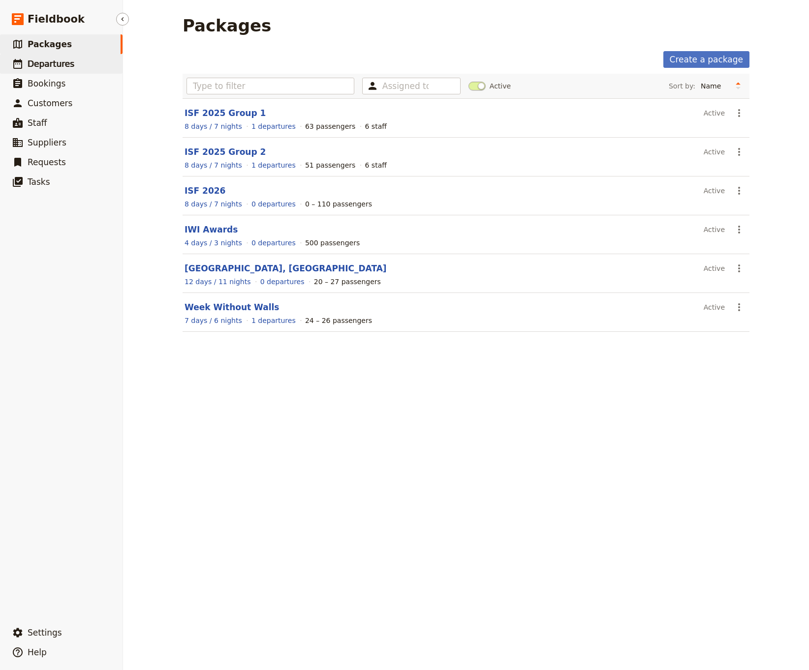
click at [48, 62] on span "Departures" at bounding box center [51, 64] width 47 height 10
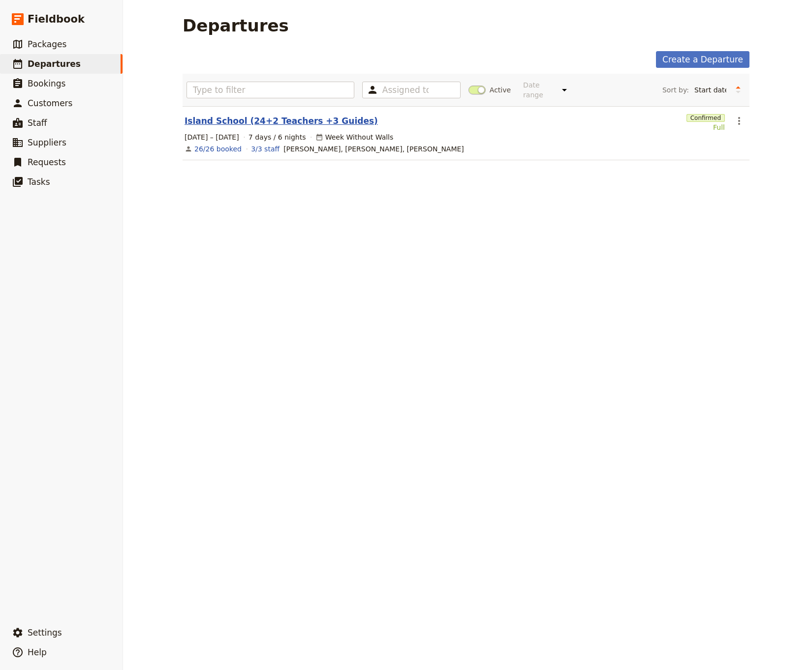
click at [225, 115] on link "Island School (24+2 Teachers +3 Guides)" at bounding box center [280, 121] width 193 height 12
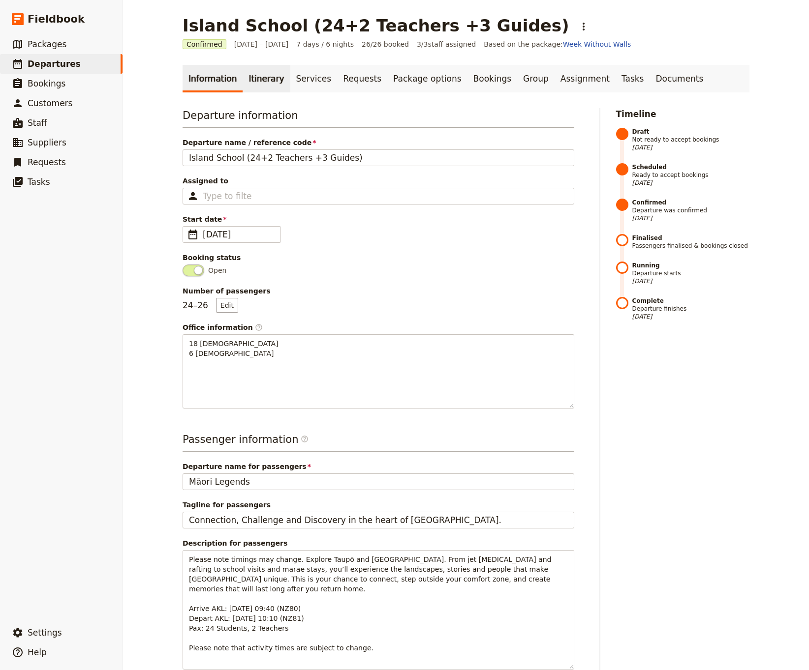
click at [259, 78] on link "Itinerary" at bounding box center [265, 79] width 47 height 28
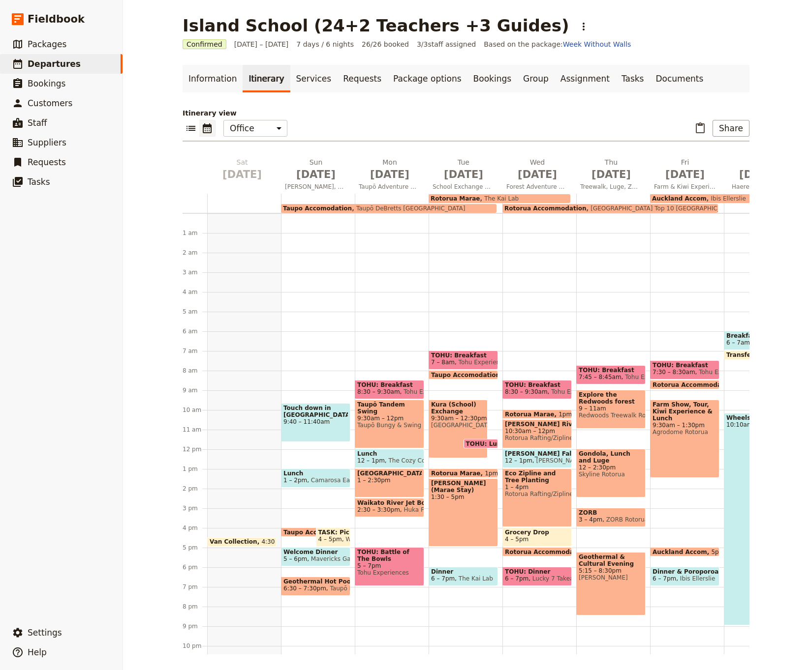
scroll to position [31, 0]
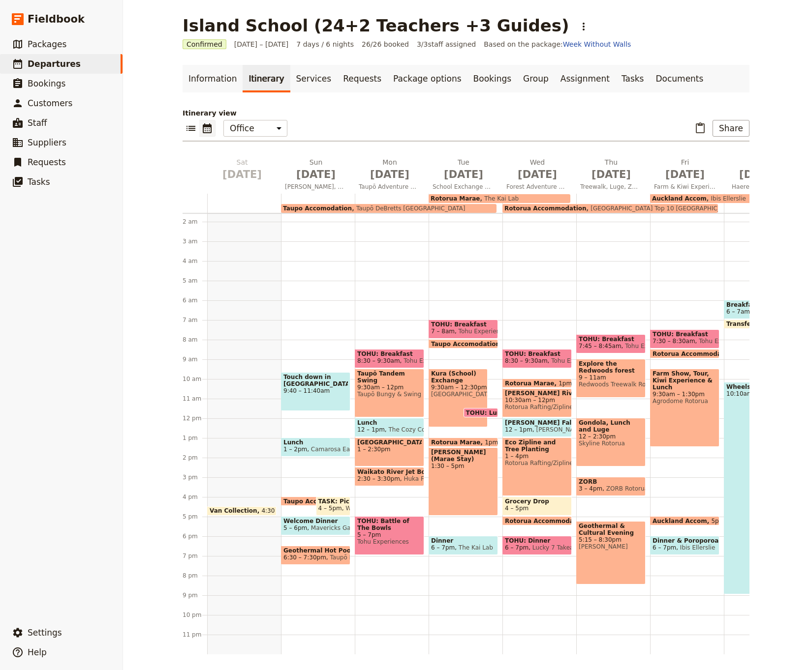
click at [683, 197] on span "Auckland Accom" at bounding box center [679, 198] width 55 height 7
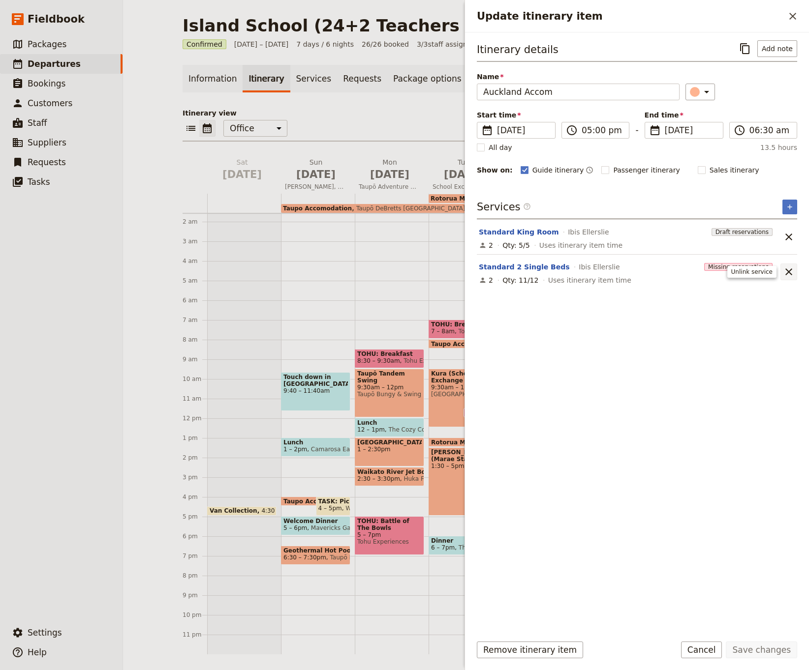
click at [722, 271] on icon "Unlink service" at bounding box center [788, 272] width 7 height 7
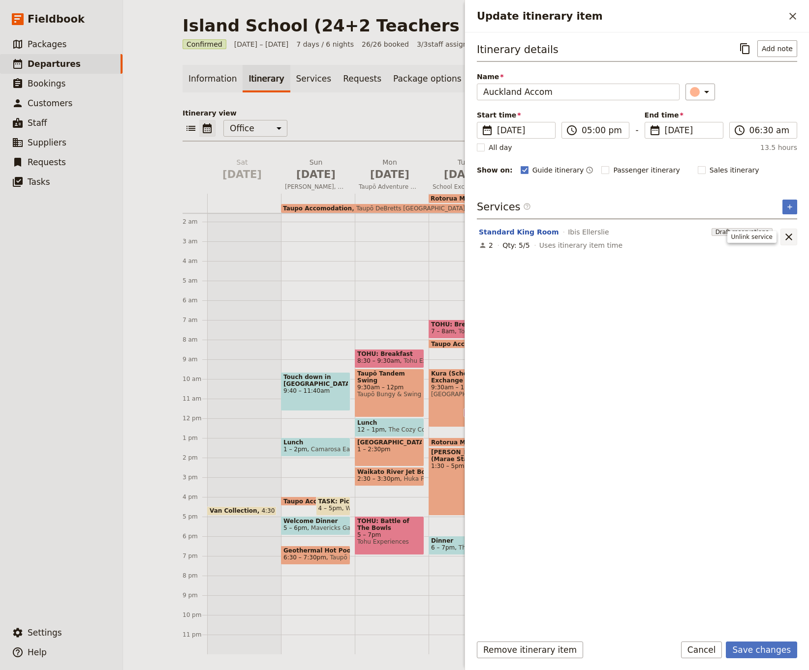
click at [722, 234] on icon "Unlink service" at bounding box center [788, 237] width 12 height 12
click at [722, 205] on icon "Add service inclusion" at bounding box center [789, 207] width 8 height 8
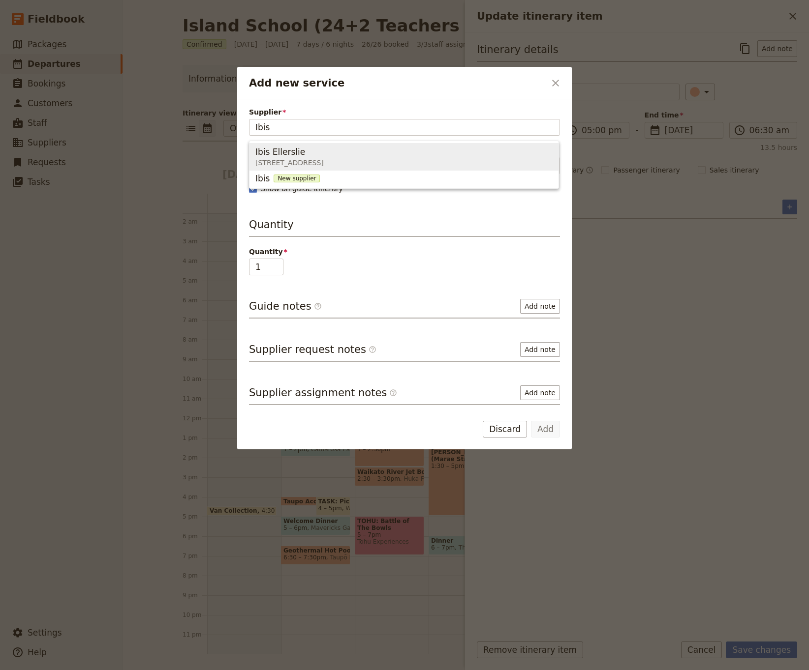
click at [293, 155] on span "Ibis Ellerslie" at bounding box center [280, 152] width 50 height 12
type input "Ibis Ellerslie"
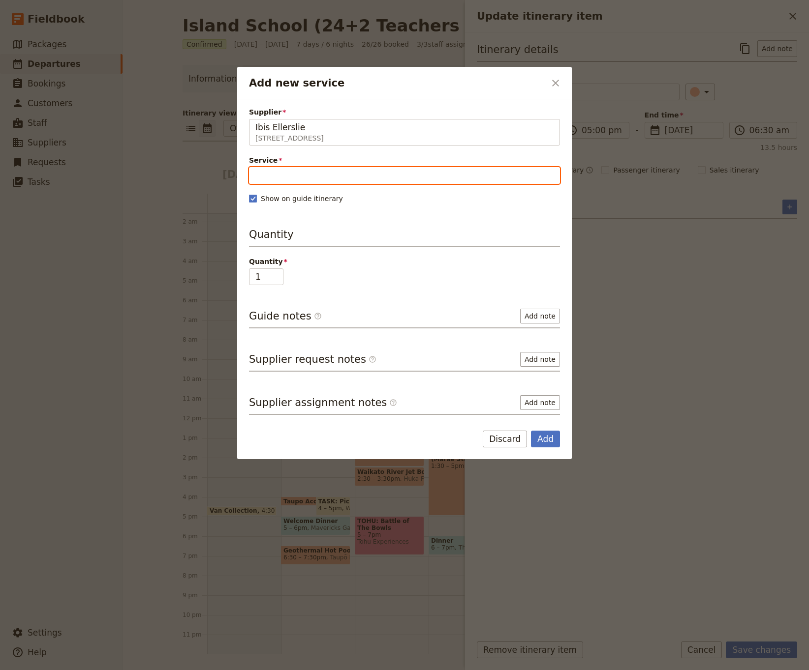
click at [285, 176] on input "Service" at bounding box center [404, 175] width 311 height 17
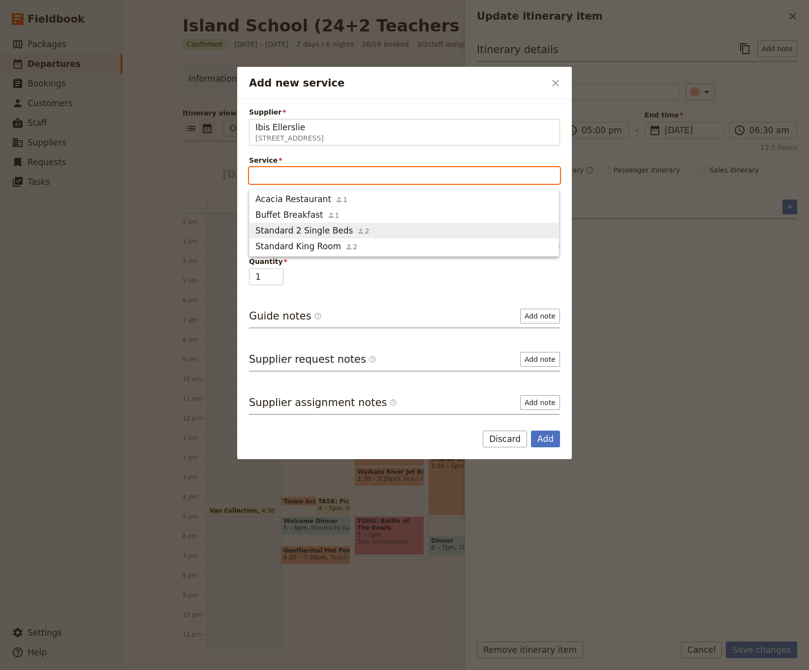
click at [330, 229] on span "Standard 2 Single Beds" at bounding box center [303, 231] width 97 height 12
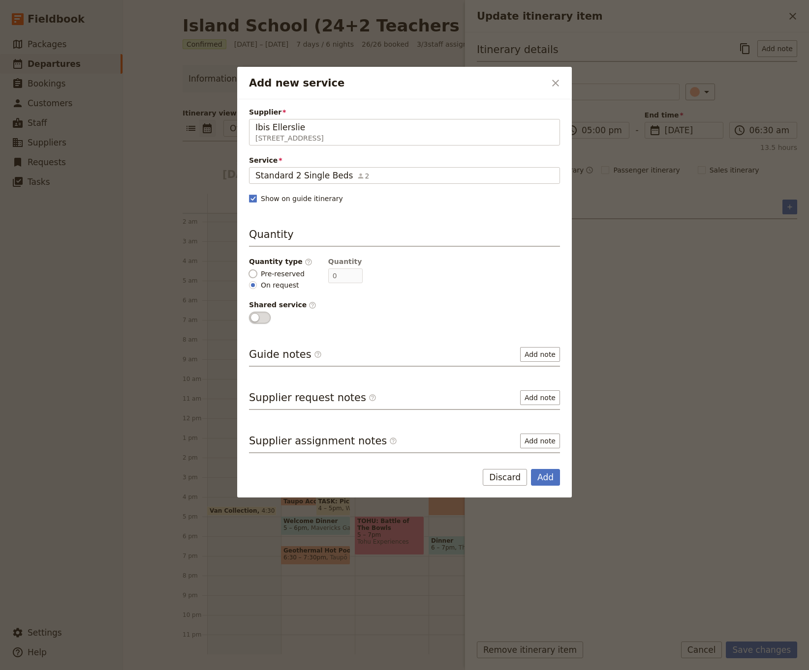
click at [254, 274] on input "Pre-reserved" at bounding box center [253, 274] width 8 height 8
radio input "true"
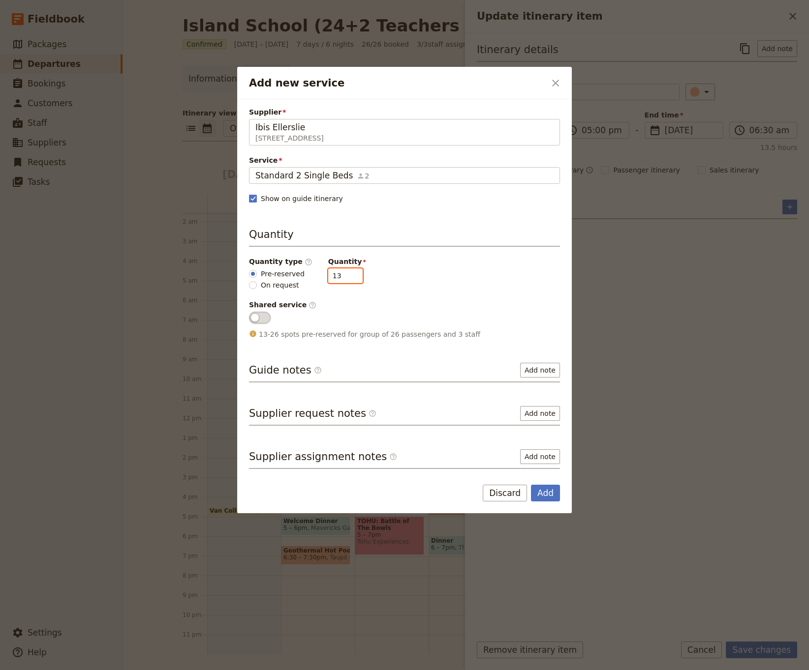
click at [332, 277] on input "13" at bounding box center [345, 276] width 34 height 15
type input "12"
click at [425, 276] on div "Quantity type ​ Pre-reserved On request Quantity 12" at bounding box center [404, 273] width 311 height 33
click at [550, 413] on button "Add" at bounding box center [545, 493] width 29 height 17
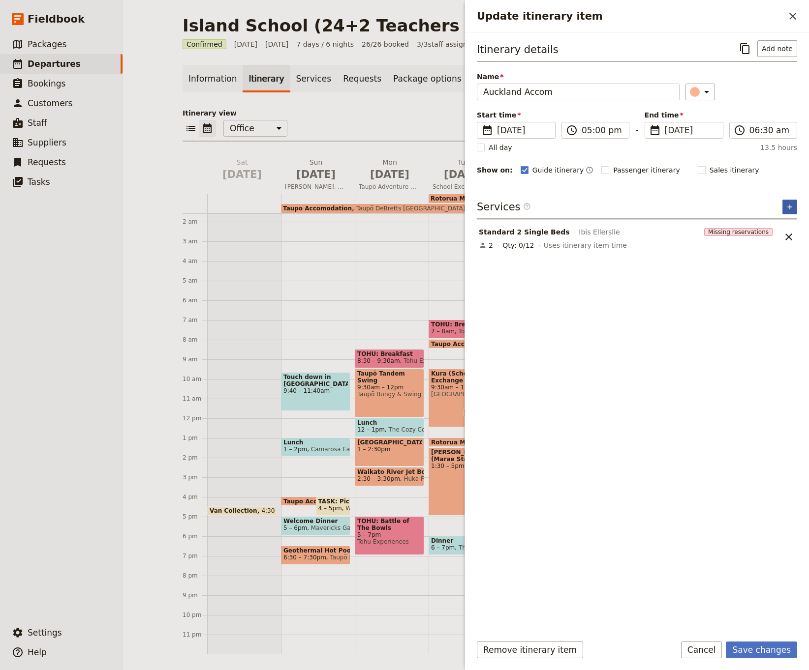
click at [722, 205] on icon "Add service inclusion" at bounding box center [789, 207] width 8 height 8
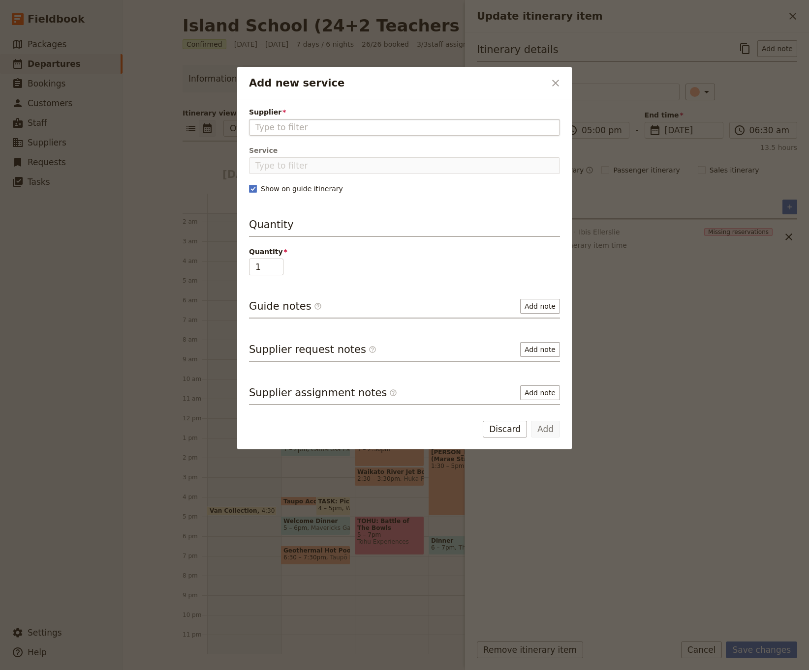
click at [267, 127] on input "Supplier" at bounding box center [404, 127] width 298 height 12
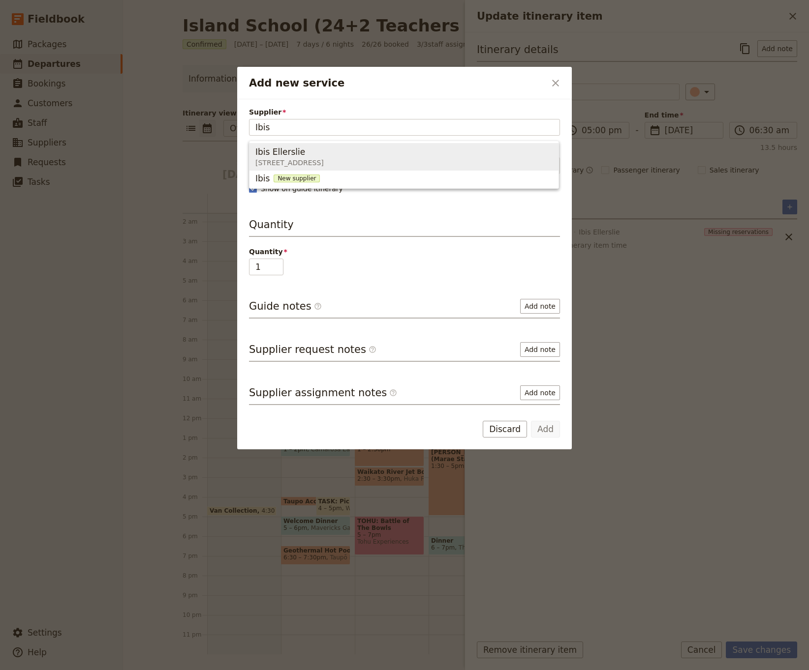
click at [297, 155] on span "Ibis Ellerslie" at bounding box center [280, 152] width 50 height 12
type input "Ibis Ellerslie"
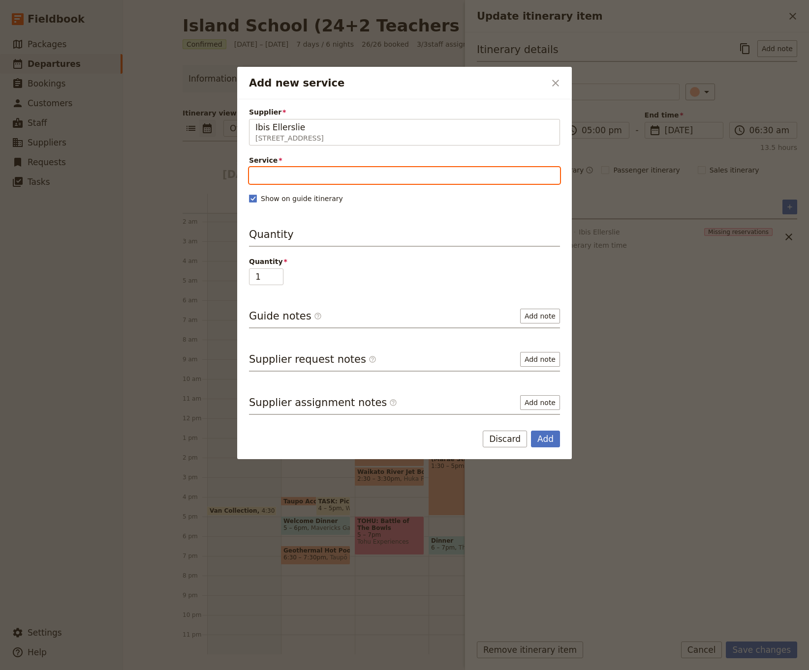
click at [290, 178] on input "Service" at bounding box center [404, 175] width 311 height 17
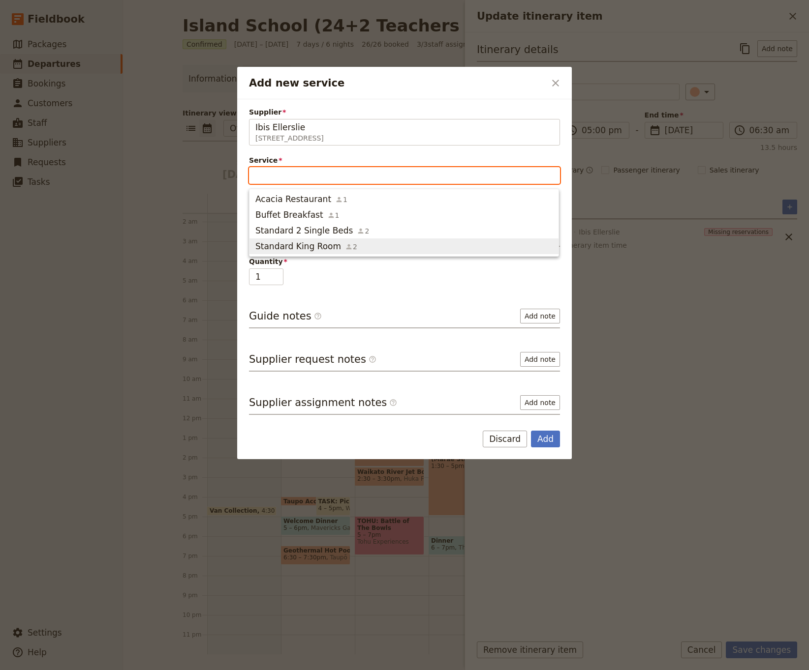
click at [317, 245] on span "Standard King Room" at bounding box center [298, 246] width 86 height 12
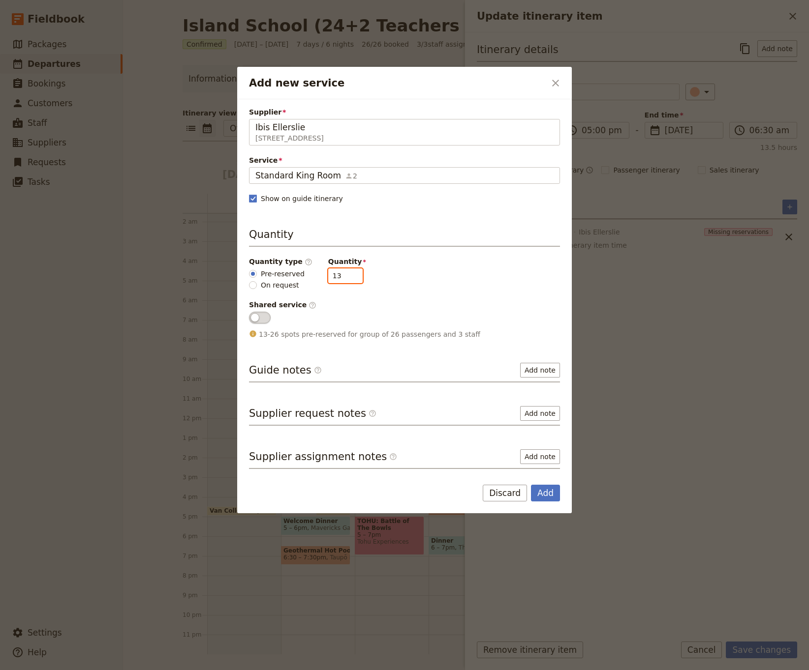
drag, startPoint x: 335, startPoint y: 276, endPoint x: 307, endPoint y: 276, distance: 27.5
click at [307, 276] on div "Quantity type ​ Pre-reserved On request Quantity 13" at bounding box center [404, 273] width 311 height 33
type input "5"
click at [543, 413] on button "Add" at bounding box center [545, 493] width 29 height 17
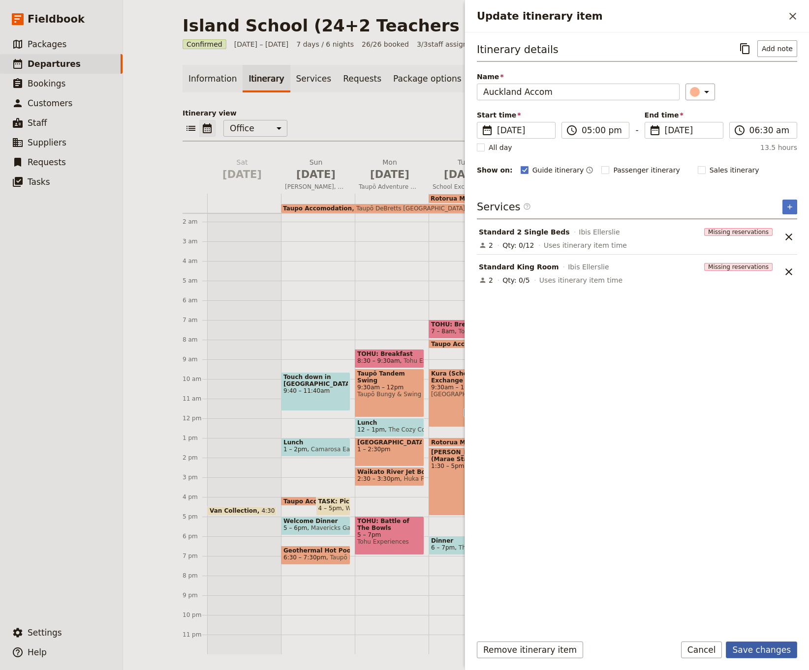
click at [722, 413] on button "Save changes" at bounding box center [760, 650] width 71 height 17
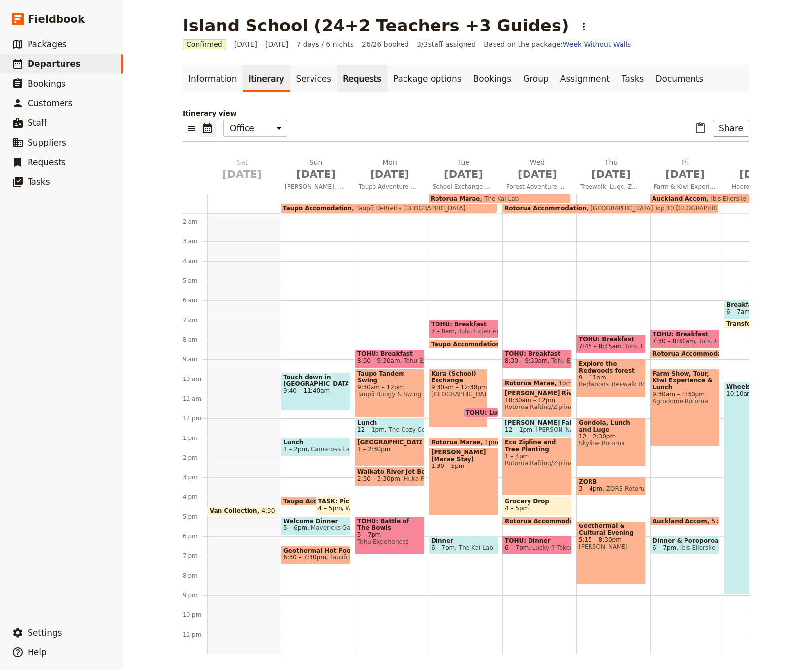
click at [340, 79] on link "Requests" at bounding box center [362, 79] width 50 height 28
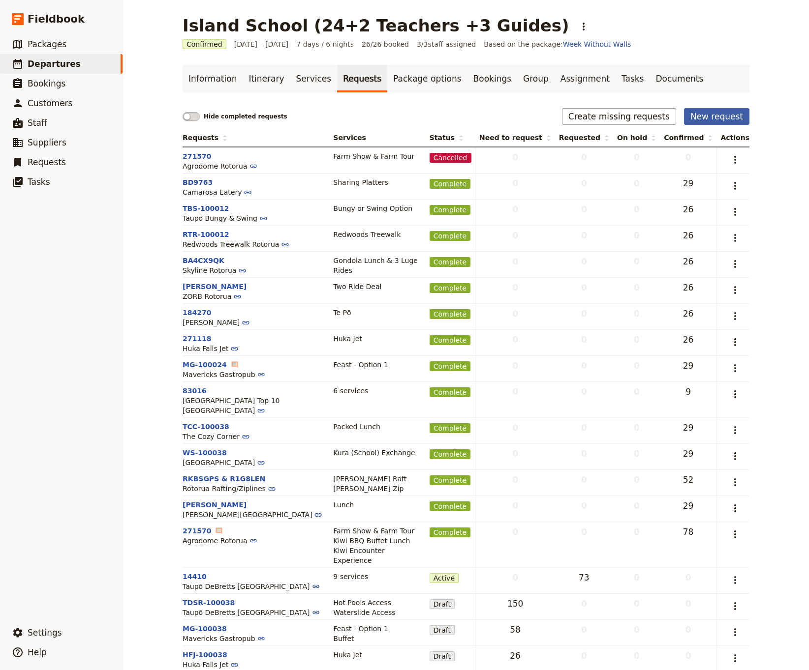
click at [709, 115] on button "New request" at bounding box center [716, 116] width 65 height 17
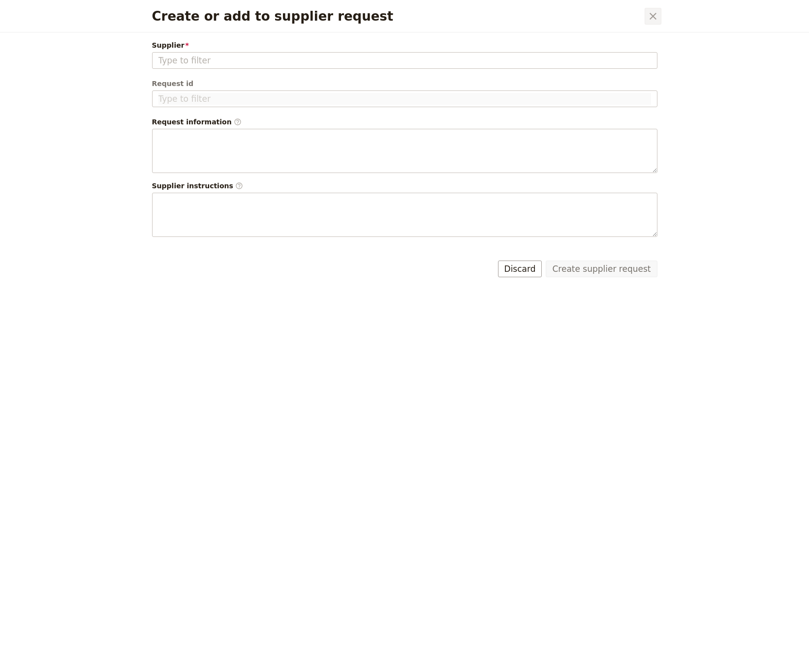
click at [659, 18] on button "​" at bounding box center [652, 16] width 17 height 17
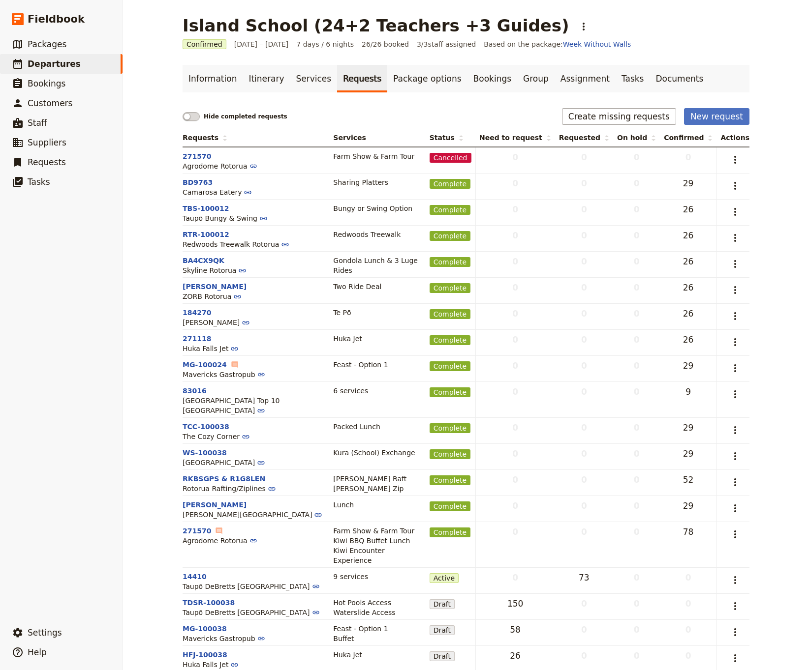
scroll to position [21, 0]
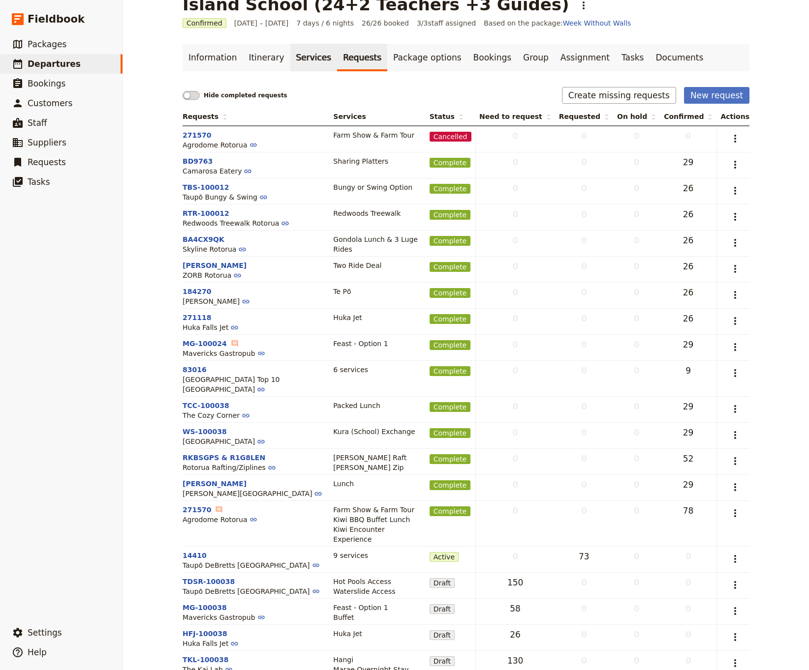
click at [309, 55] on link "Services" at bounding box center [313, 58] width 47 height 28
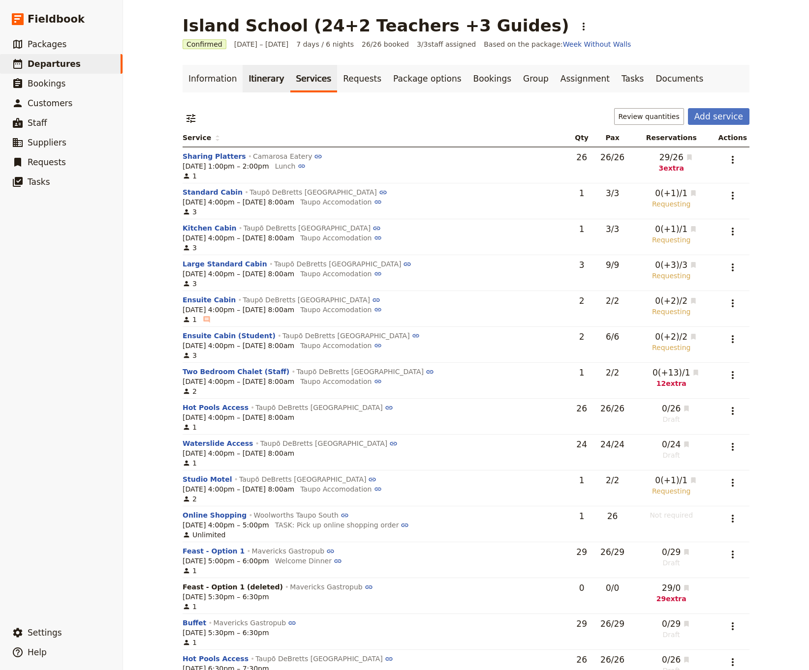
click at [266, 81] on link "Itinerary" at bounding box center [265, 79] width 47 height 28
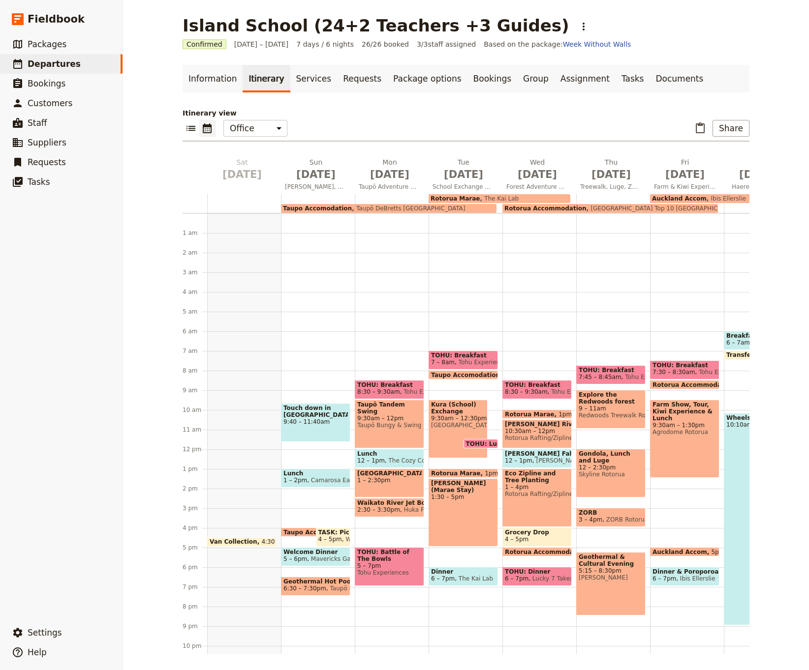
scroll to position [31, 0]
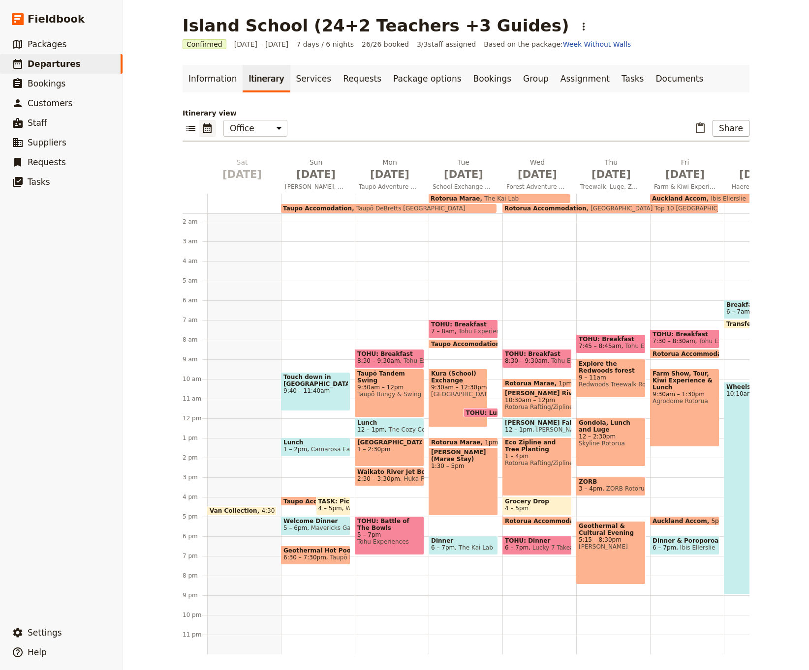
click at [711, 200] on span "Ibis Ellerslie" at bounding box center [725, 198] width 39 height 7
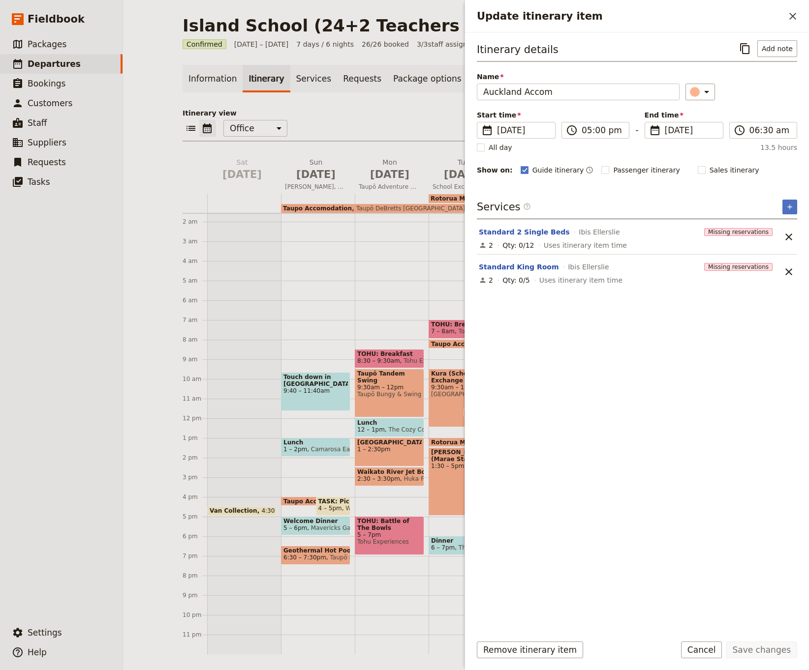
click at [580, 394] on div "Itinerary details ​ Add note Name [GEOGRAPHIC_DATA] Accom ​ Start time ​ [DATE]…" at bounding box center [637, 333] width 320 height 586
click at [554, 350] on div "Itinerary details ​ Add note Name [GEOGRAPHIC_DATA] Accom ​ Start time ​ [DATE]…" at bounding box center [637, 333] width 320 height 586
click at [722, 232] on span "Missing reservations" at bounding box center [738, 232] width 68 height 8
click at [595, 359] on div "Itinerary details ​ Add note Name [GEOGRAPHIC_DATA] Accom ​ Start time ​ [DATE]…" at bounding box center [637, 333] width 320 height 586
click at [722, 18] on icon "Close drawer" at bounding box center [792, 16] width 7 height 7
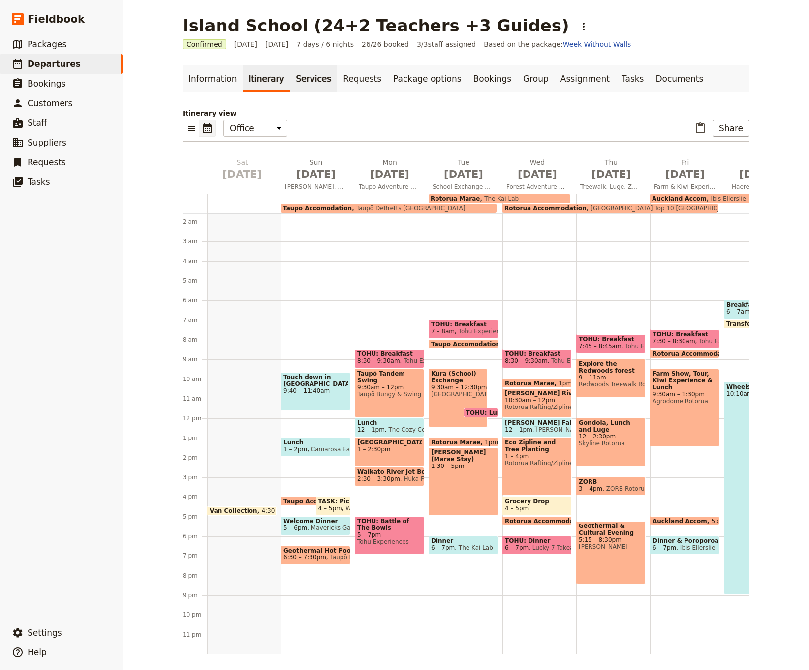
click at [305, 79] on link "Services" at bounding box center [313, 79] width 47 height 28
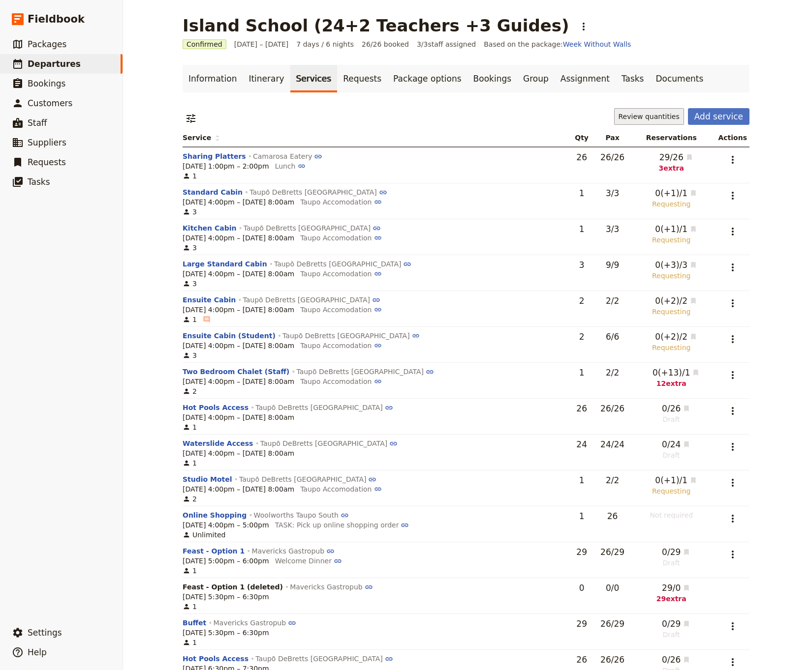
click at [646, 117] on button "Review quantities" at bounding box center [649, 116] width 70 height 17
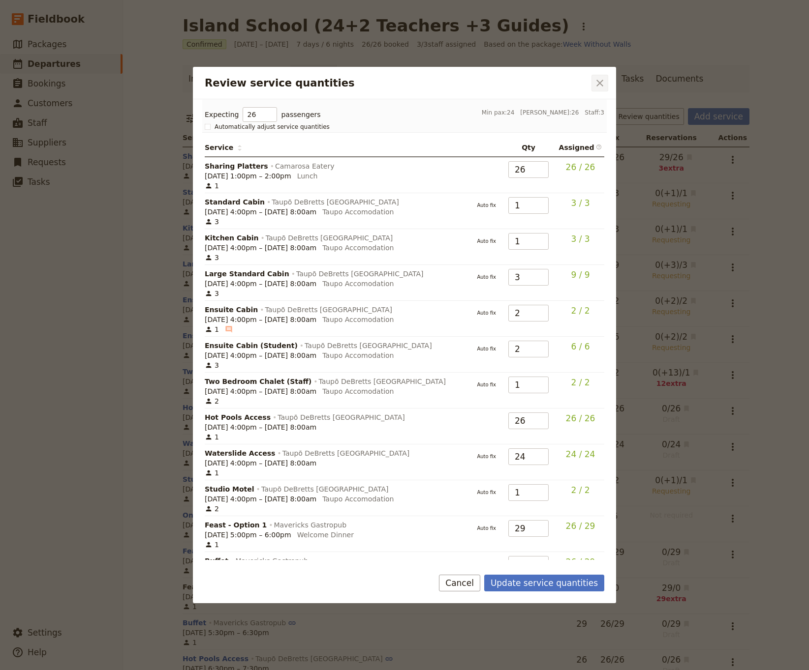
click at [598, 83] on icon "Close dialog" at bounding box center [600, 83] width 12 height 12
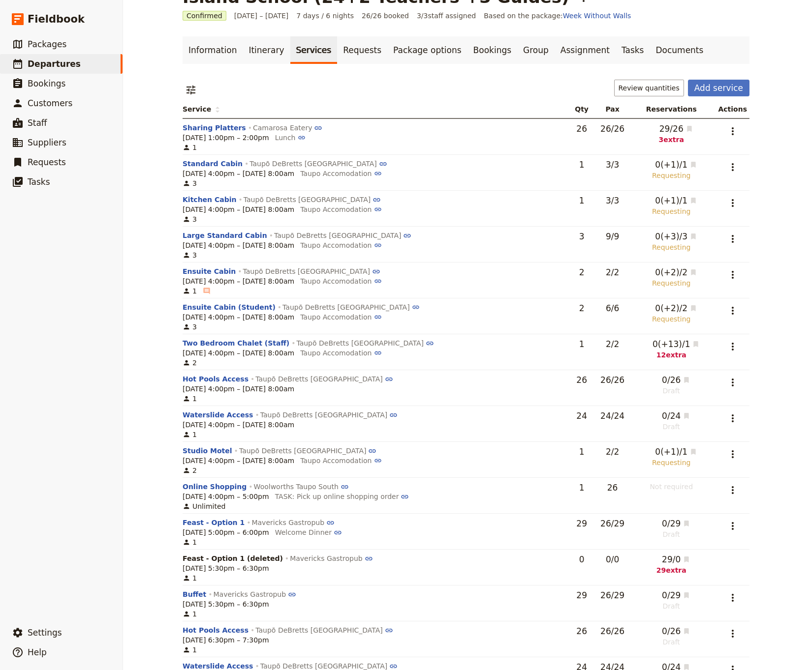
scroll to position [31, 0]
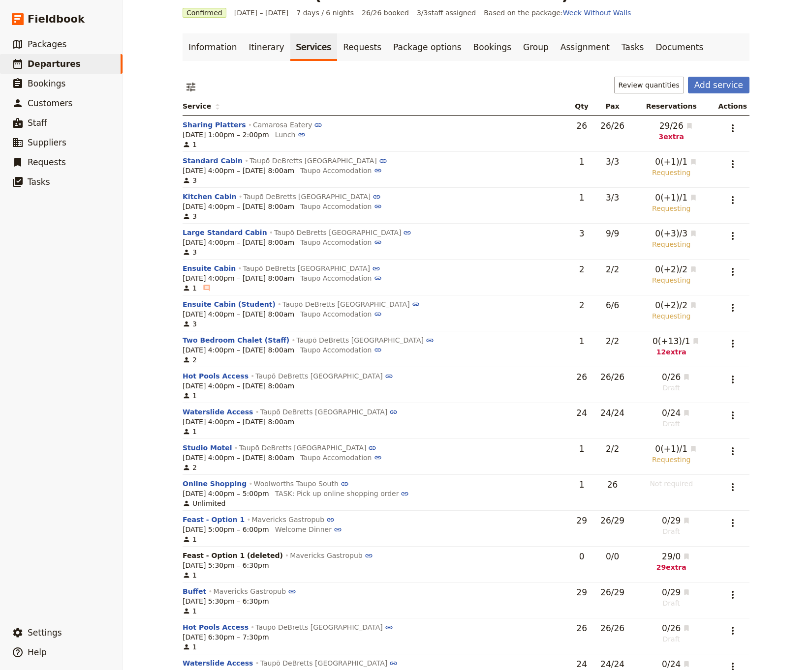
click at [478, 132] on div "[DATE] 1:00pm – 2:00pm Lunch" at bounding box center [373, 135] width 383 height 10
click at [722, 129] on icon "Actions" at bounding box center [732, 128] width 12 height 12
click at [684, 177] on span "Go to request BD9763" at bounding box center [694, 178] width 77 height 10
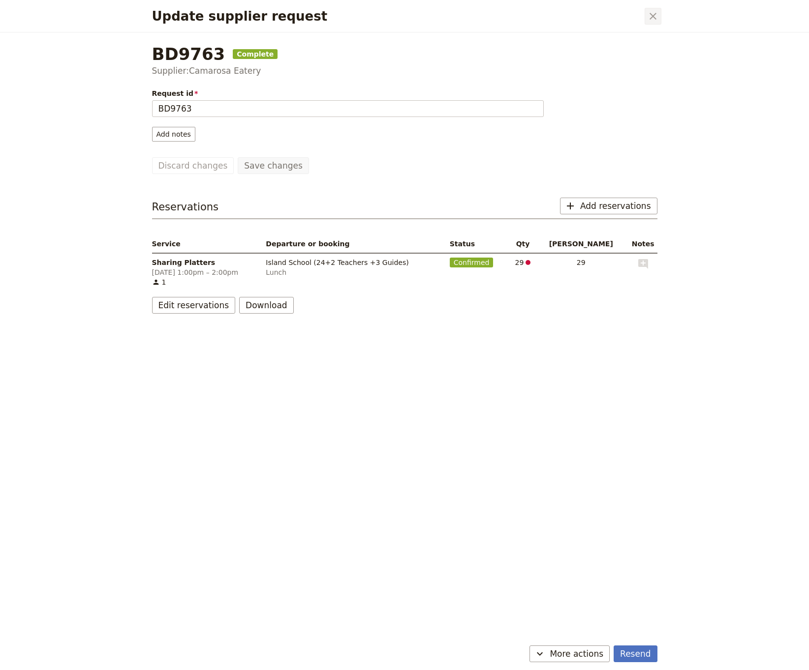
click at [655, 15] on icon "Close dialog" at bounding box center [653, 16] width 12 height 12
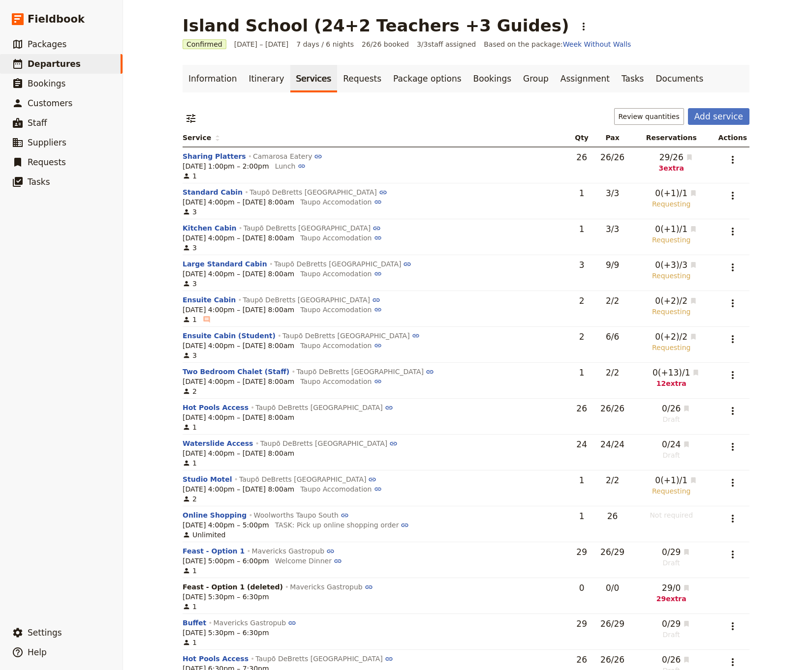
scroll to position [0, 0]
click at [381, 346] on icon "button" at bounding box center [377, 345] width 7 height 3
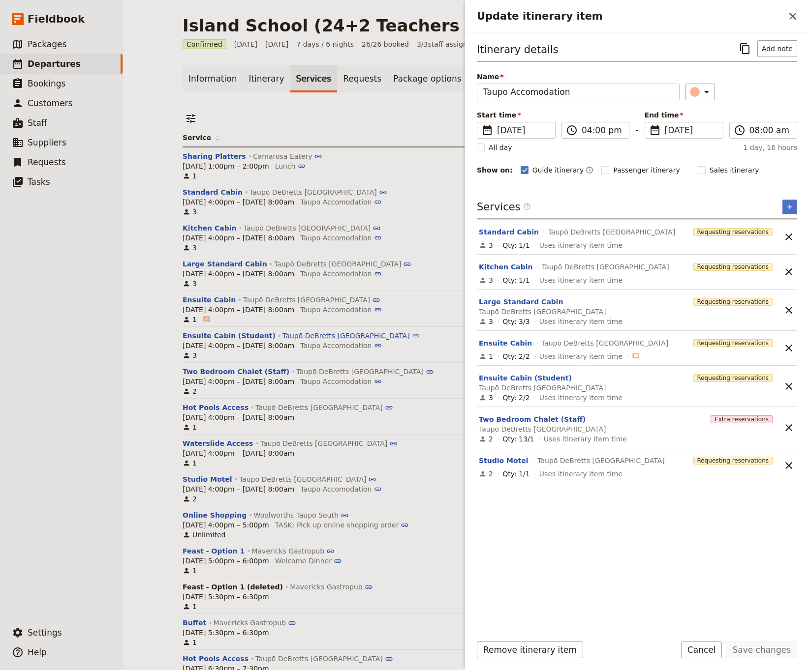
click at [412, 336] on icon at bounding box center [416, 336] width 8 height 8
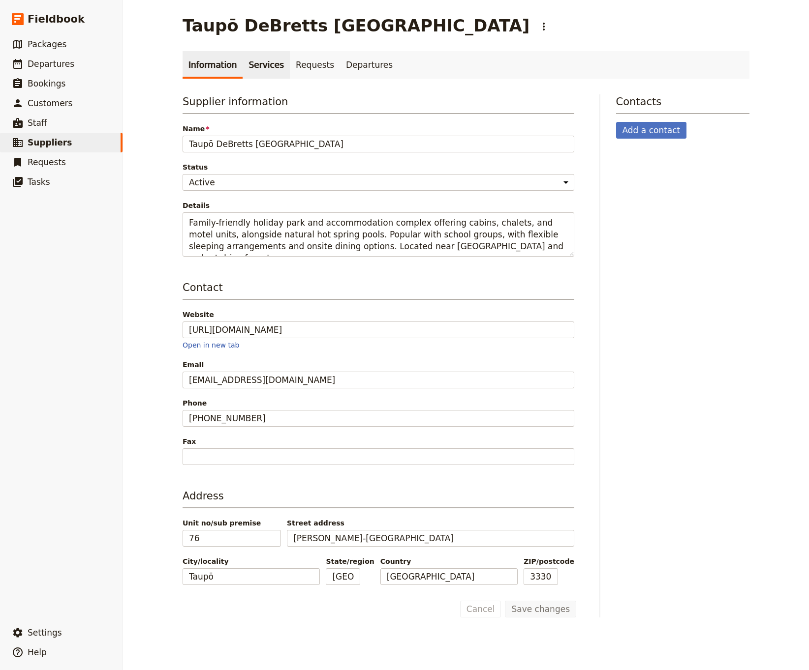
click at [257, 69] on link "Services" at bounding box center [265, 65] width 47 height 28
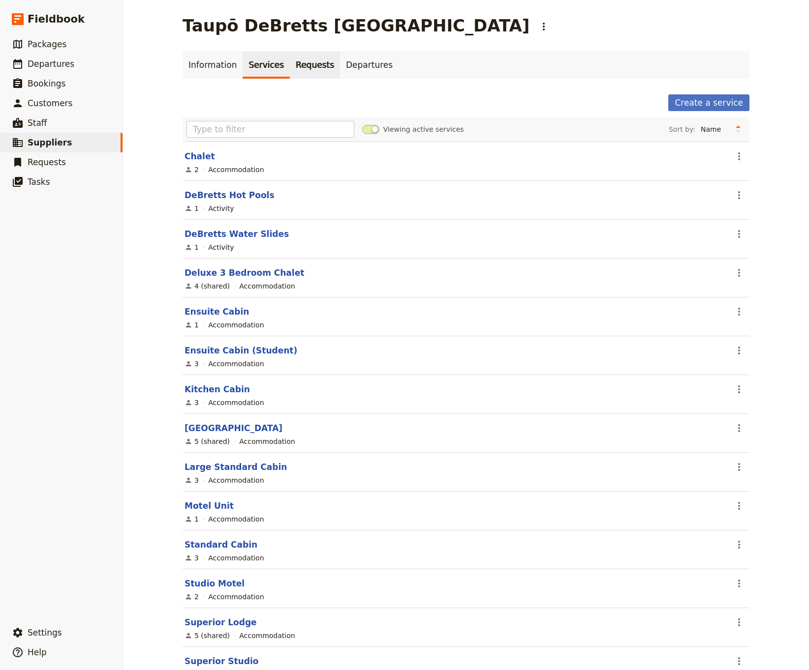
click at [317, 66] on link "Requests" at bounding box center [315, 65] width 50 height 28
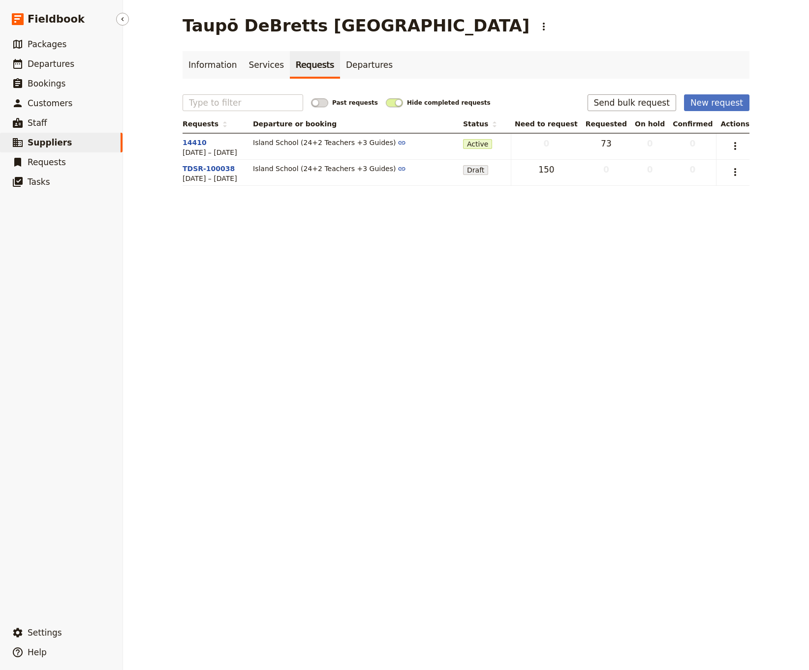
click at [36, 144] on span "Suppliers" at bounding box center [50, 143] width 44 height 10
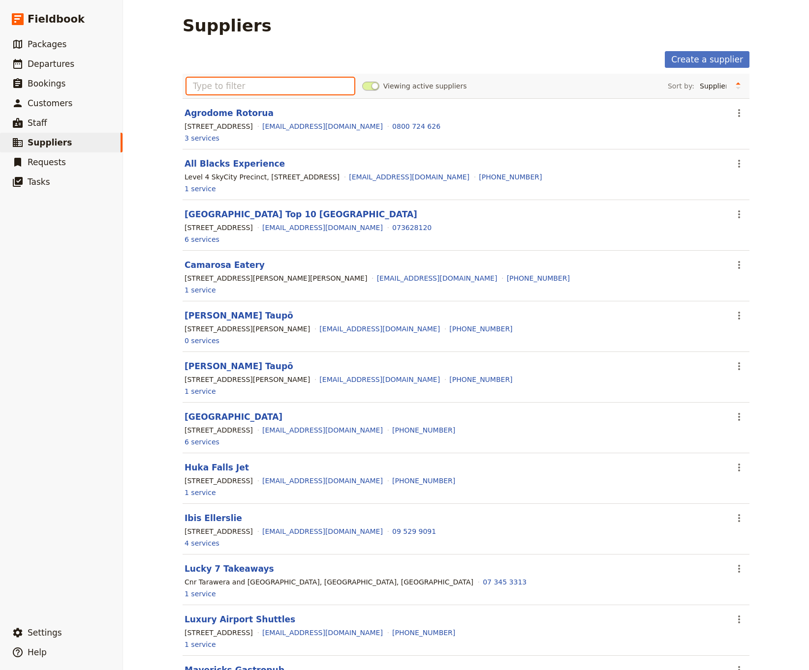
click at [228, 84] on input "text" at bounding box center [270, 86] width 168 height 17
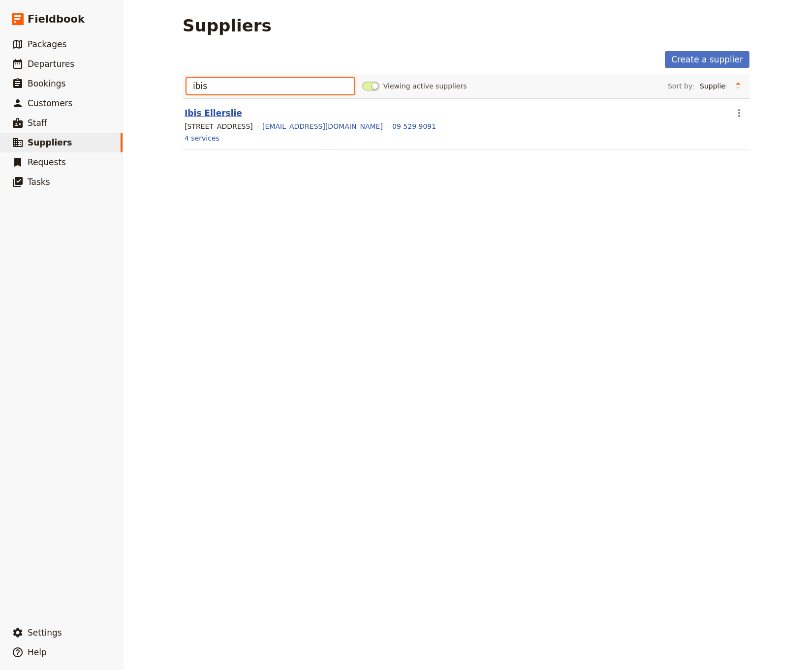
type input "ibis"
click at [214, 117] on link "Ibis Ellerslie" at bounding box center [213, 113] width 58 height 10
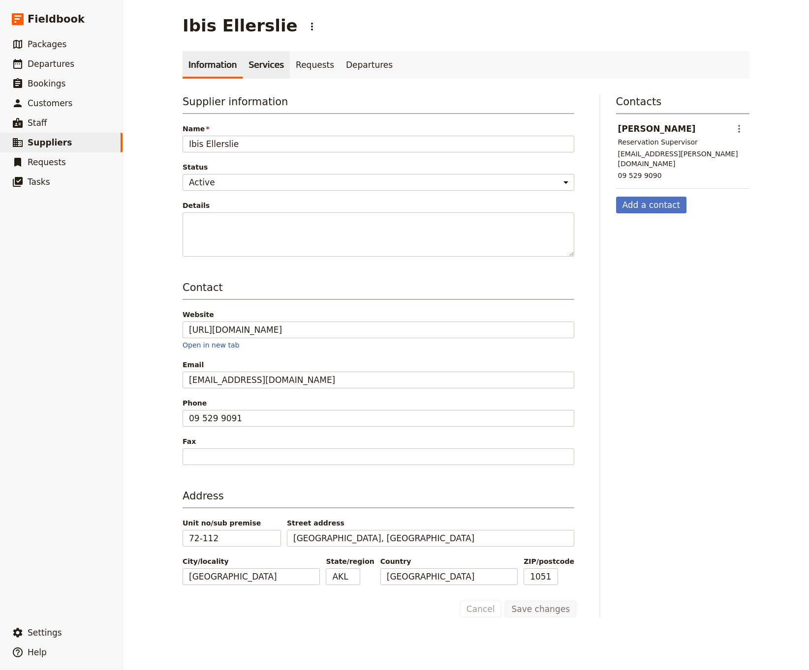
click at [257, 69] on link "Services" at bounding box center [265, 65] width 47 height 28
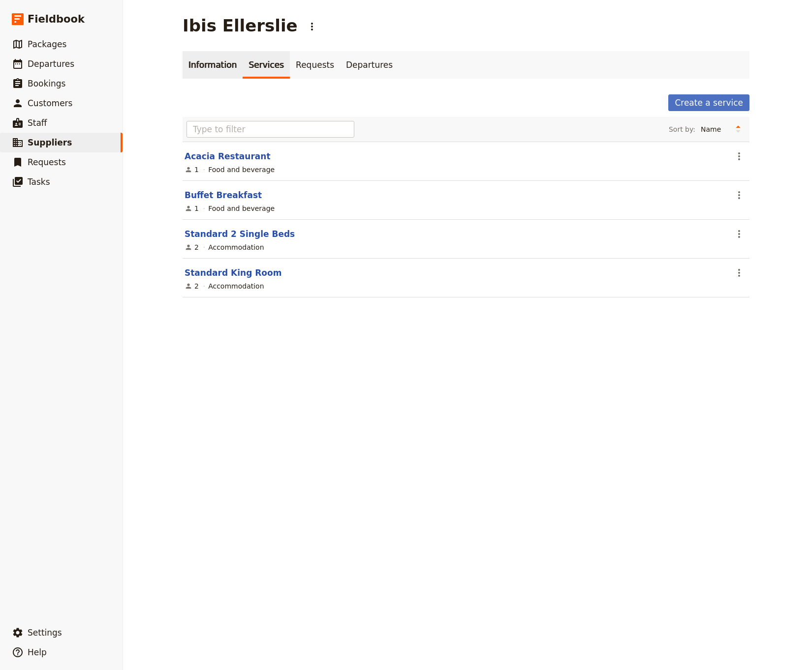
click at [218, 70] on link "Information" at bounding box center [212, 65] width 60 height 28
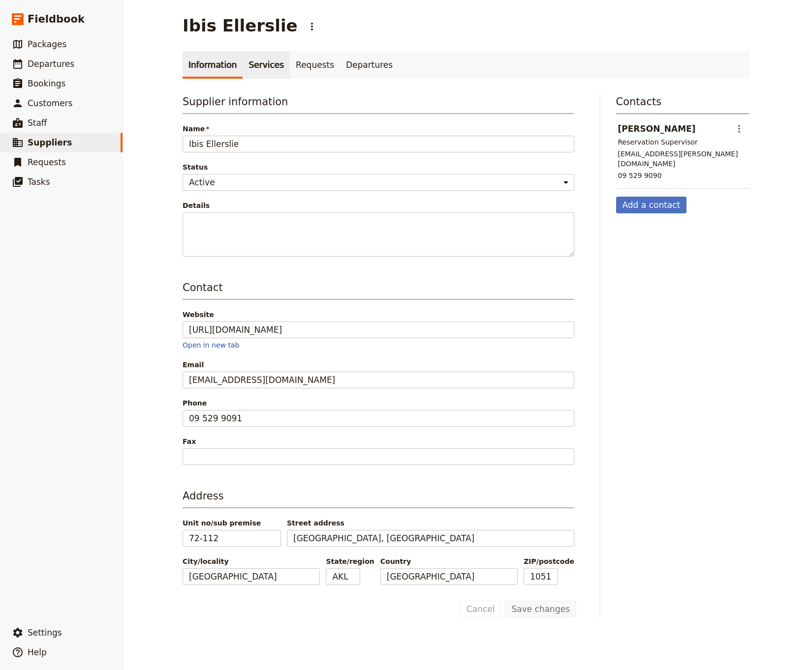
click at [257, 64] on link "Services" at bounding box center [265, 65] width 47 height 28
